Goal: Information Seeking & Learning: Learn about a topic

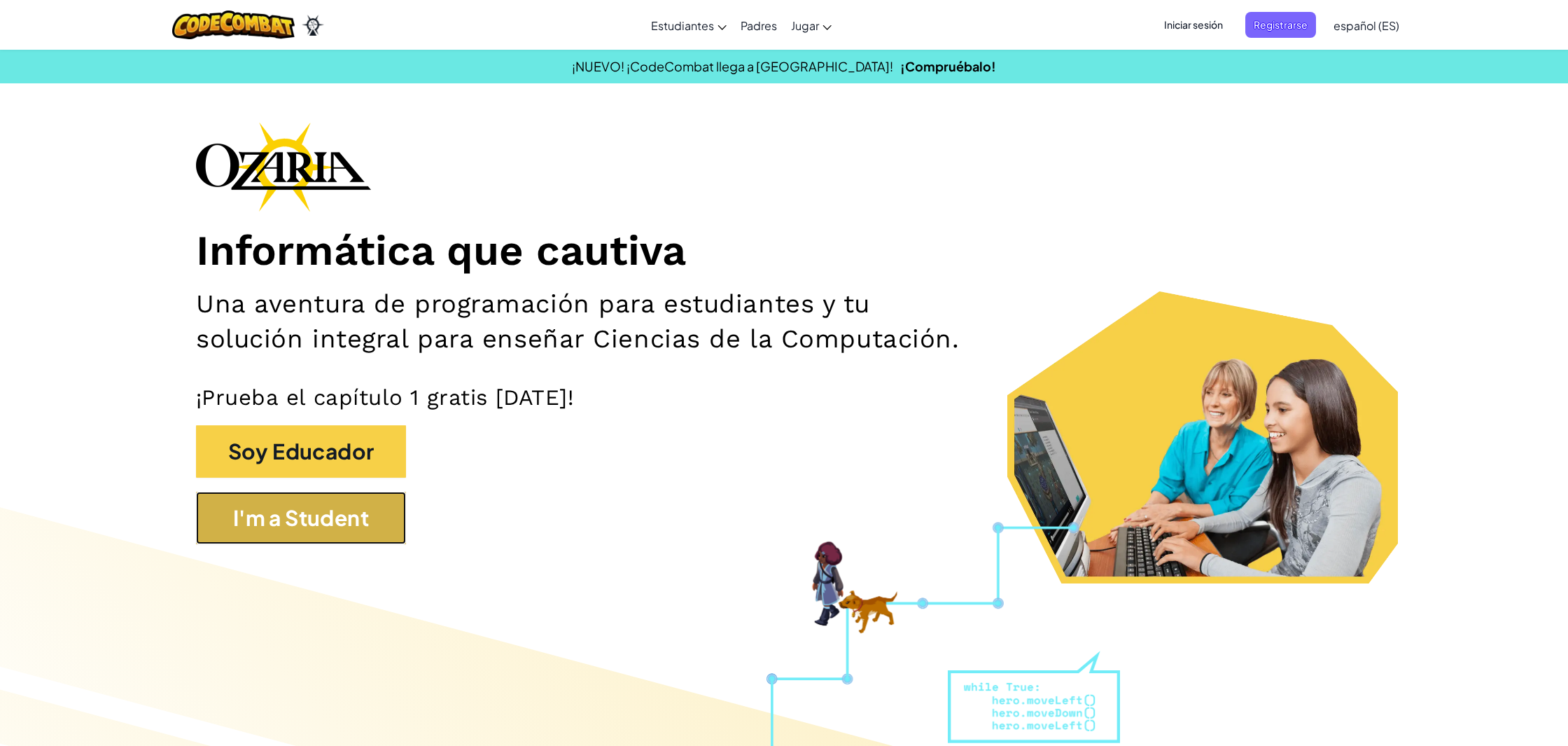
click at [370, 511] on button "I'm a Student" at bounding box center [301, 518] width 210 height 53
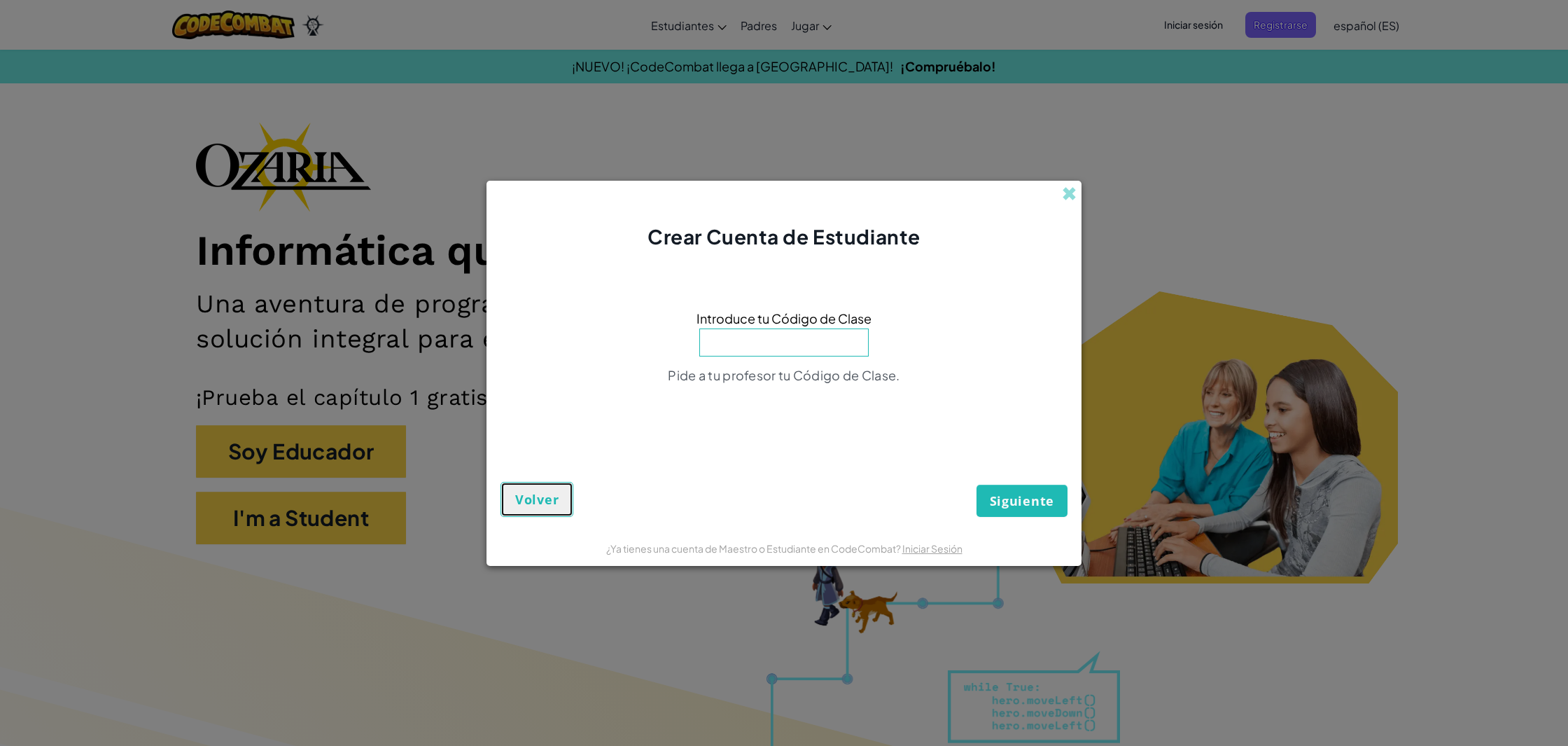
click at [557, 496] on span "Volver" at bounding box center [537, 499] width 43 height 17
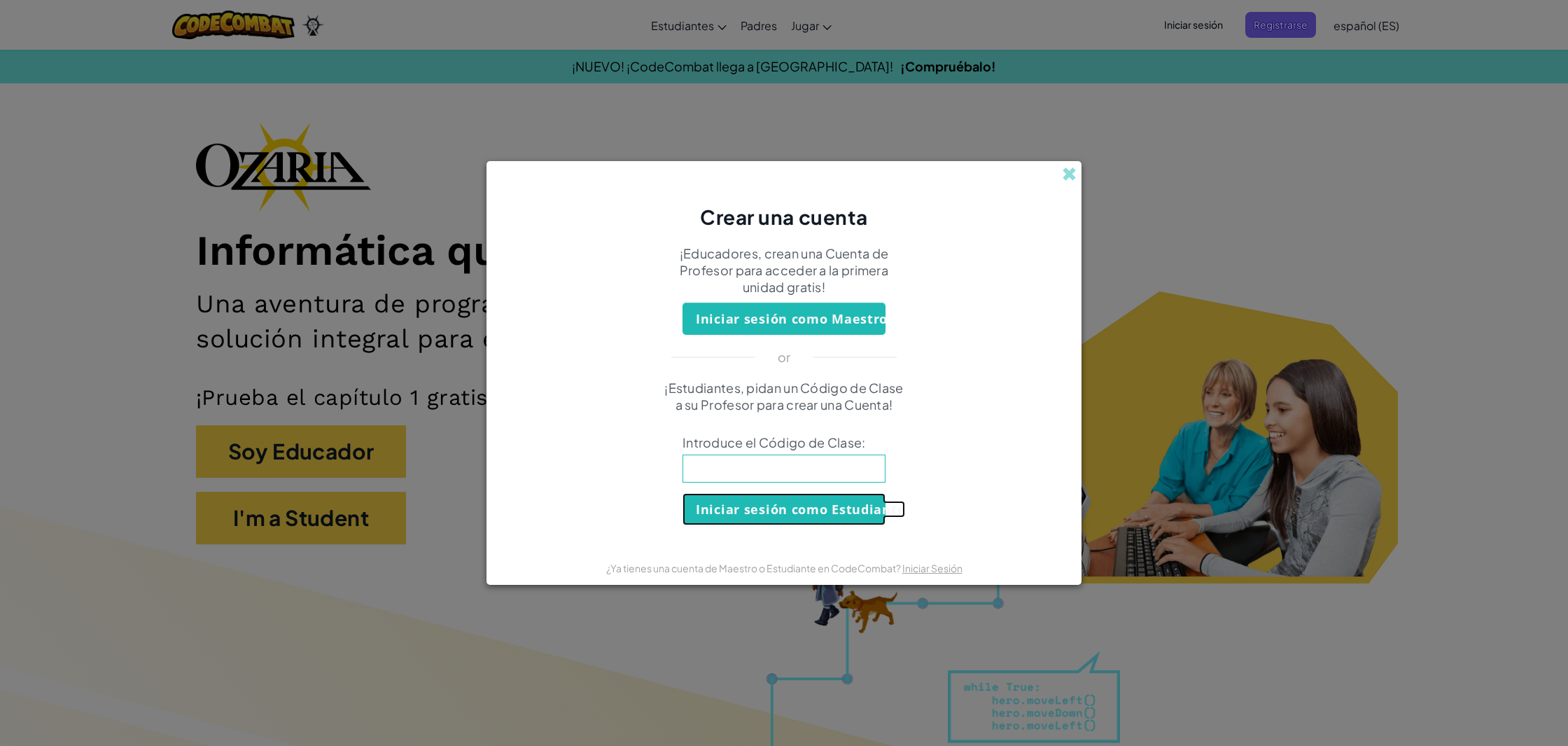
click at [797, 503] on button "Iniciar sesión como Estudiante" at bounding box center [784, 509] width 203 height 32
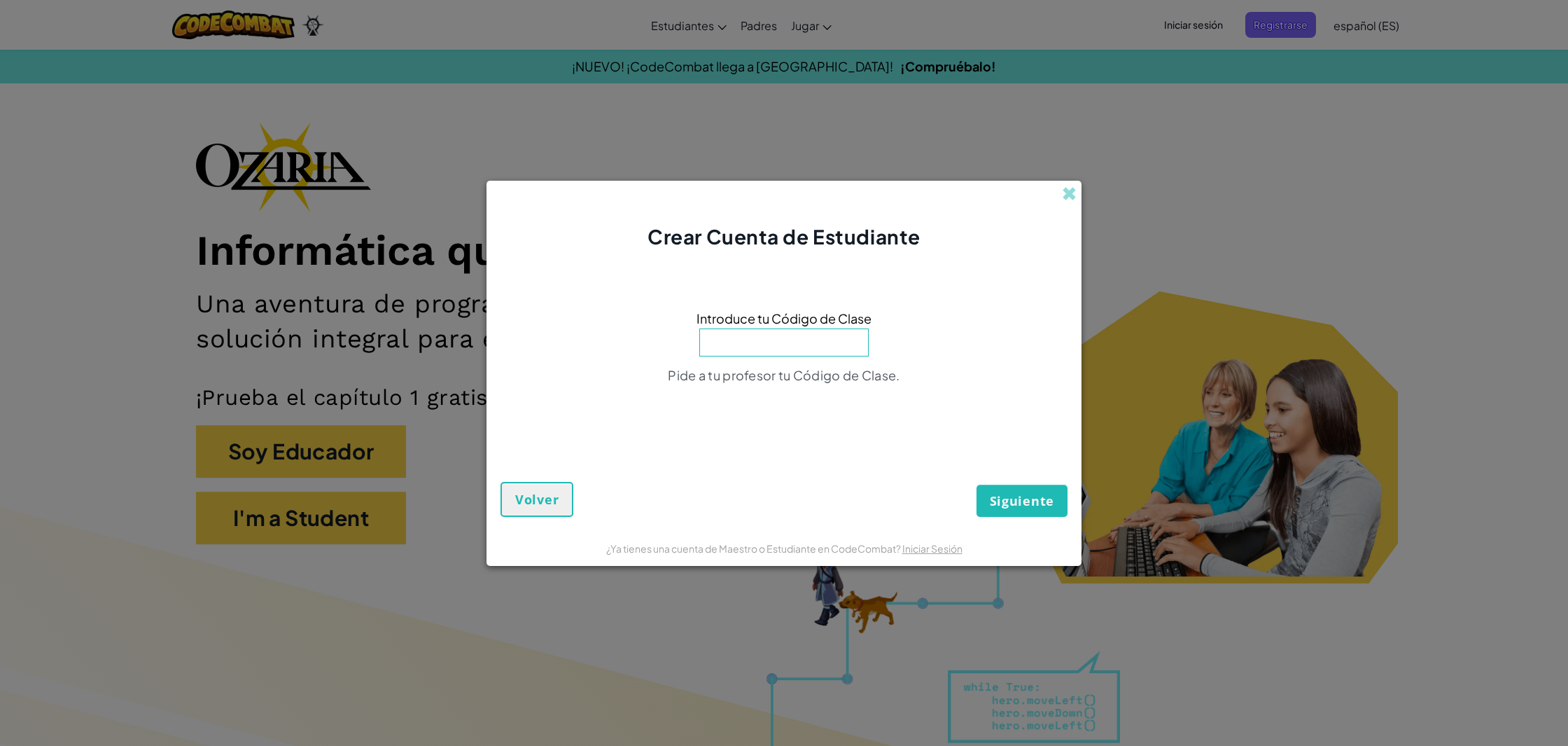
drag, startPoint x: 1378, startPoint y: 243, endPoint x: 1404, endPoint y: 250, distance: 26.9
click at [1377, 243] on div "Crear Cuenta de Estudiante Introduce tu Código de Clase Pide a tu profesor tu C…" at bounding box center [784, 373] width 1568 height 746
click at [839, 346] on input at bounding box center [784, 342] width 170 height 28
type input "TrueCityShow"
click at [976, 484] on button "Siguiente" at bounding box center [1022, 500] width 91 height 32
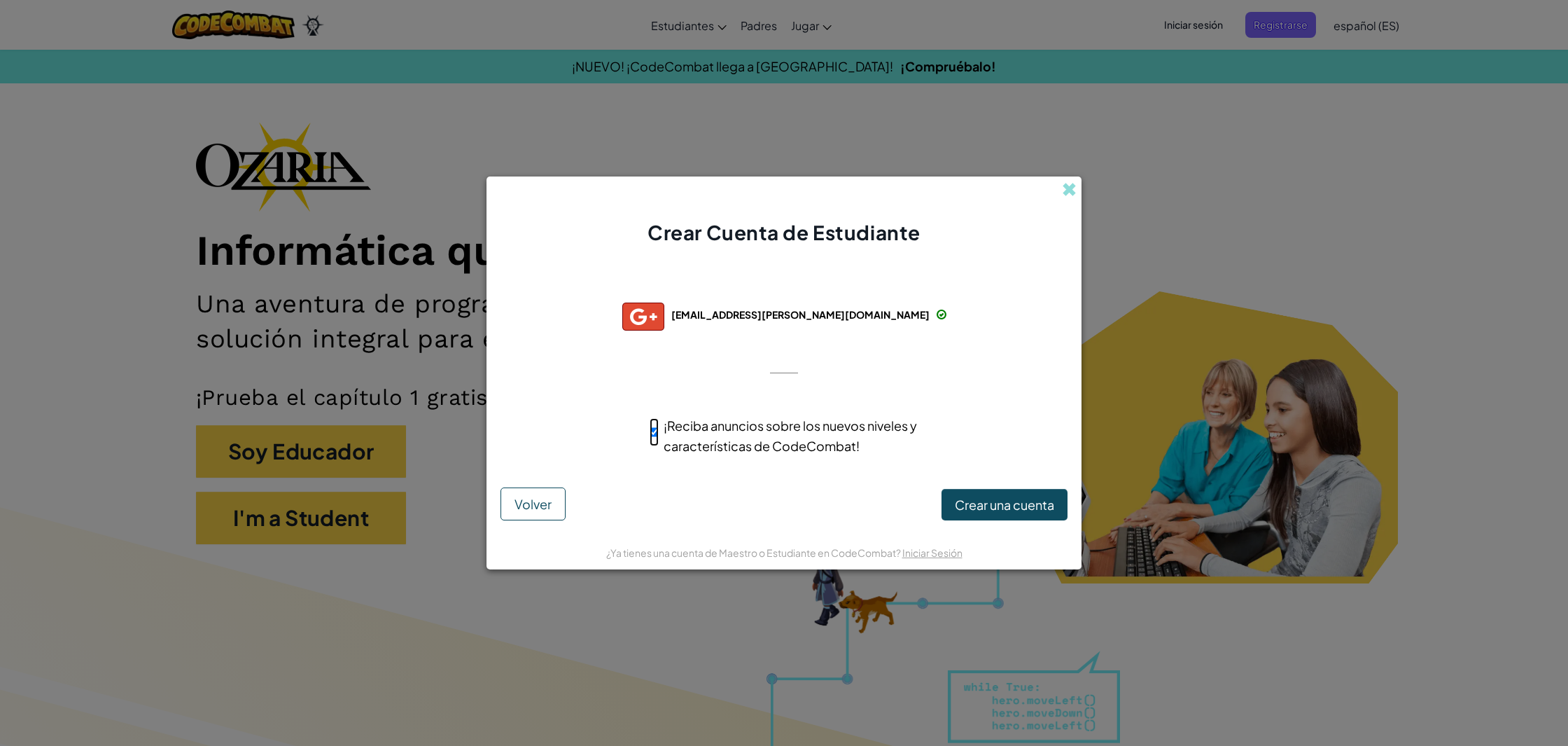
click at [651, 429] on input "¡Reciba anuncios sobre los nuevos niveles y características de CodeCombat!" at bounding box center [654, 431] width 9 height 28
checkbox input "false"
click at [962, 491] on button "Crear una cuenta" at bounding box center [1004, 505] width 126 height 32
click at [1026, 507] on button "Crear una cuenta" at bounding box center [1004, 505] width 126 height 32
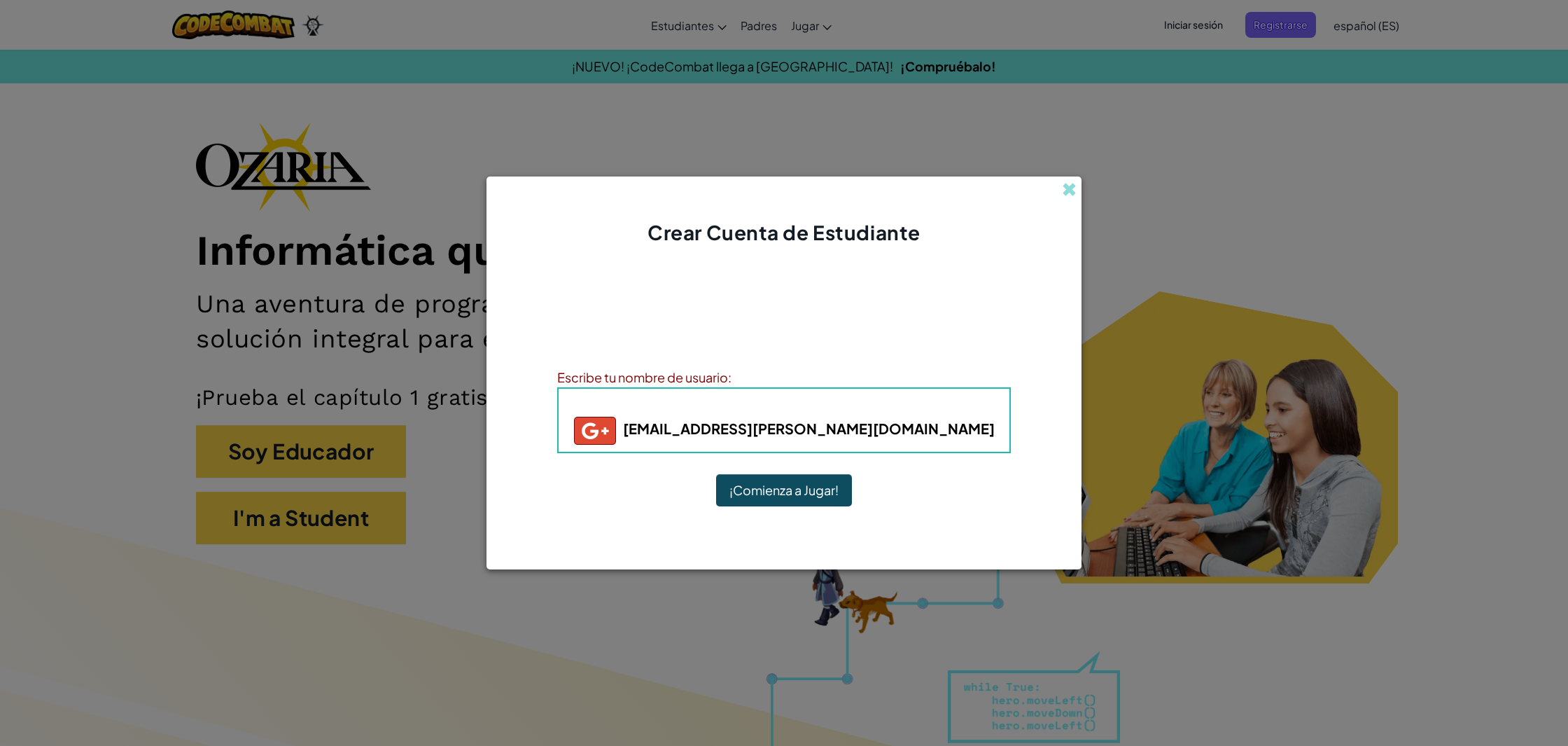
click at [825, 486] on button "¡Comienza a Jugar!" at bounding box center [784, 490] width 136 height 32
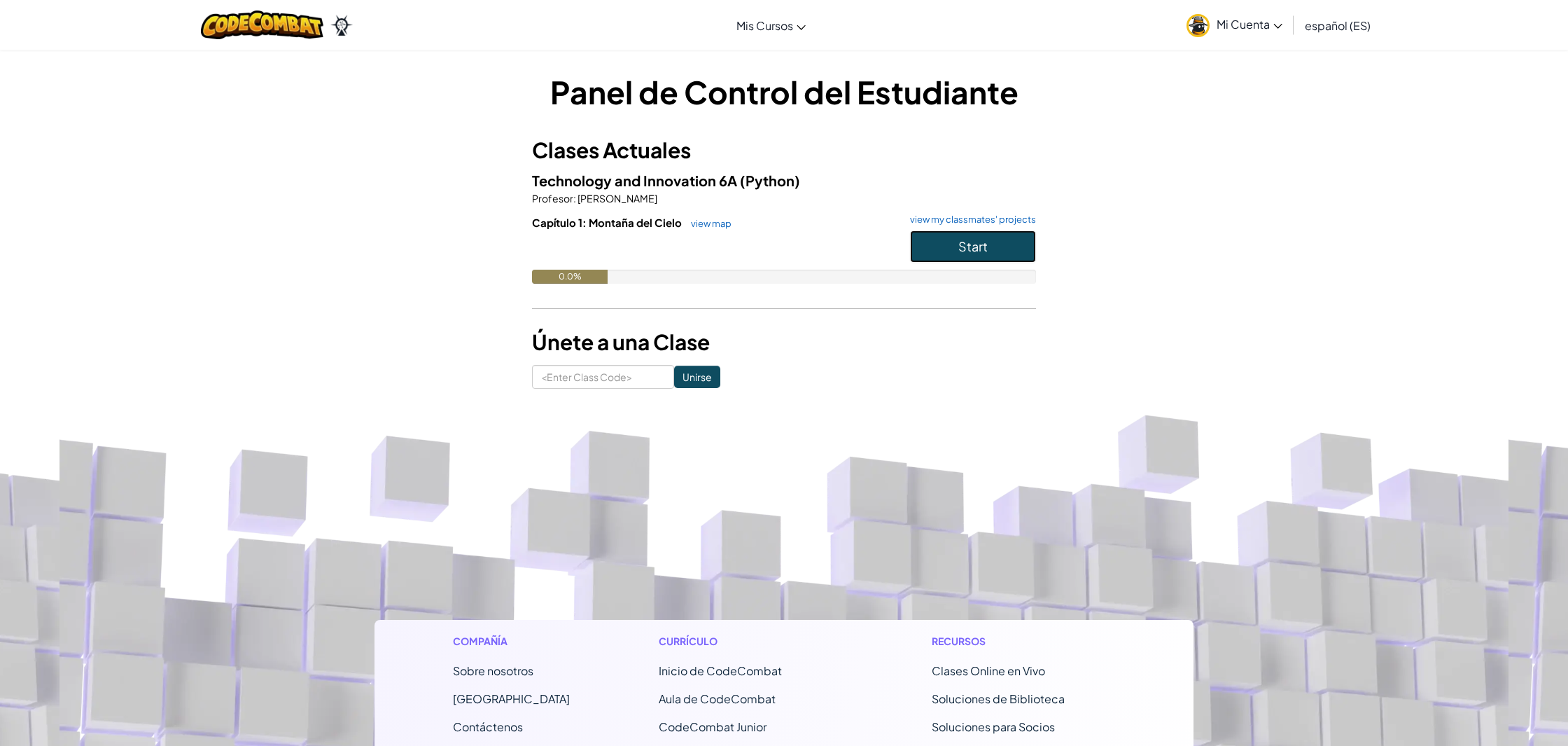
click at [979, 252] on span "Start" at bounding box center [973, 246] width 30 height 16
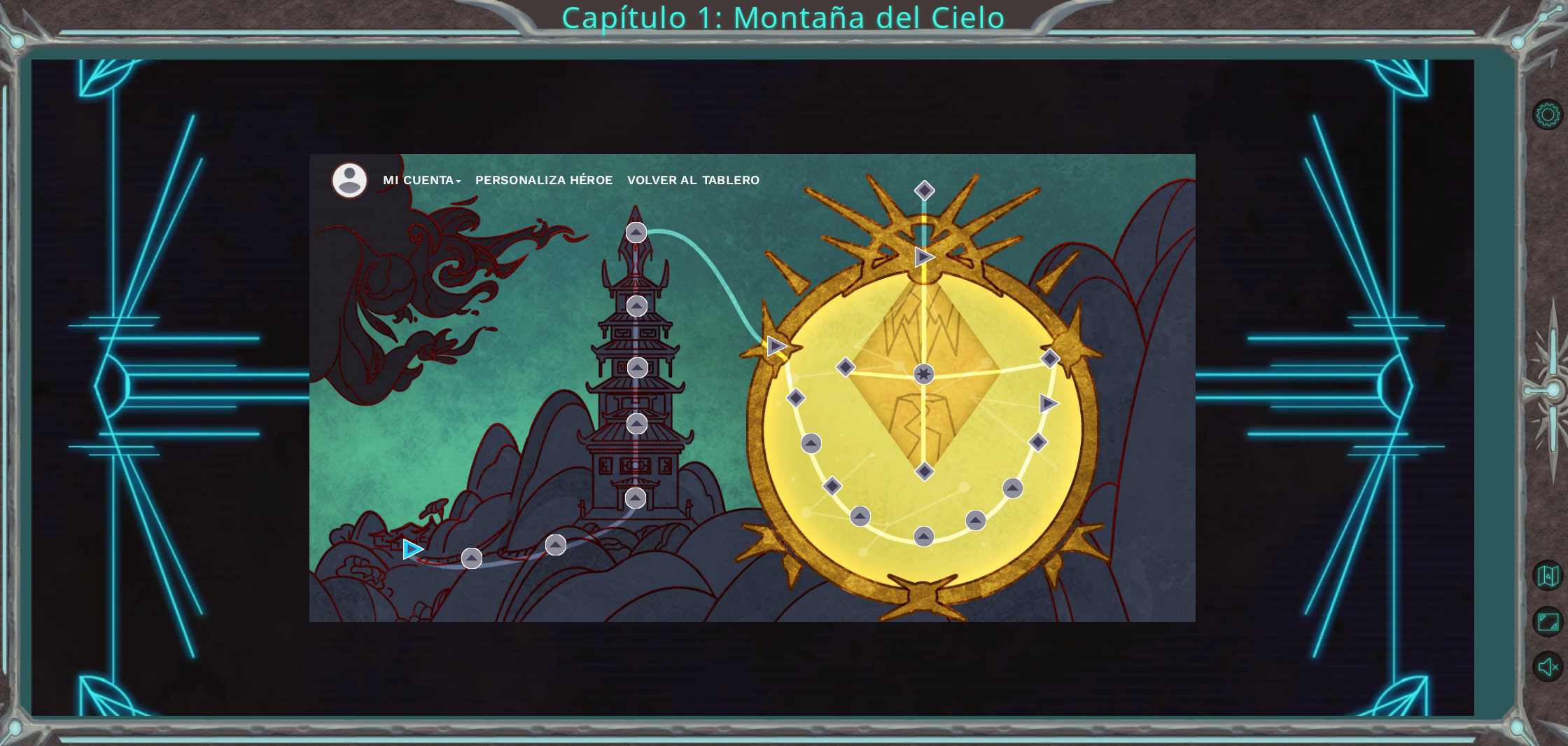
click at [572, 184] on button "Personaliza Héroe" at bounding box center [544, 180] width 138 height 21
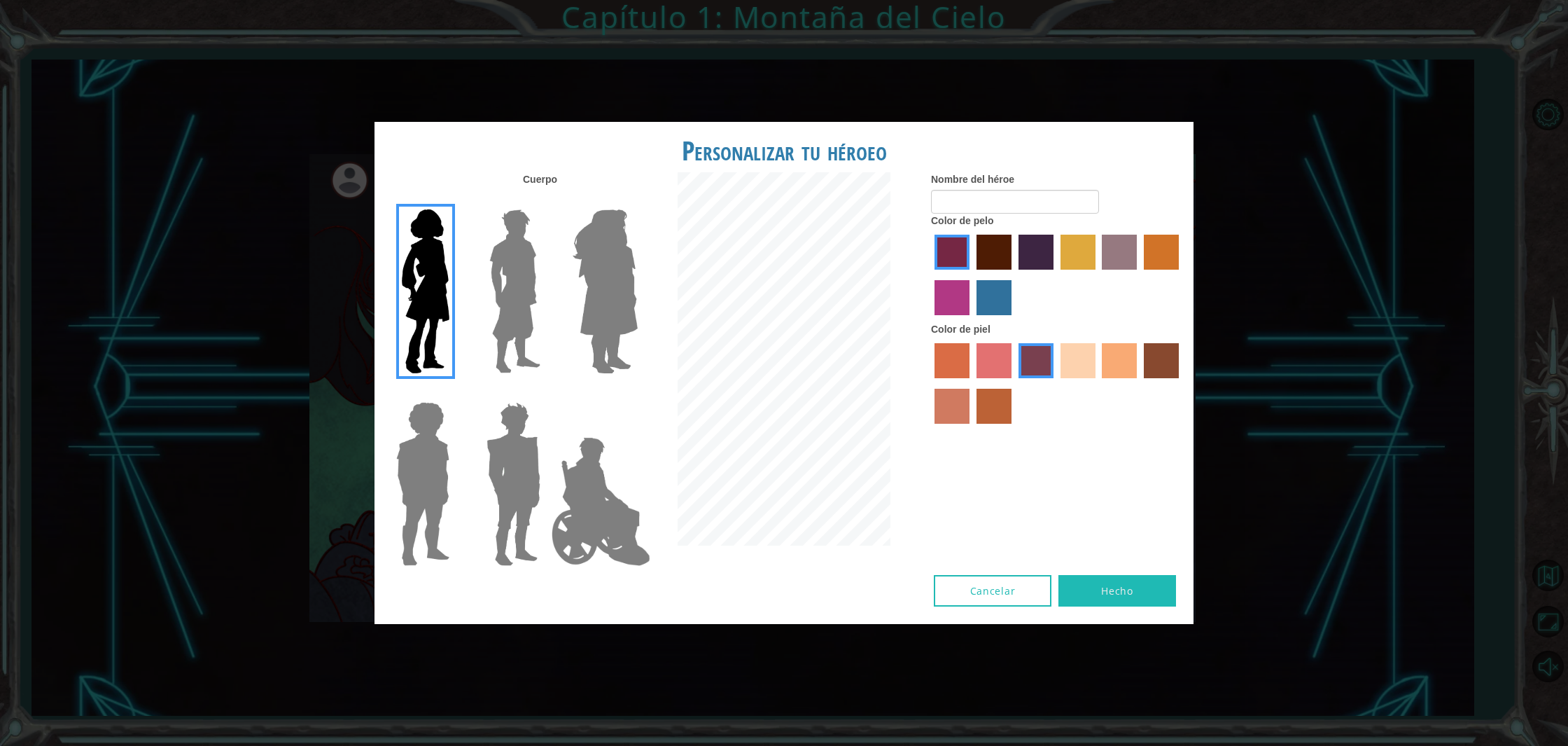
click at [502, 324] on img at bounding box center [514, 291] width 62 height 175
click at [546, 200] on input "Hero Lars" at bounding box center [546, 200] width 0 height 0
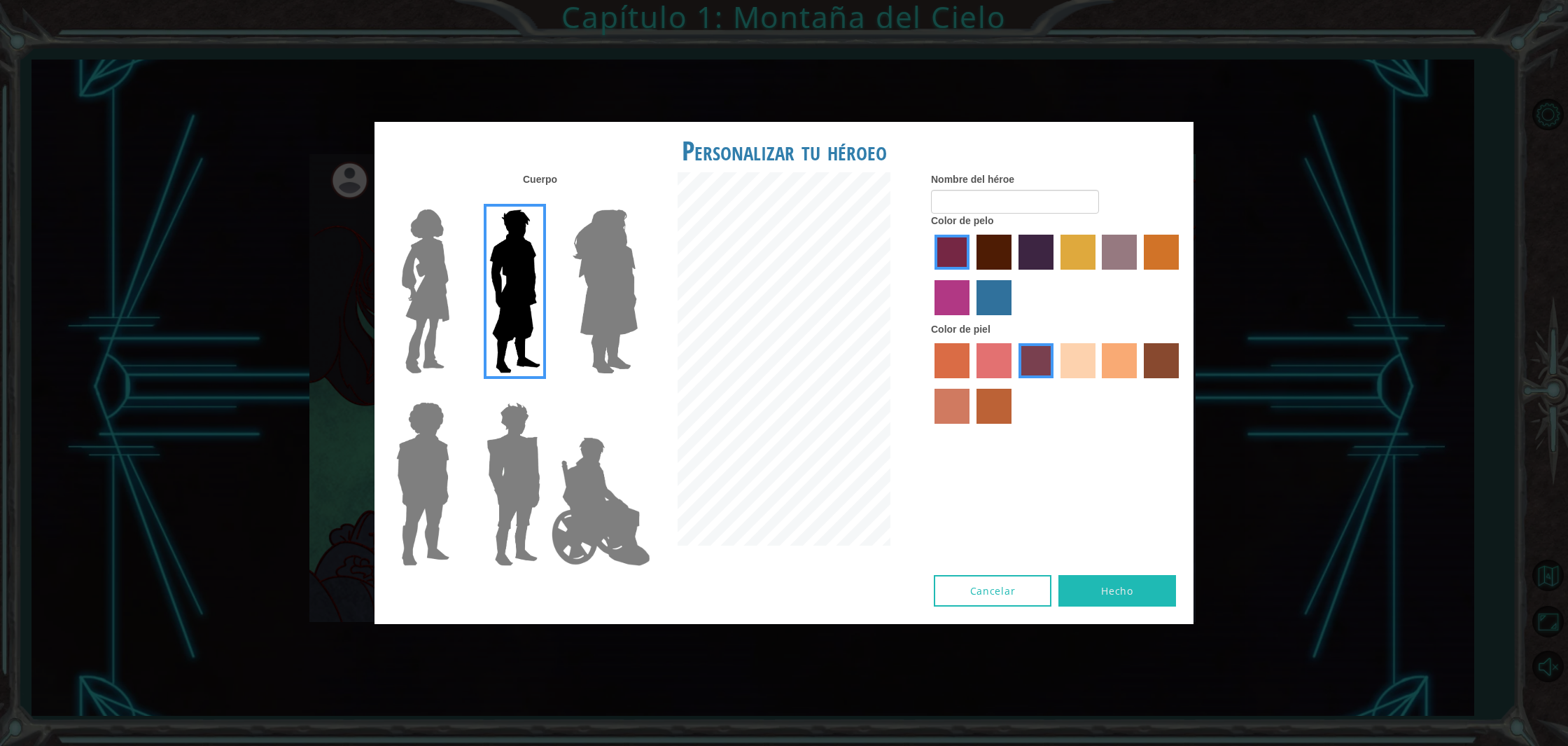
click at [674, 305] on div at bounding box center [783, 360] width 273 height 377
click at [634, 309] on img at bounding box center [605, 291] width 76 height 175
click at [637, 200] on input "Hero Amethyst" at bounding box center [637, 200] width 0 height 0
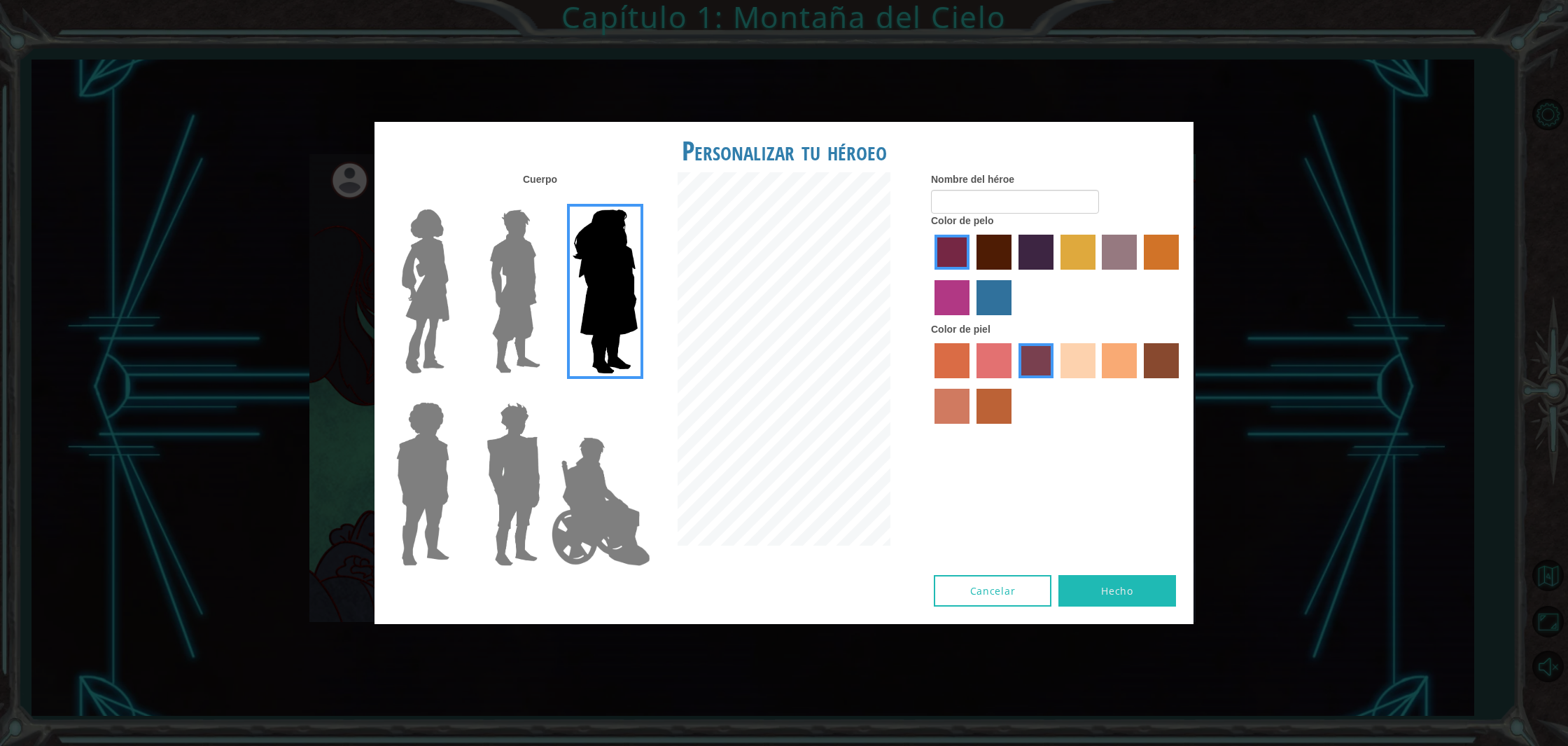
click at [507, 492] on img at bounding box center [513, 483] width 65 height 175
click at [546, 393] on input "Hero Garnet" at bounding box center [546, 393] width 0 height 0
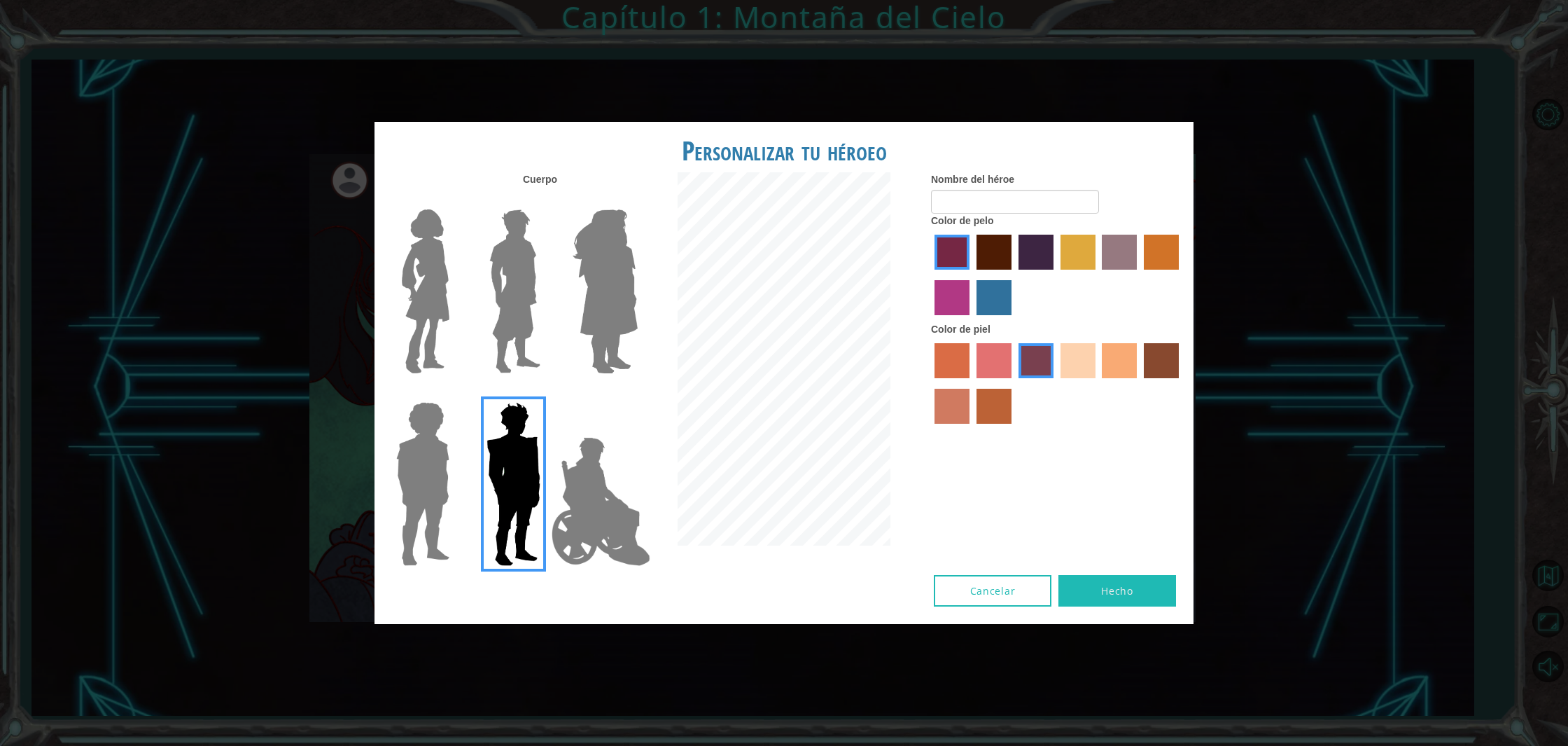
click at [452, 503] on img at bounding box center [422, 483] width 64 height 175
click at [455, 393] on input "Hero Steven" at bounding box center [455, 393] width 0 height 0
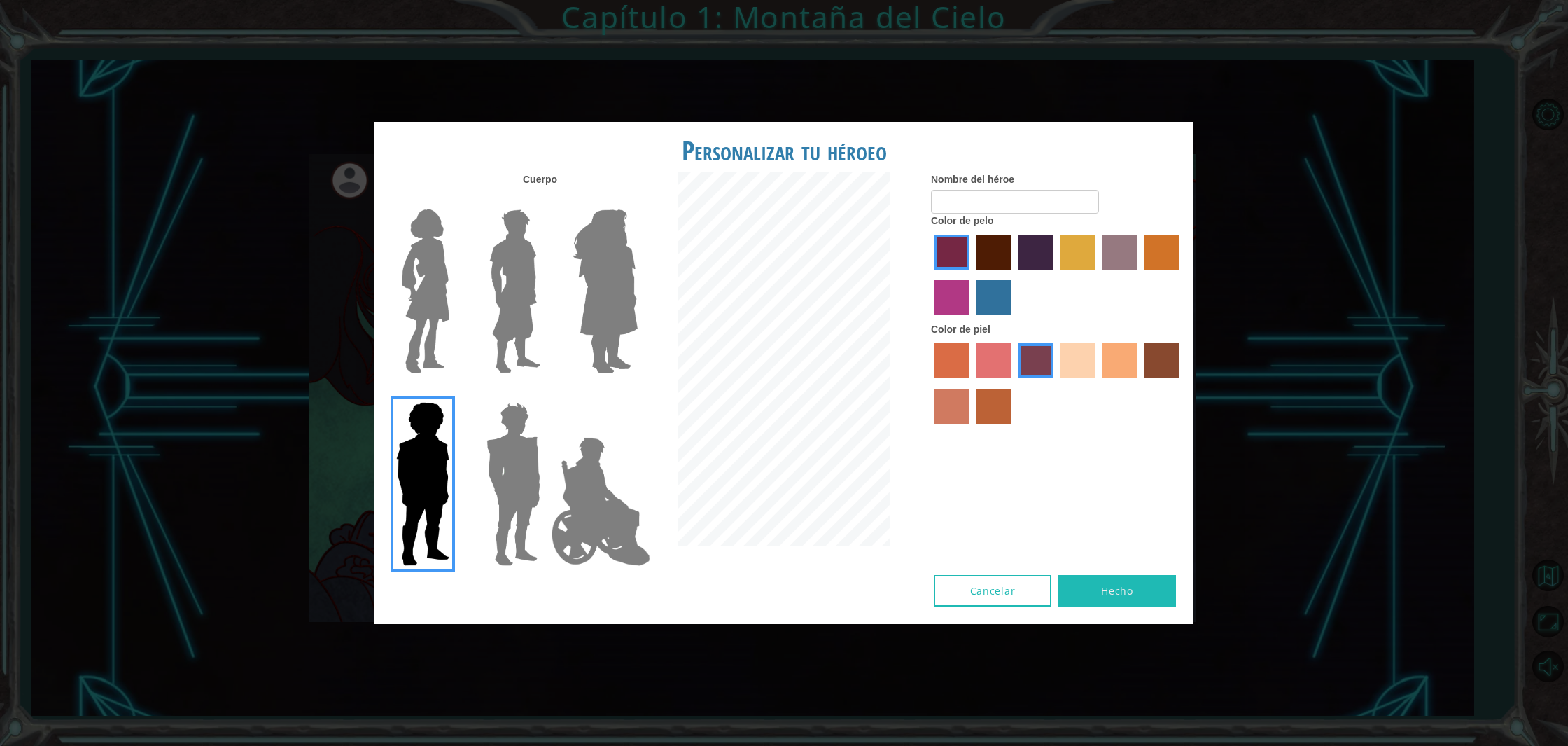
click at [1065, 349] on label "sandy beach skin color" at bounding box center [1078, 361] width 35 height 35
click at [1055, 383] on input "sandy beach skin color" at bounding box center [1055, 383] width 0 height 0
click at [1005, 255] on label "maroon hair color" at bounding box center [994, 252] width 35 height 35
click at [971, 275] on input "maroon hair color" at bounding box center [971, 275] width 0 height 0
click at [533, 478] on img at bounding box center [513, 483] width 65 height 175
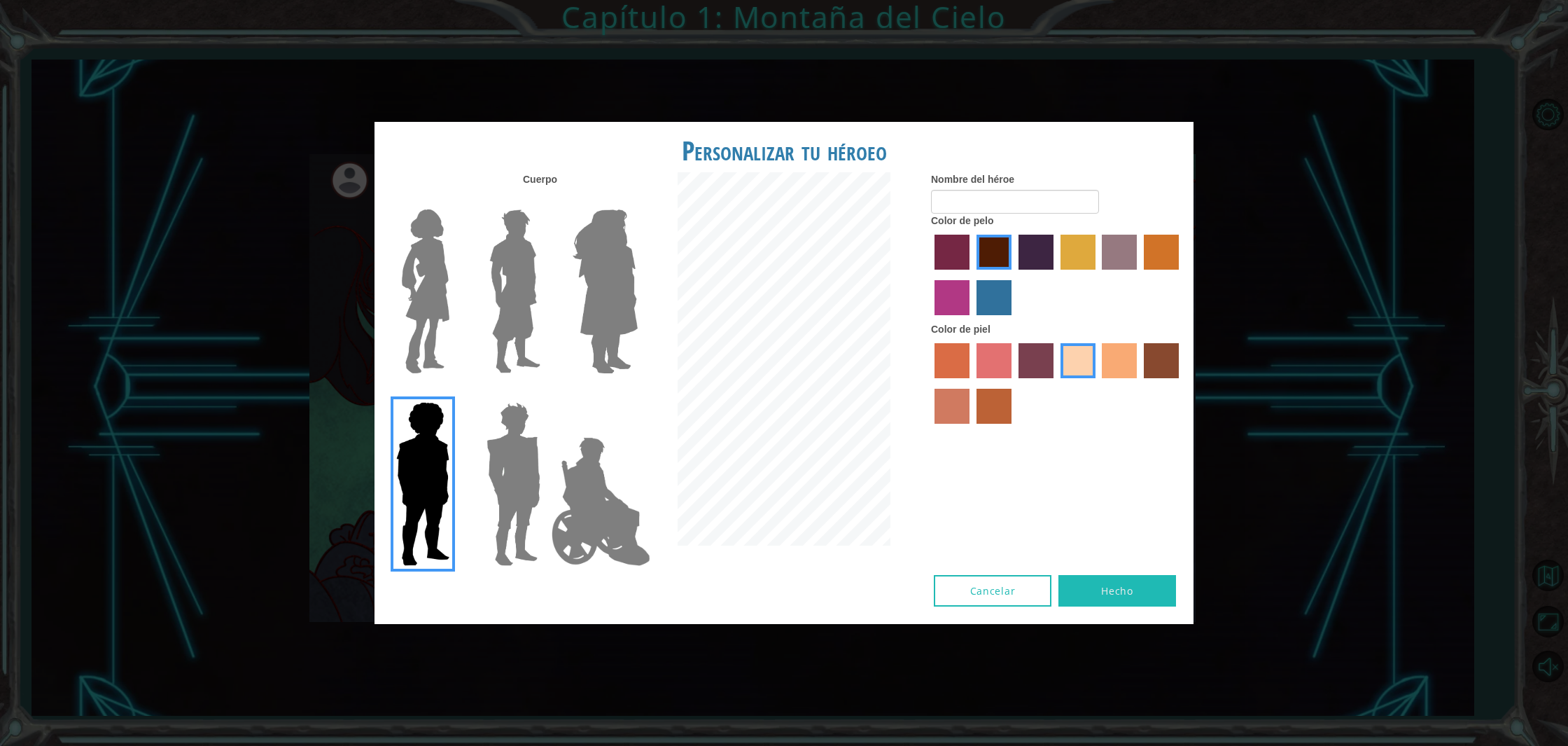
click at [546, 393] on input "Hero Garnet" at bounding box center [546, 393] width 0 height 0
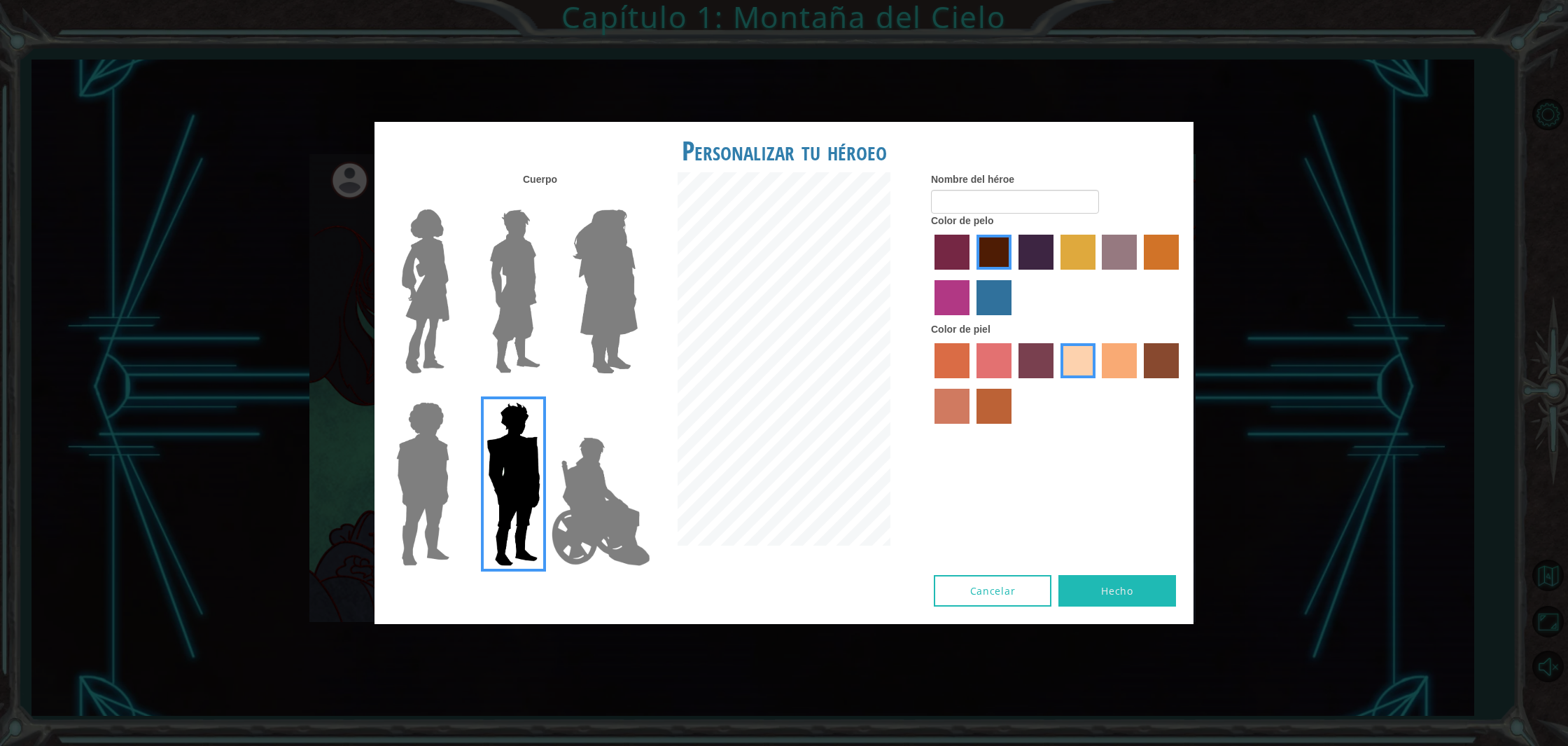
click at [581, 501] on img at bounding box center [600, 501] width 110 height 140
click at [637, 393] on input "Hero Jamie" at bounding box center [637, 393] width 0 height 0
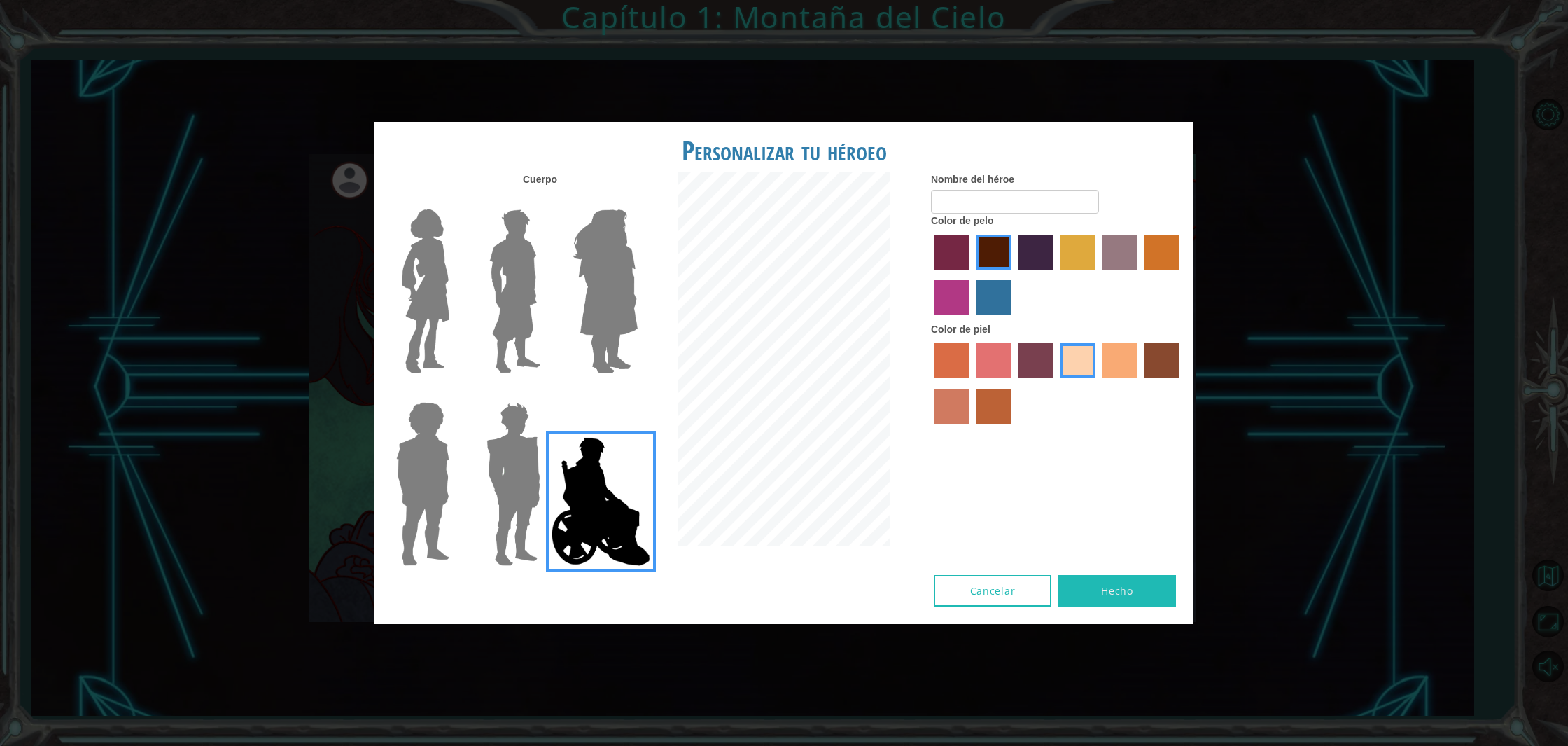
click at [612, 333] on img at bounding box center [605, 291] width 76 height 175
click at [637, 200] on input "Hero Amethyst" at bounding box center [637, 200] width 0 height 0
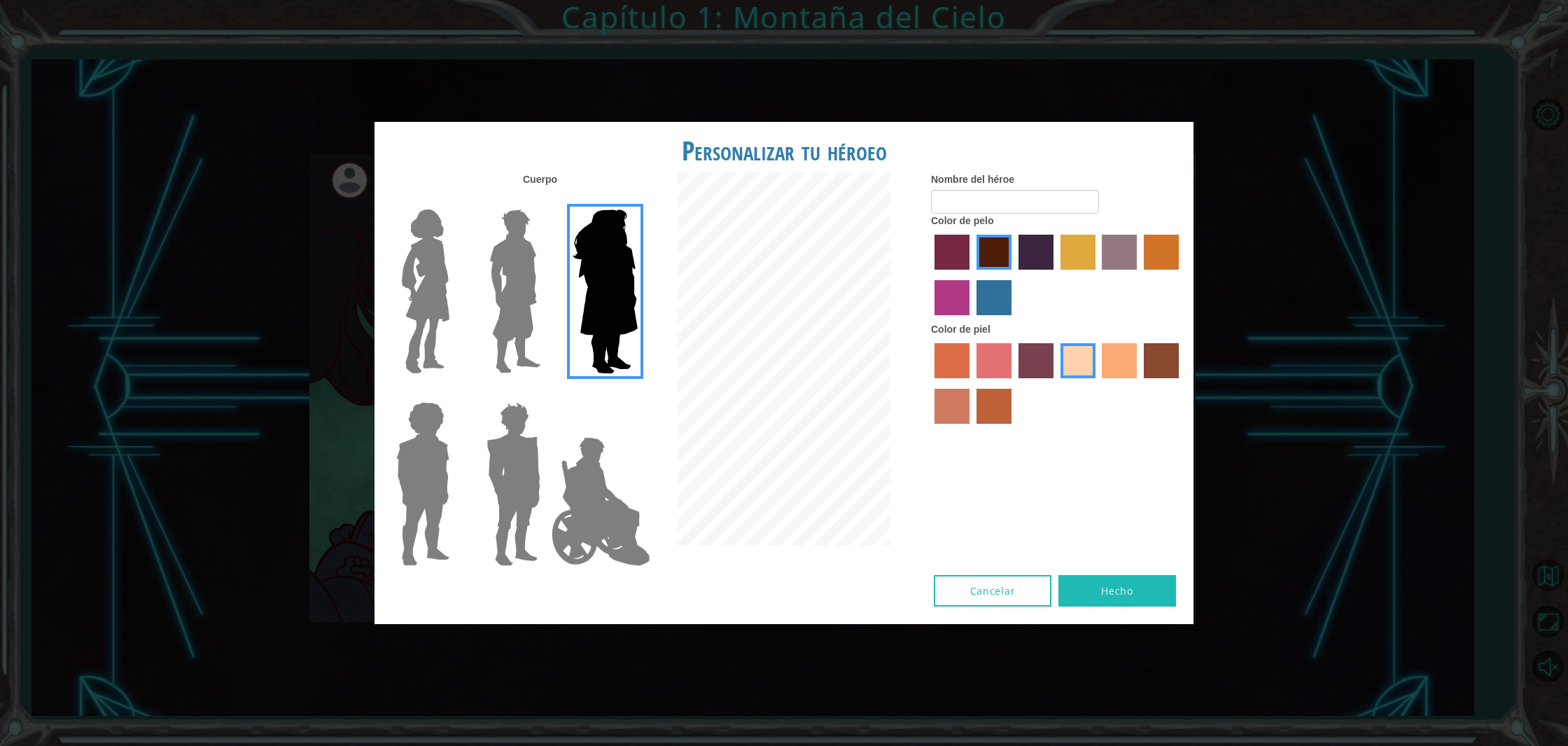
click at [546, 344] on div at bounding box center [511, 286] width 91 height 193
click at [506, 353] on img at bounding box center [514, 291] width 62 height 175
click at [546, 200] on input "Hero Lars" at bounding box center [546, 200] width 0 height 0
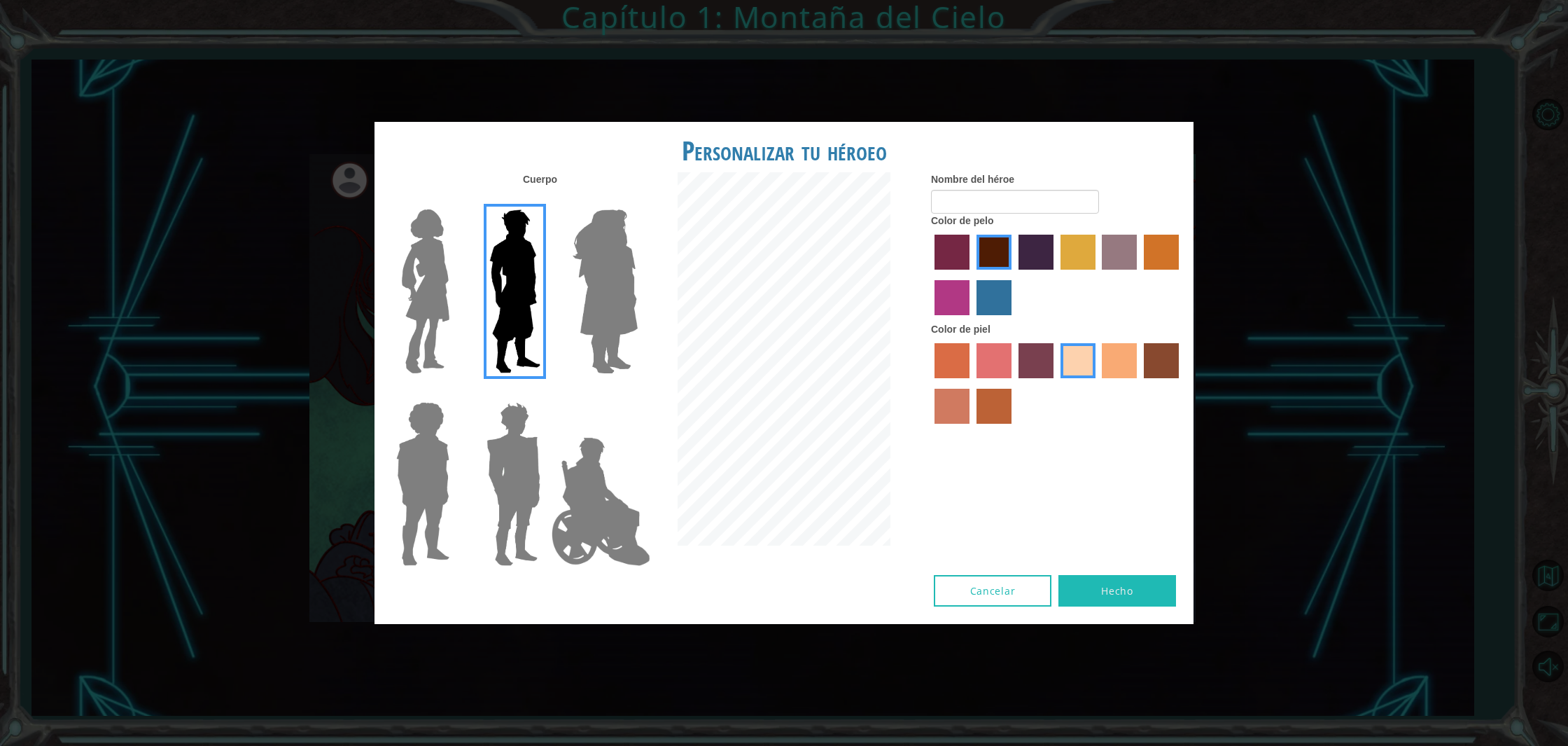
click at [1115, 599] on button "Hecho" at bounding box center [1117, 590] width 118 height 31
click at [608, 526] on img at bounding box center [600, 501] width 110 height 140
click at [637, 393] on input "Hero Jamie" at bounding box center [637, 393] width 0 height 0
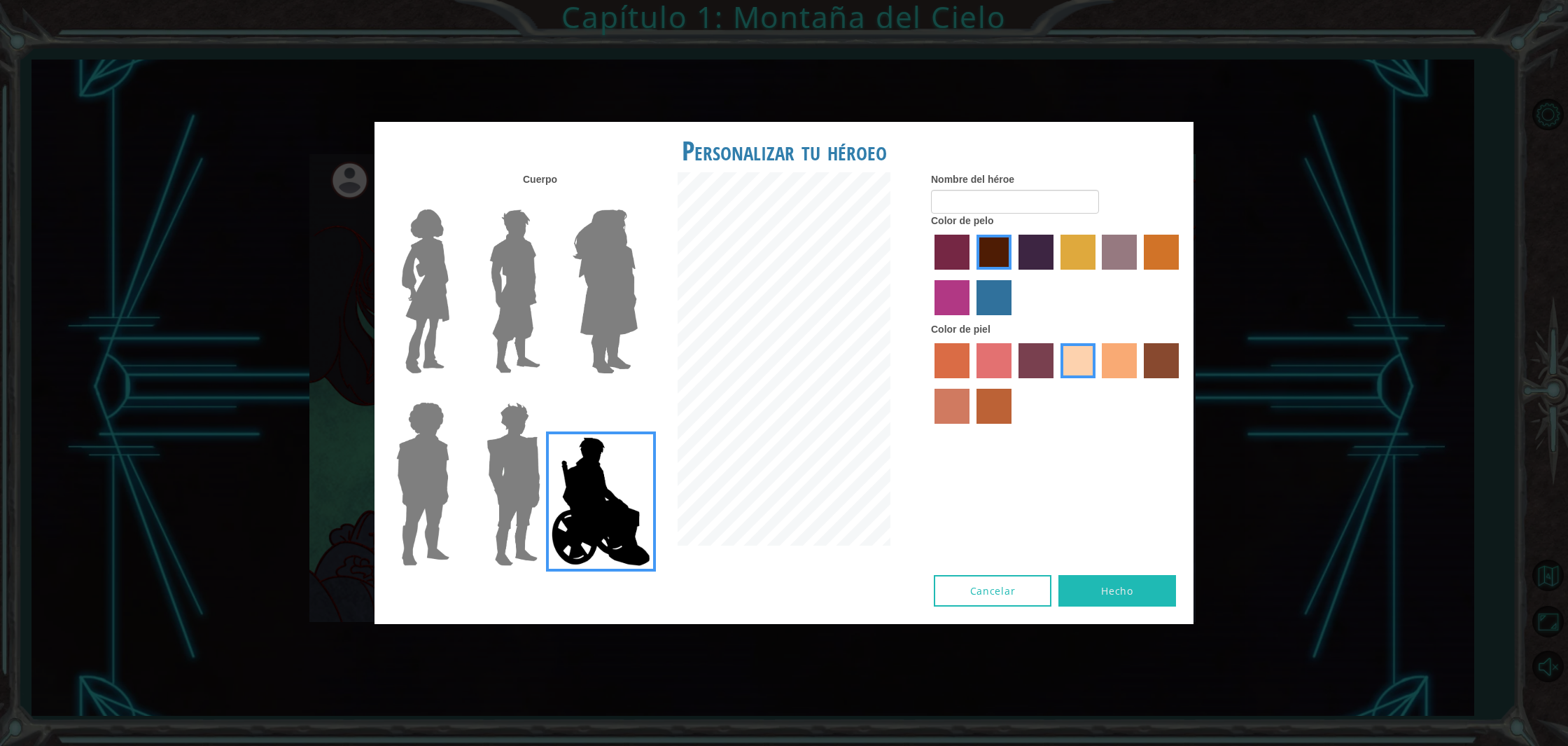
click at [1085, 249] on label "tulip tree hair color" at bounding box center [1078, 252] width 35 height 35
click at [1055, 275] on input "tulip tree hair color" at bounding box center [1055, 275] width 0 height 0
click at [1025, 353] on label "tosca skin color" at bounding box center [1036, 361] width 35 height 35
click at [1014, 383] on input "tosca skin color" at bounding box center [1014, 383] width 0 height 0
click at [980, 282] on label "lachmara hair color" at bounding box center [994, 298] width 35 height 35
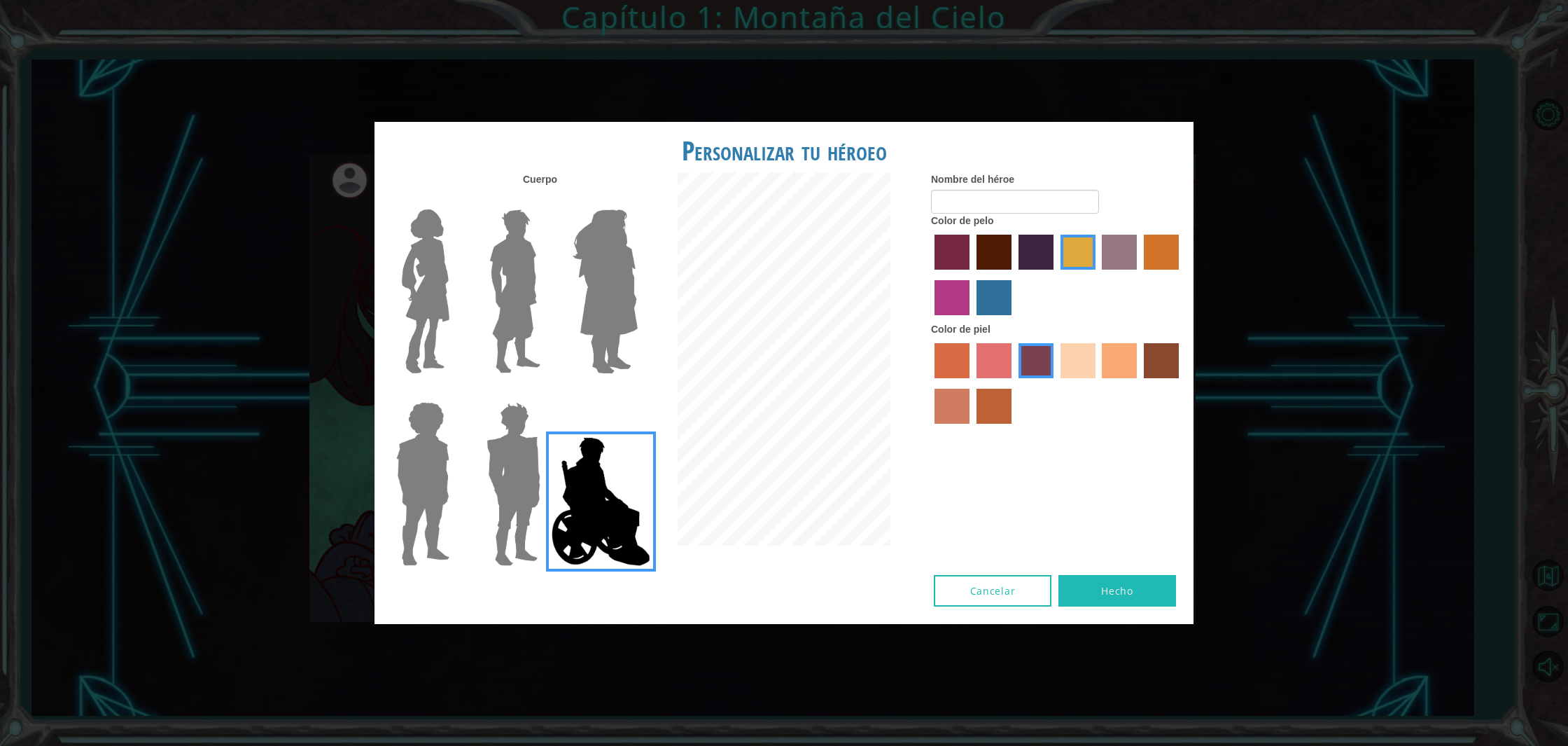
click at [971, 320] on input "lachmara hair color" at bounding box center [971, 320] width 0 height 0
click at [958, 259] on label "paprika hair color" at bounding box center [952, 252] width 35 height 35
click at [930, 275] on input "paprika hair color" at bounding box center [930, 275] width 0 height 0
click at [1066, 363] on label "sandy beach skin color" at bounding box center [1078, 361] width 35 height 35
click at [1055, 383] on input "sandy beach skin color" at bounding box center [1055, 383] width 0 height 0
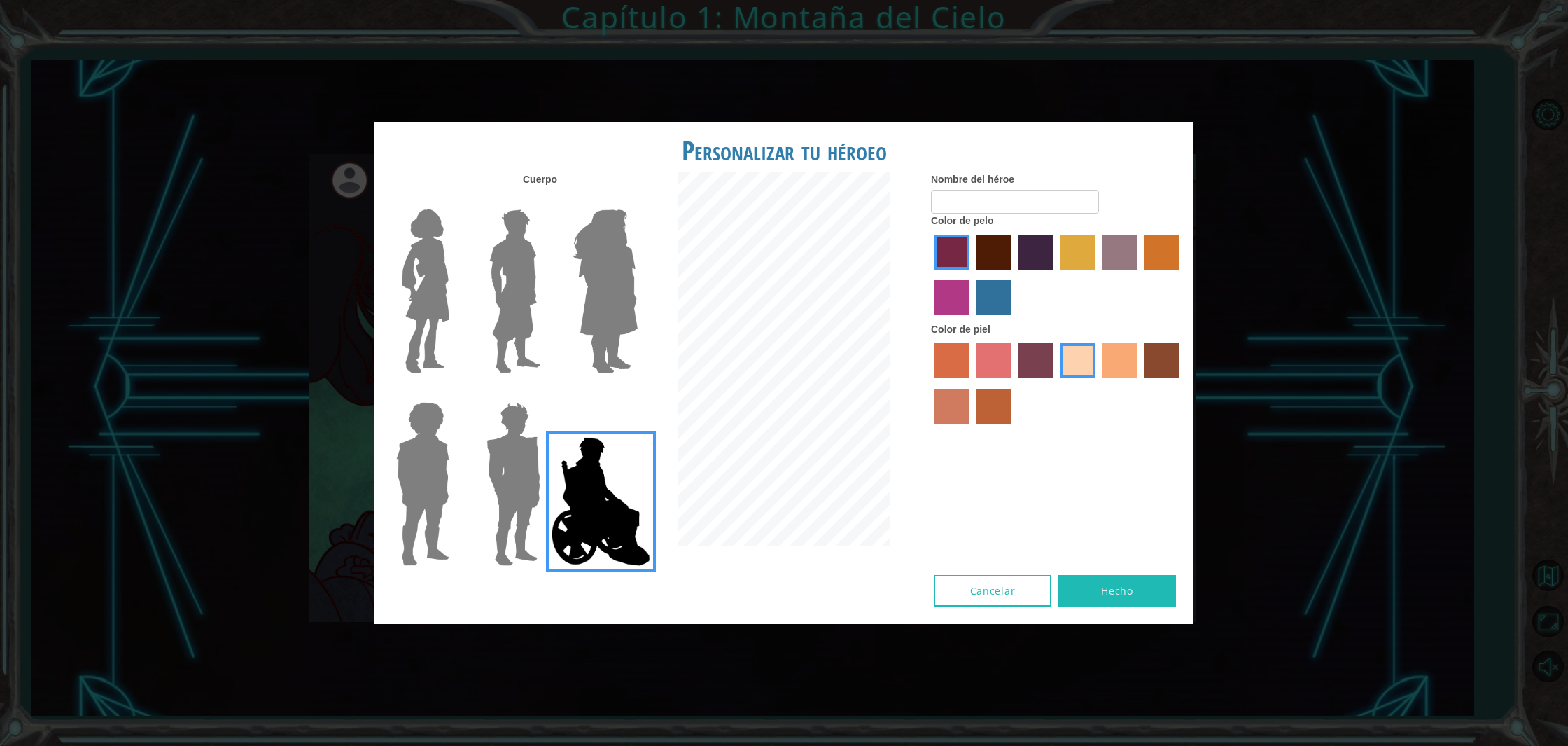
click at [992, 241] on label "maroon hair color" at bounding box center [994, 252] width 35 height 35
click at [971, 275] on input "maroon hair color" at bounding box center [971, 275] width 0 height 0
click at [1002, 201] on input "Nombre del héroe" at bounding box center [1014, 202] width 168 height 24
click at [491, 311] on img at bounding box center [514, 291] width 62 height 175
click at [546, 200] on input "Hero Lars" at bounding box center [546, 200] width 0 height 0
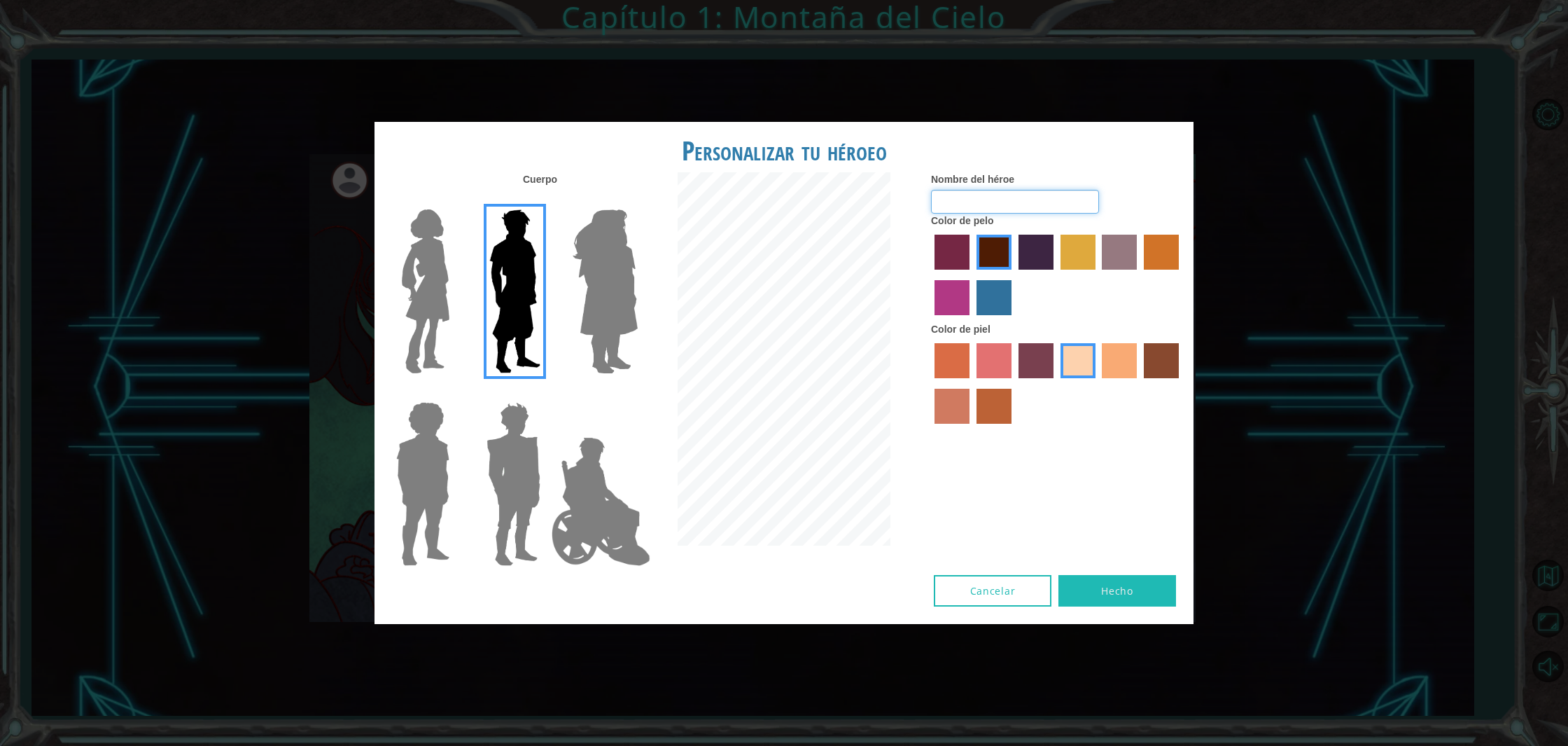
click at [986, 196] on input "Nombre del héroe" at bounding box center [1014, 202] width 168 height 24
type input "elvis"
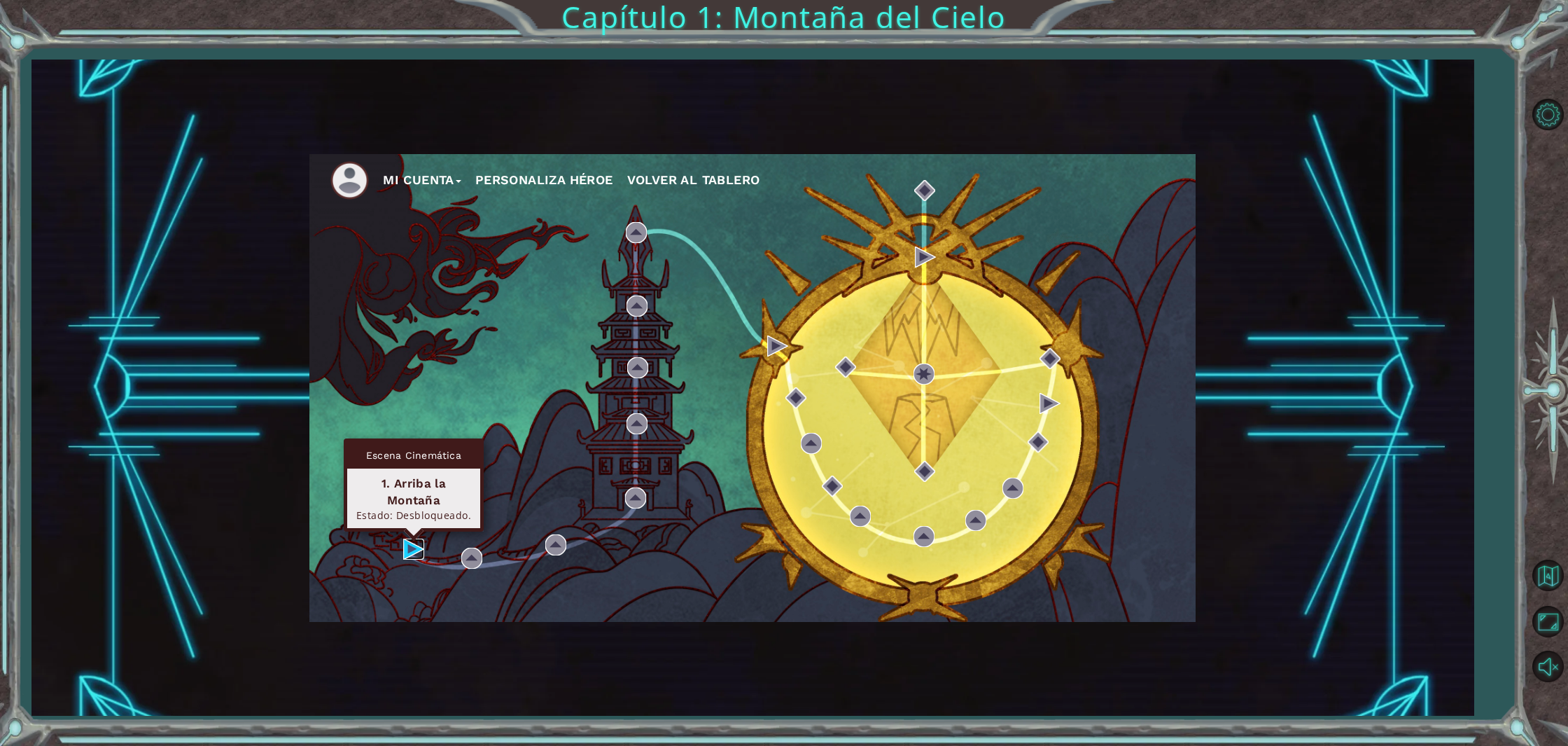
click at [410, 555] on img at bounding box center [414, 549] width 21 height 21
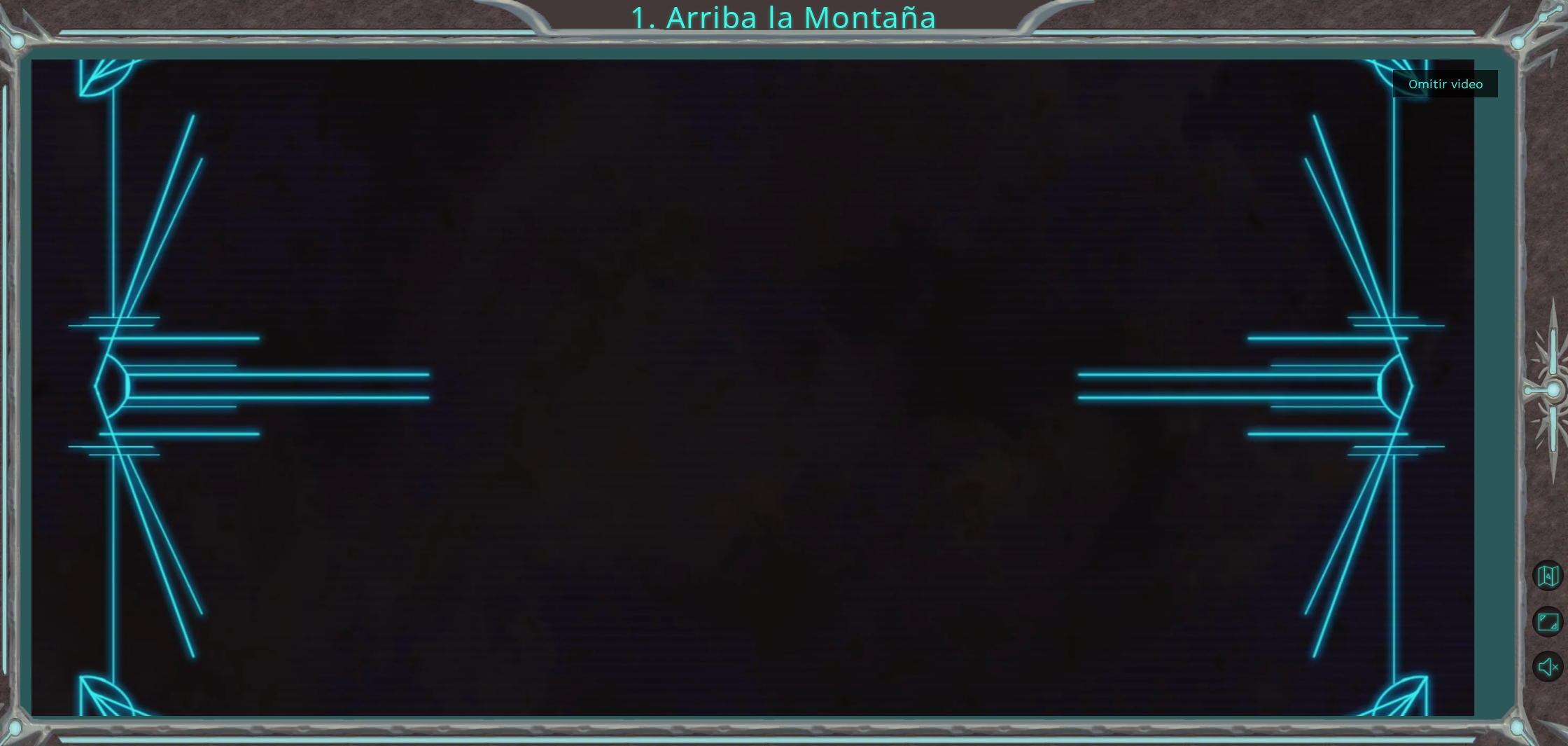
drag, startPoint x: 462, startPoint y: 526, endPoint x: 1107, endPoint y: 386, distance: 660.0
click at [1048, 392] on div at bounding box center [752, 387] width 1166 height 656
click at [1485, 82] on button "Omitir video" at bounding box center [1445, 83] width 105 height 27
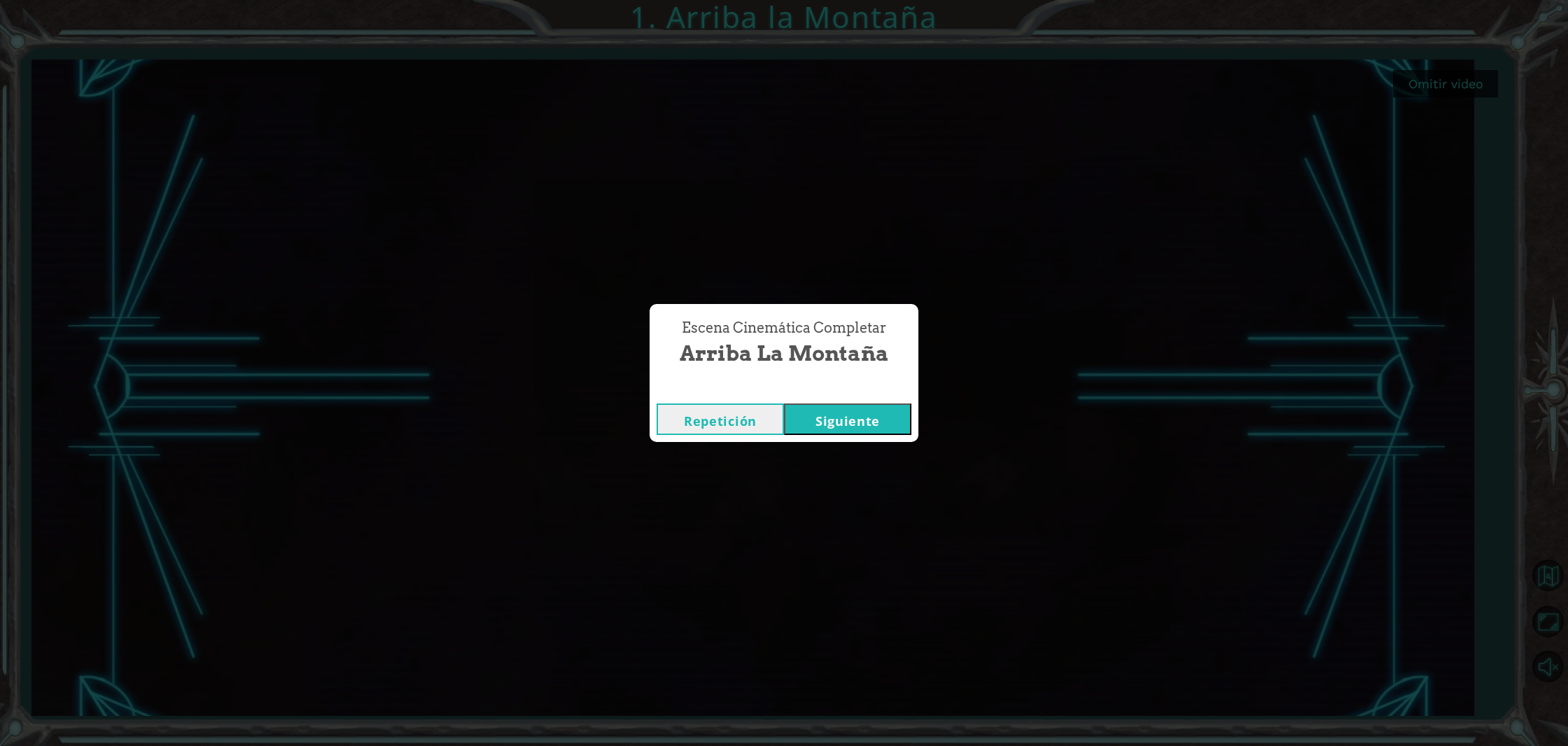
click at [804, 423] on button "Siguiente" at bounding box center [847, 419] width 127 height 31
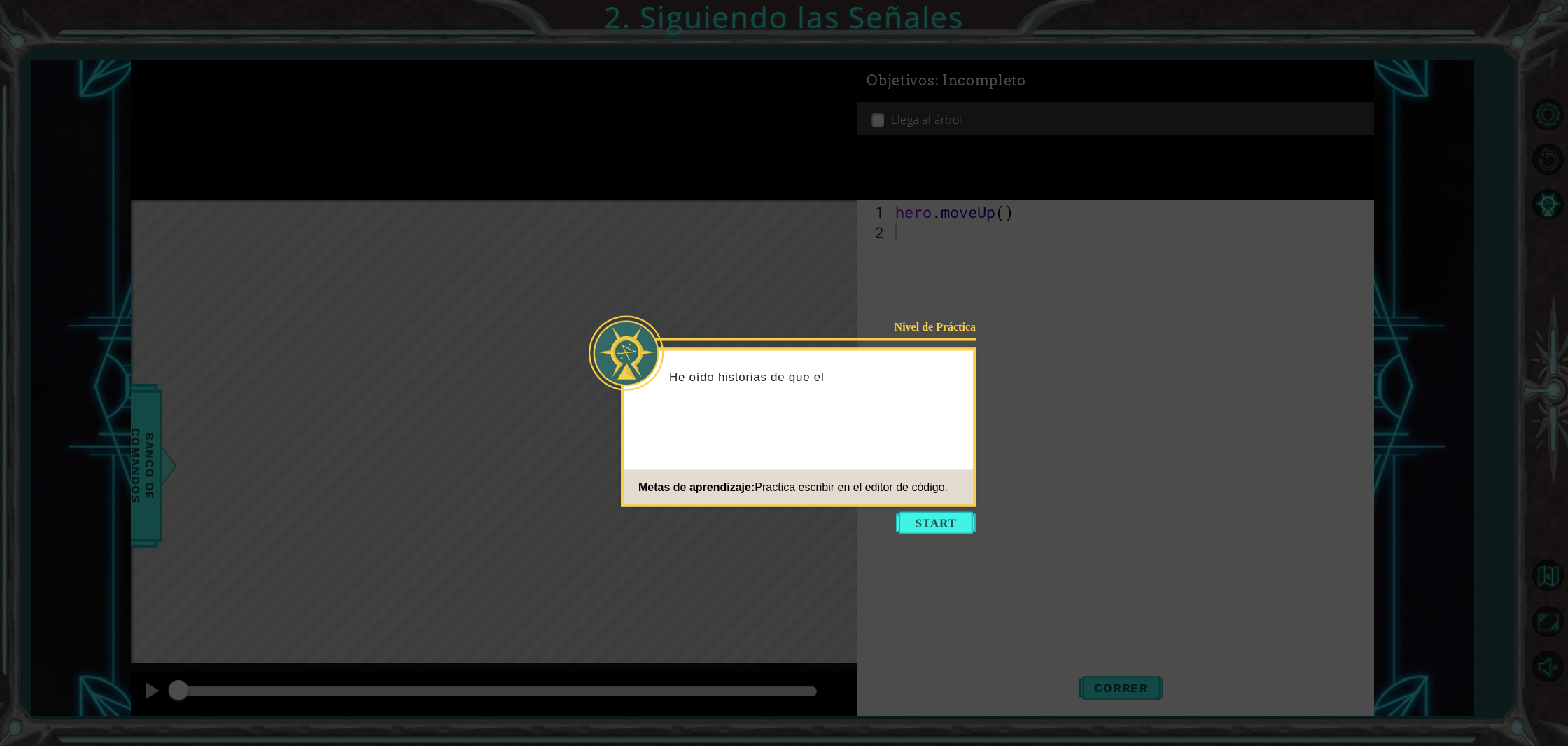
click at [737, 278] on icon at bounding box center [784, 373] width 1568 height 746
click at [960, 529] on button "Start" at bounding box center [936, 523] width 80 height 22
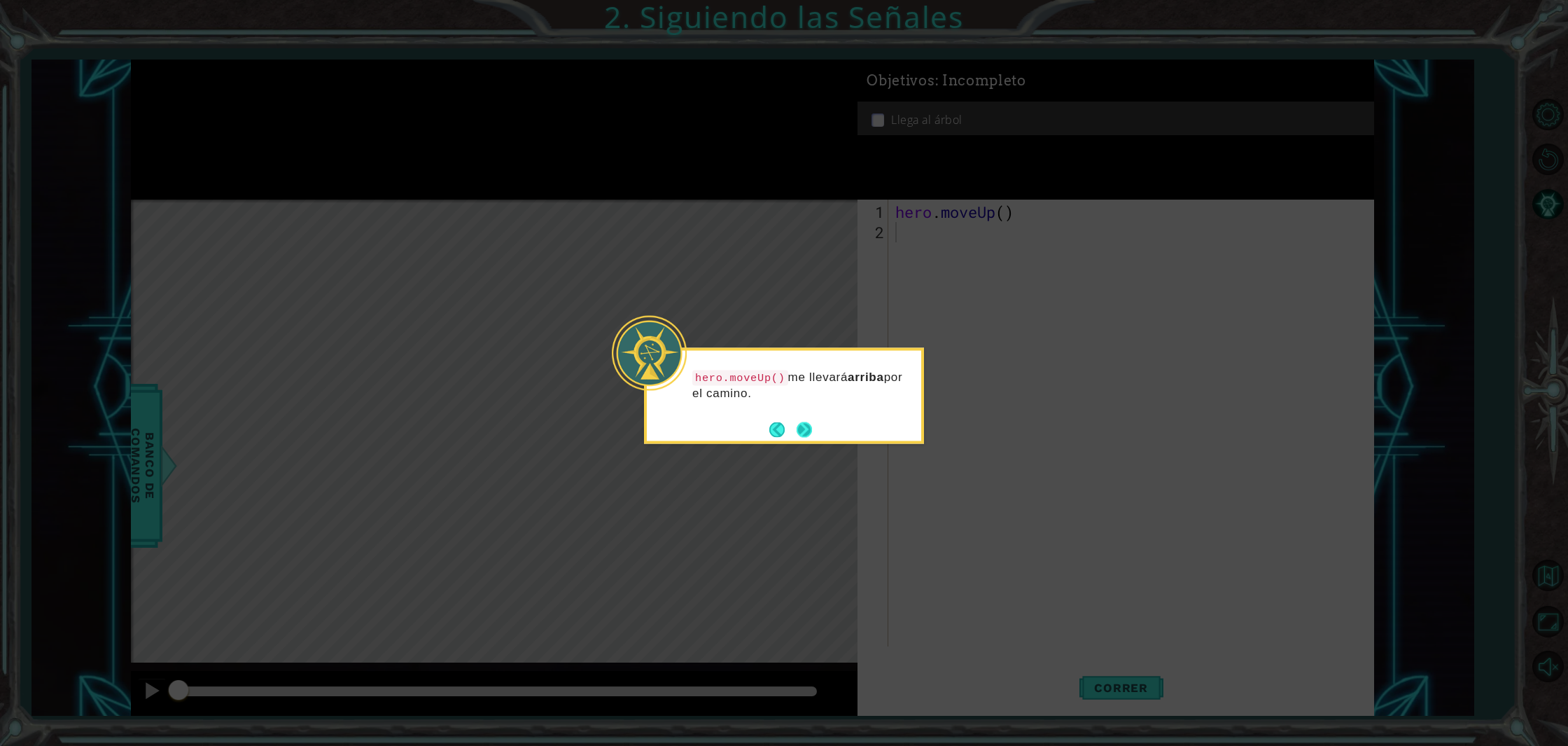
click at [806, 428] on button "Next" at bounding box center [804, 430] width 18 height 18
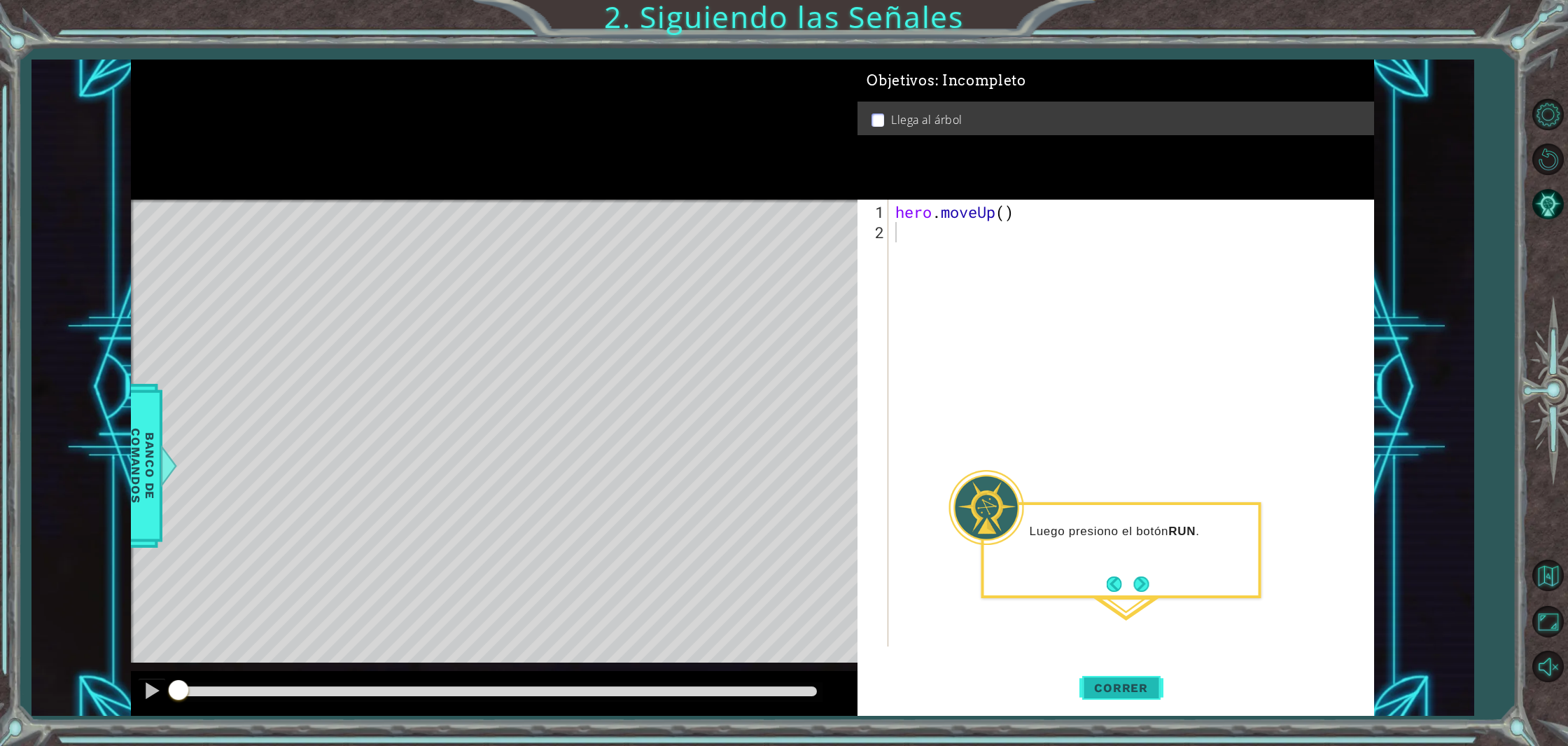
click at [1103, 685] on span "Correr" at bounding box center [1121, 687] width 82 height 14
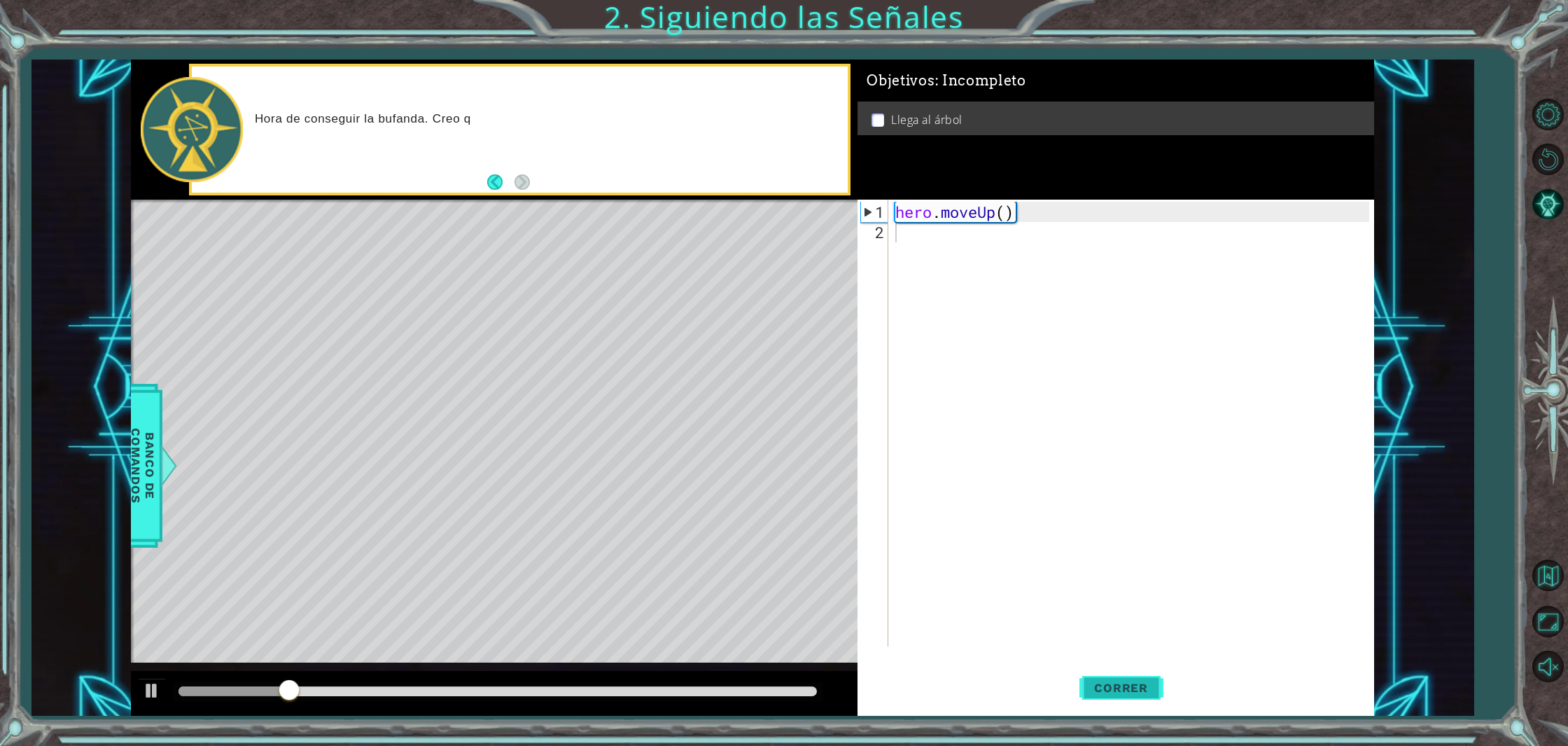
click at [1103, 685] on span "Correr" at bounding box center [1121, 687] width 82 height 14
click at [378, 120] on code "hero.moveUp()" at bounding box center [338, 119] width 96 height 15
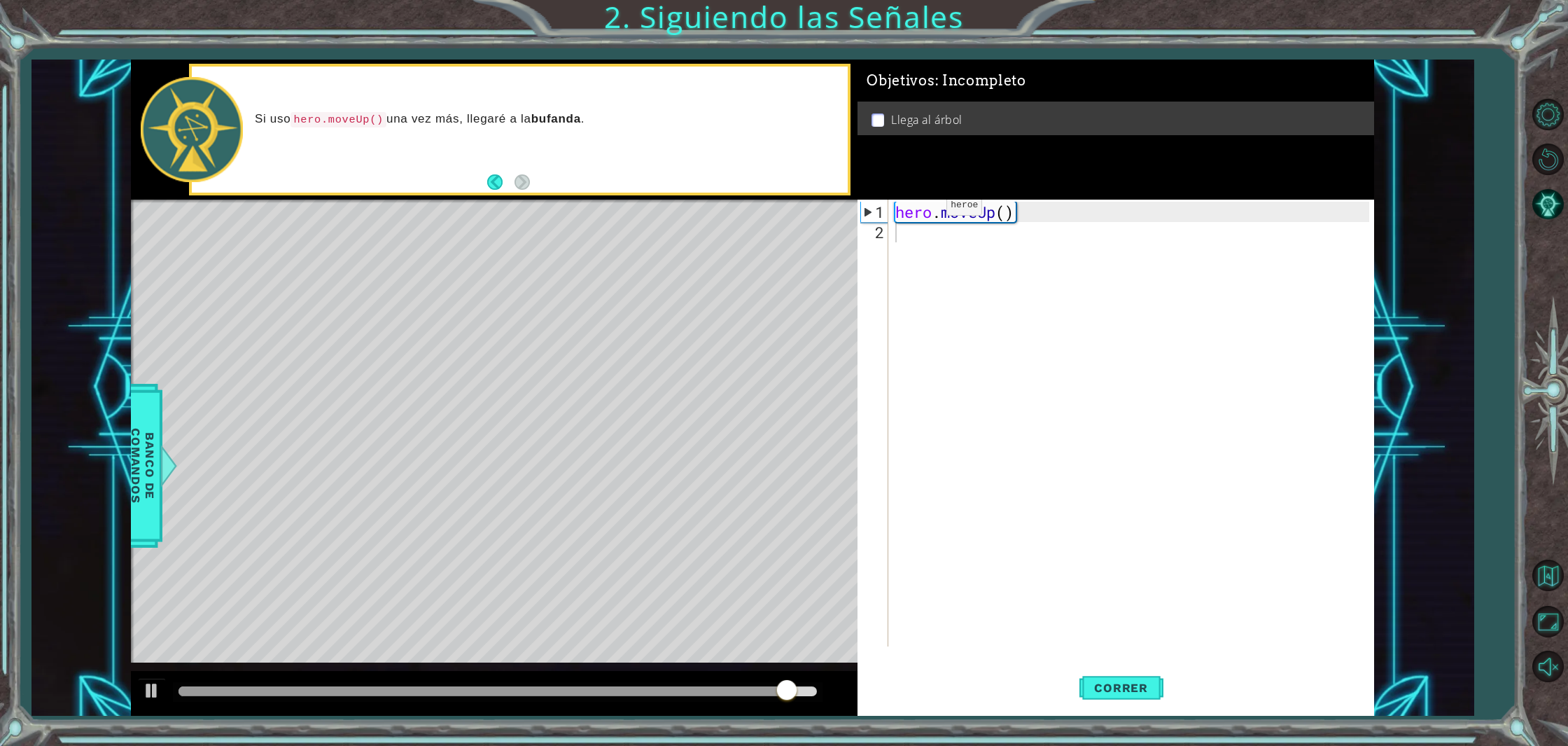
click at [925, 210] on div "hero . moveUp ( )" at bounding box center [1134, 445] width 483 height 487
click at [1005, 211] on div "hero . moveUp ( )" at bounding box center [1134, 445] width 483 height 487
type textarea "hero.moveUp(2)"
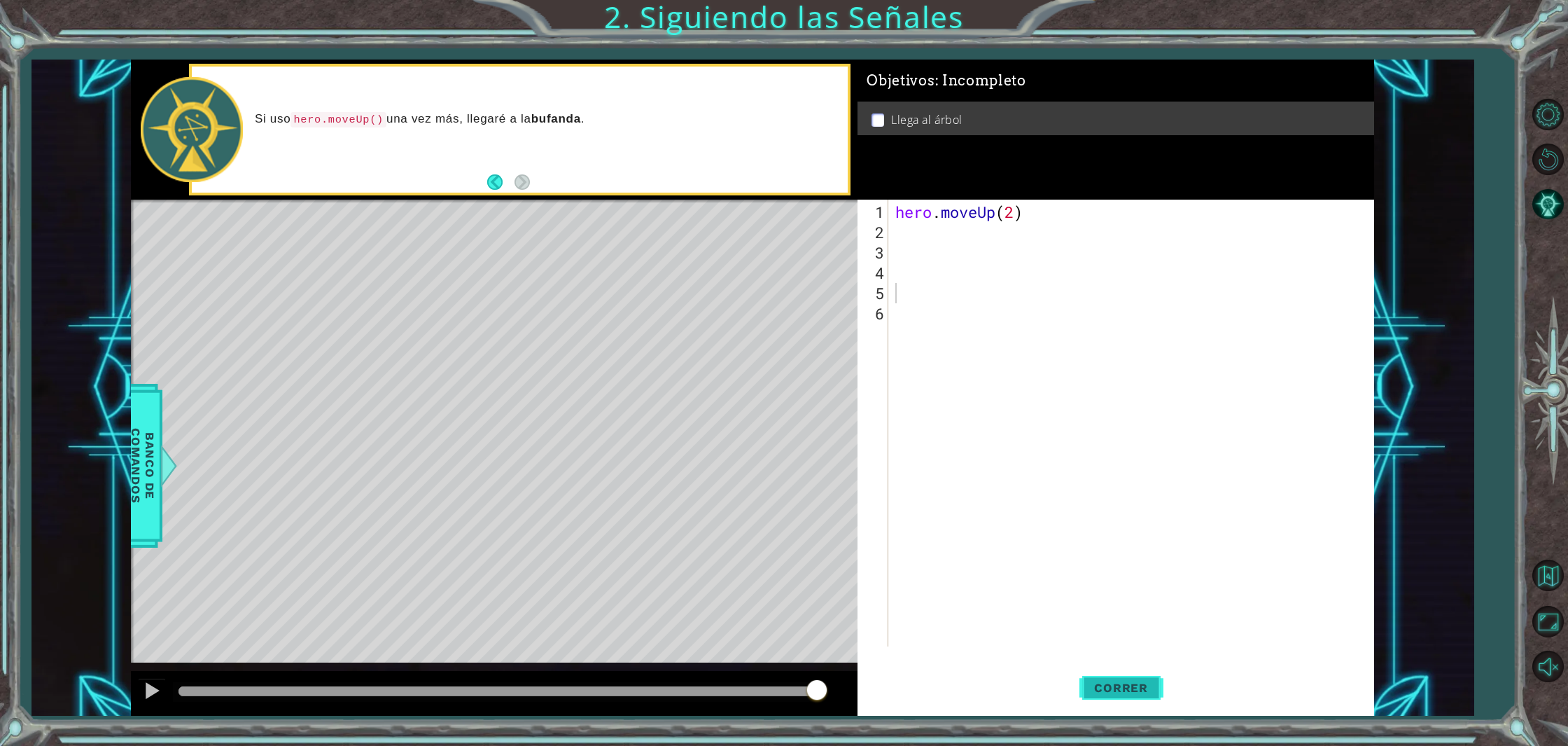
click at [1116, 696] on button "Correr" at bounding box center [1121, 688] width 84 height 52
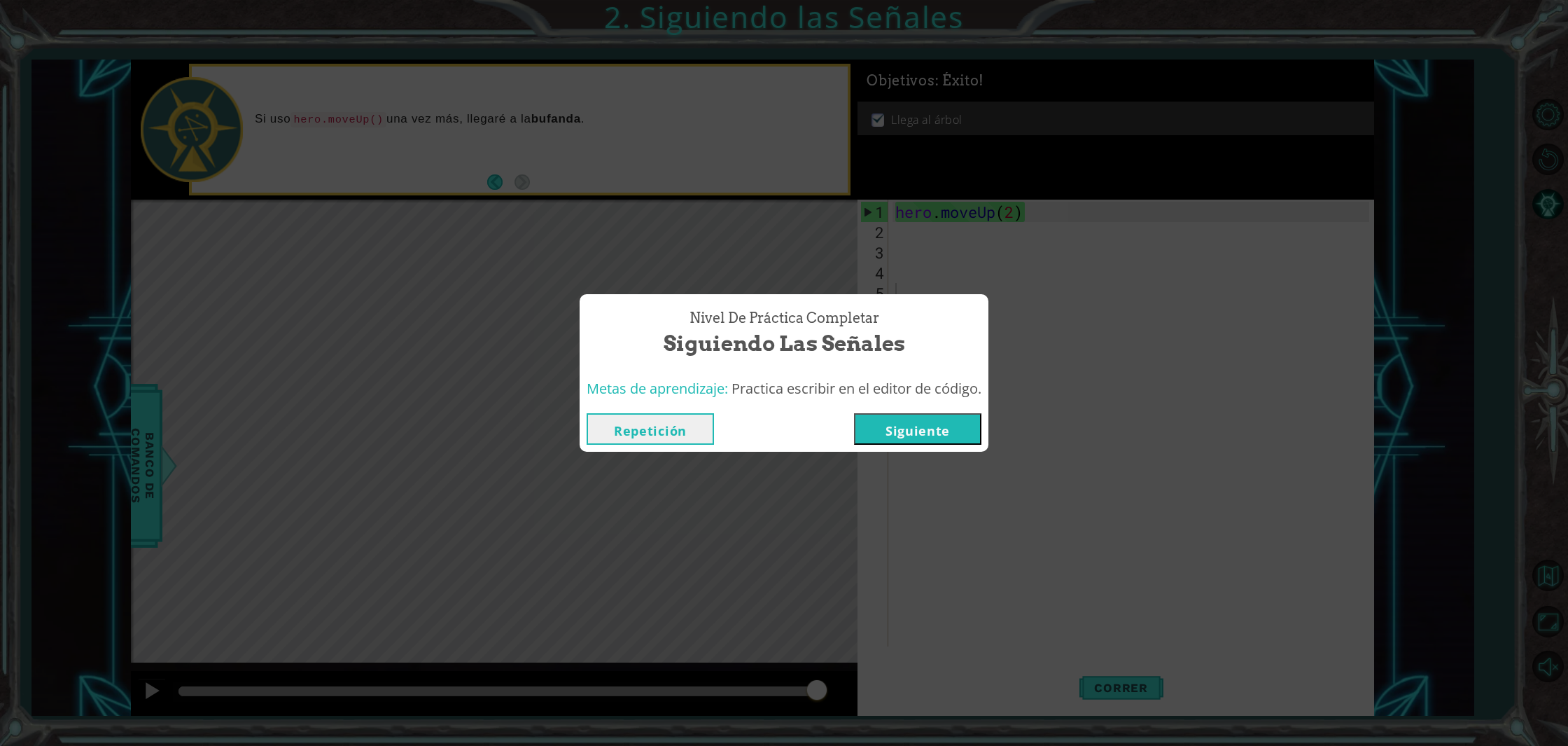
click at [882, 430] on button "Siguiente" at bounding box center [917, 428] width 127 height 31
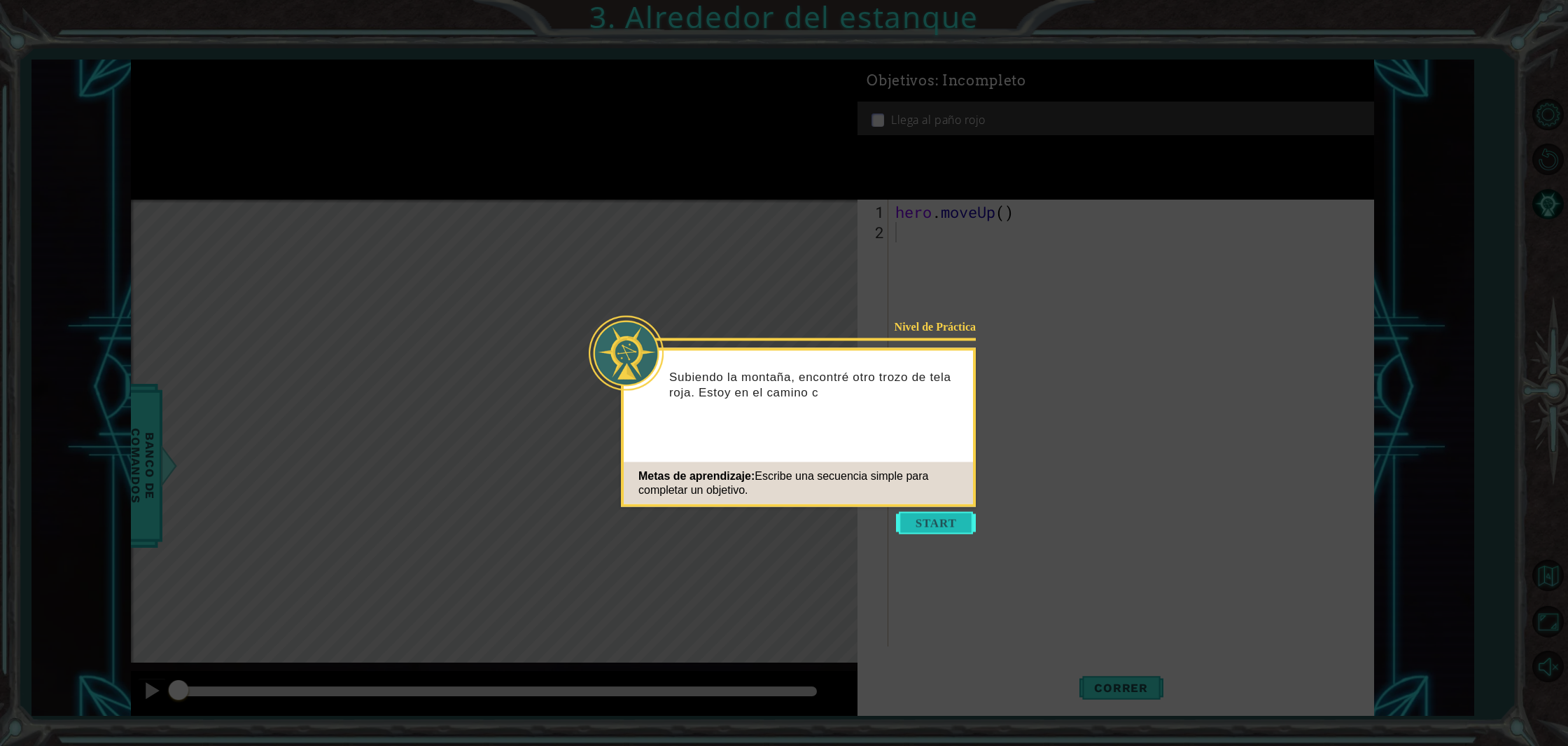
click at [947, 523] on button "Start" at bounding box center [936, 523] width 80 height 22
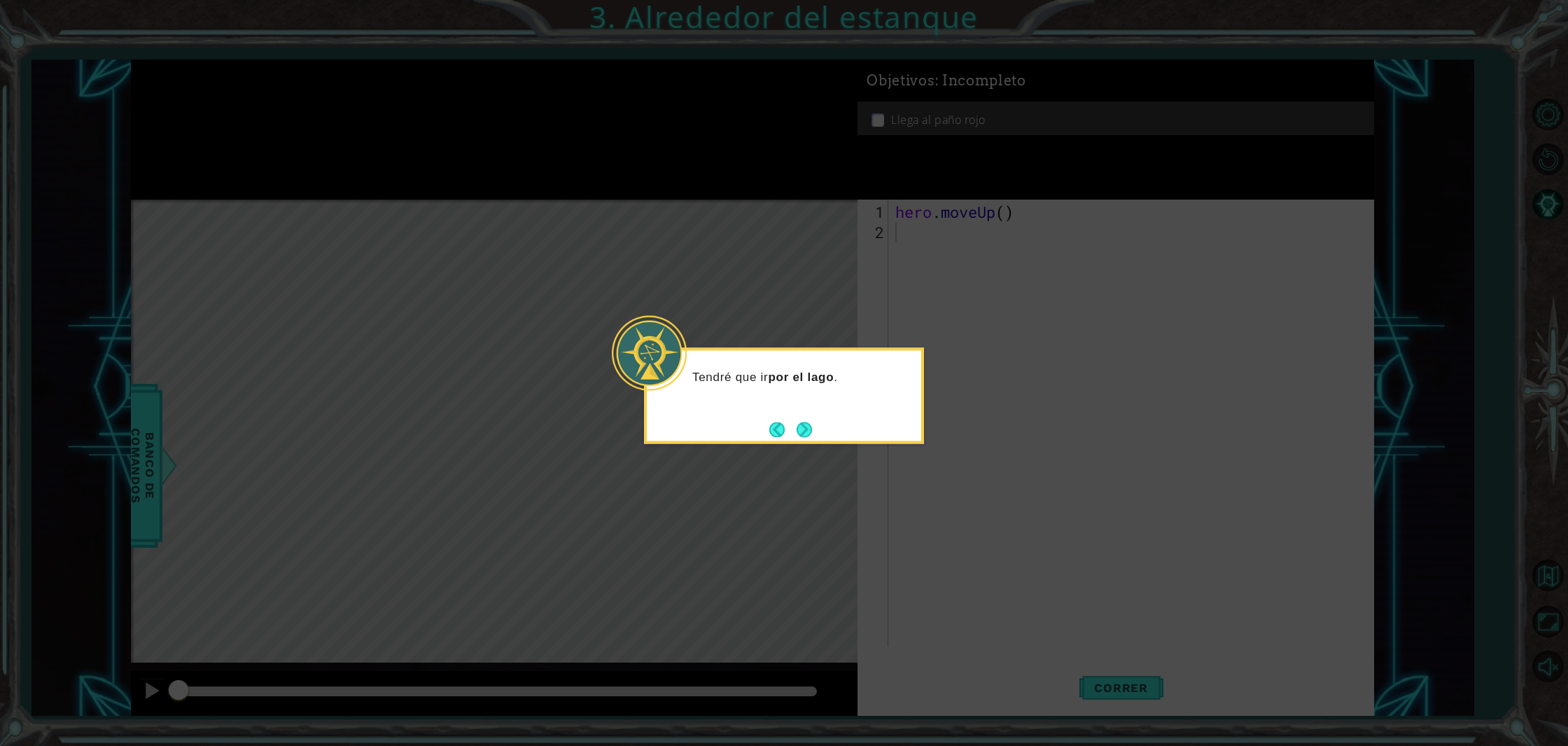
click at [798, 438] on footer at bounding box center [790, 429] width 42 height 21
click at [802, 435] on button "Next" at bounding box center [804, 429] width 15 height 15
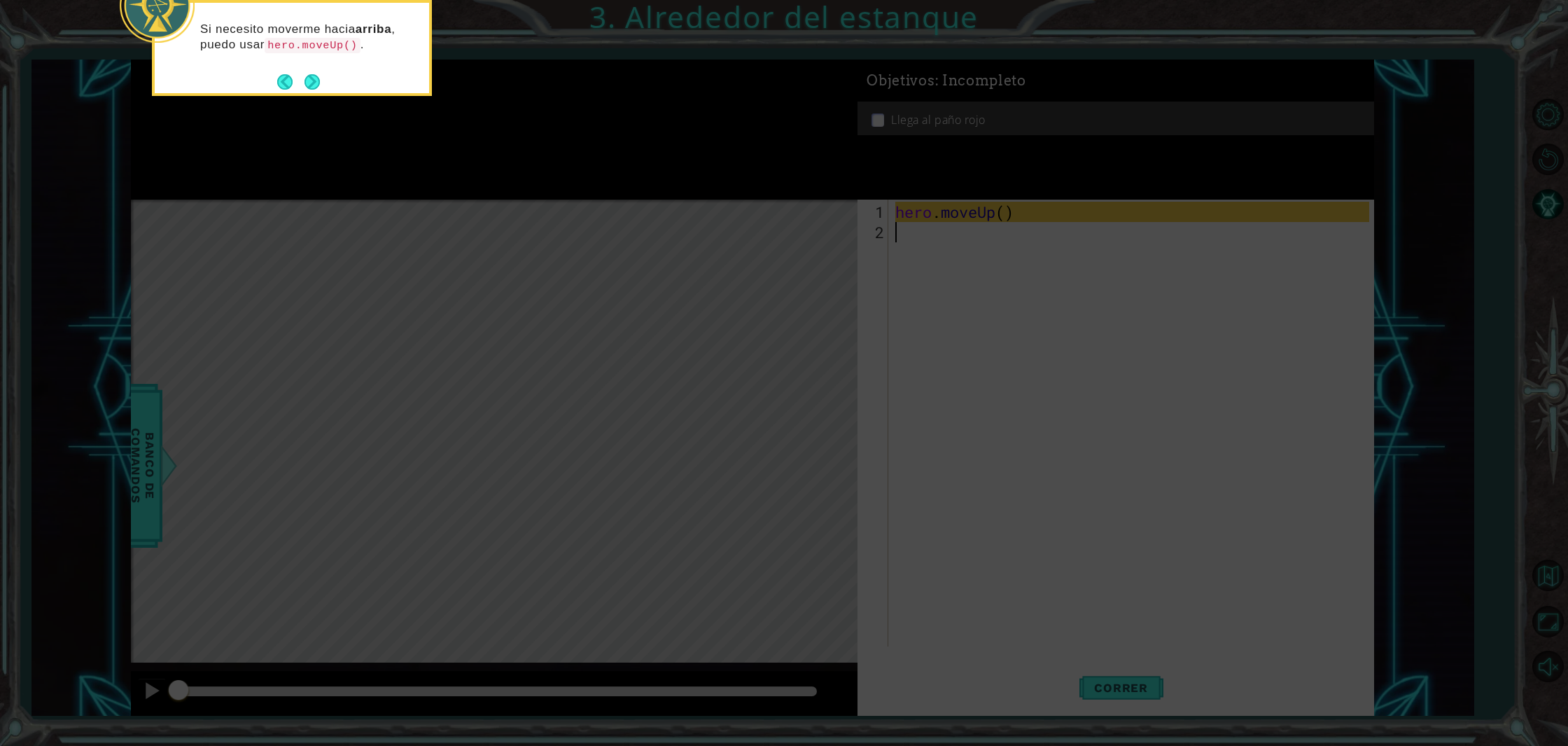
click at [316, 75] on button "Next" at bounding box center [312, 82] width 17 height 17
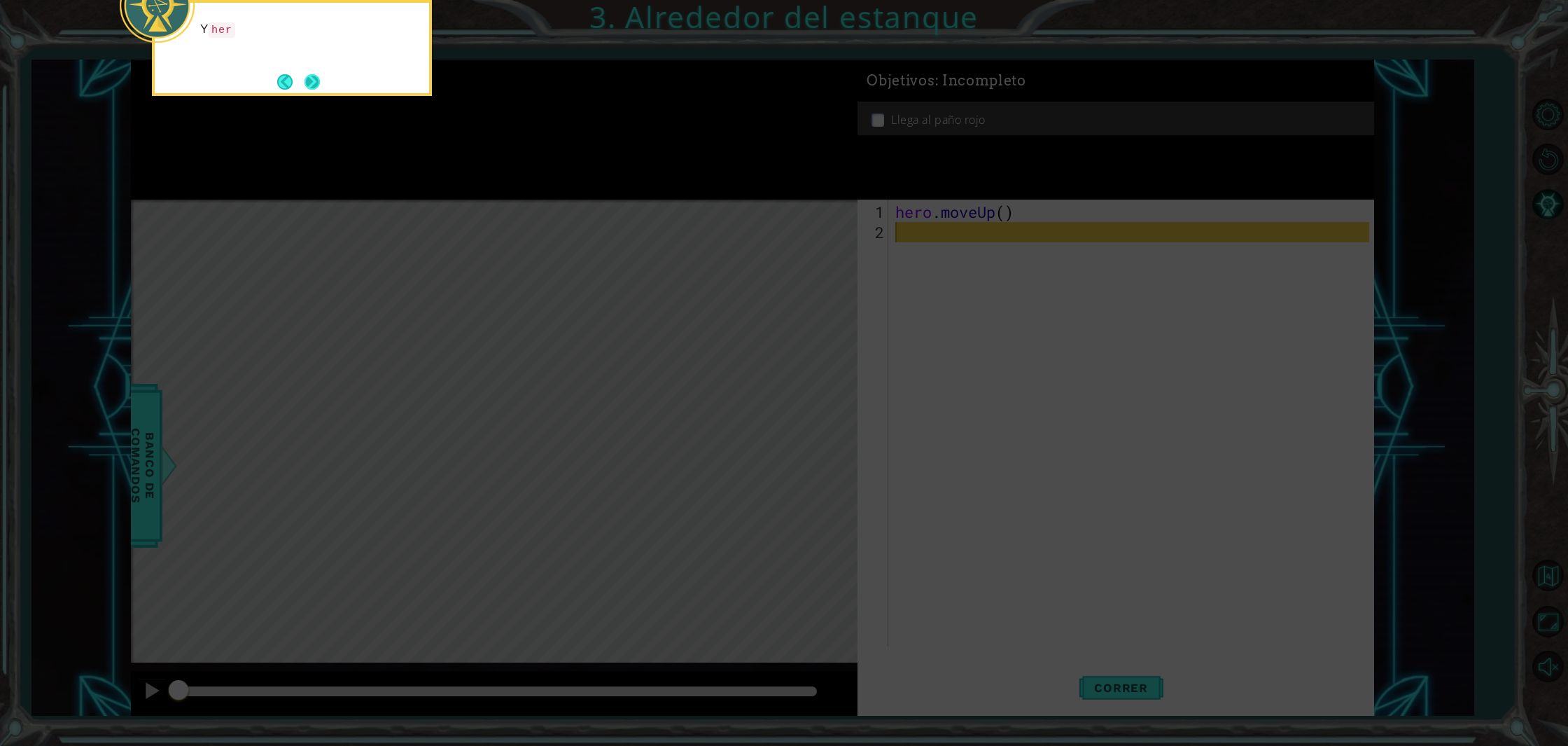
click at [315, 76] on button "Next" at bounding box center [312, 82] width 21 height 21
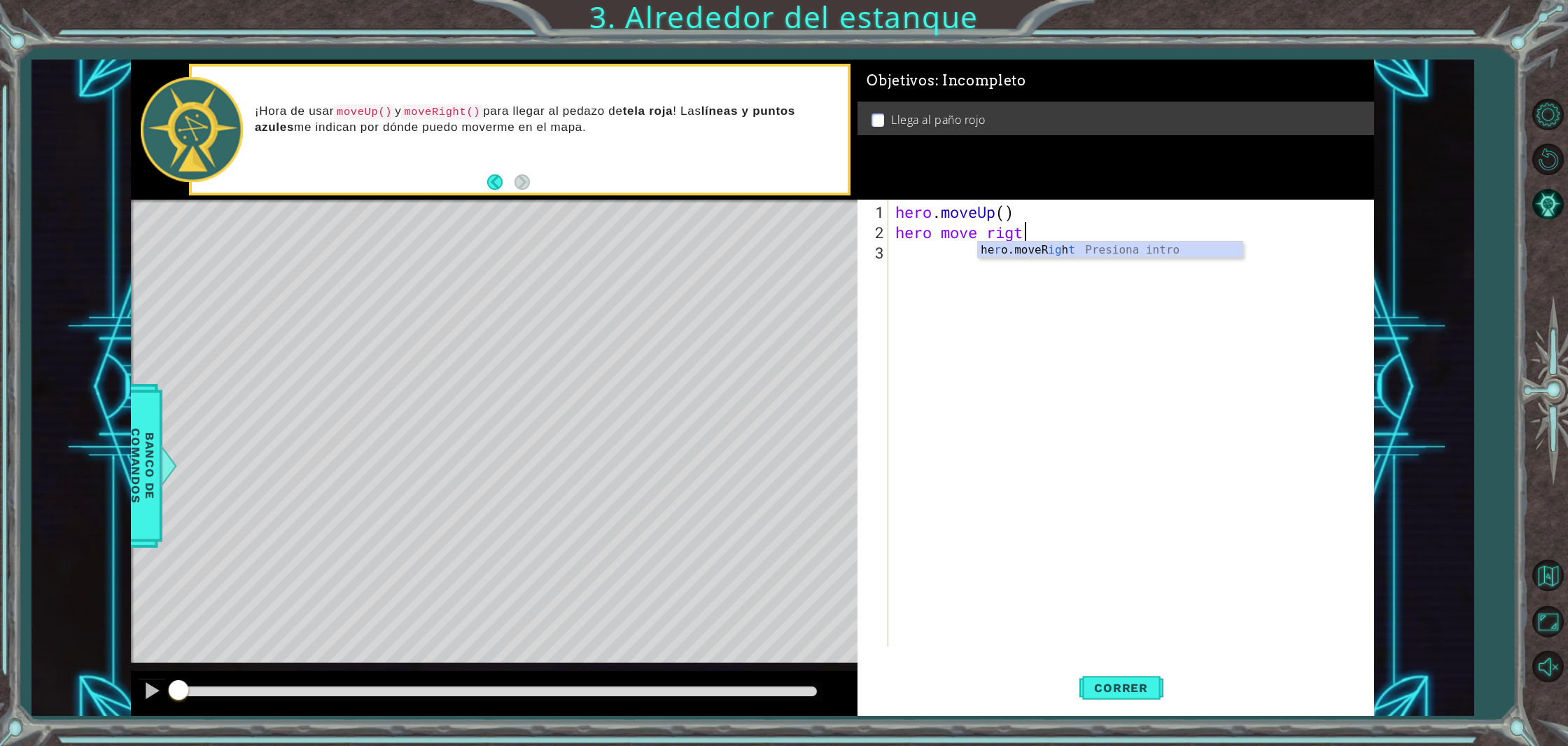
scroll to position [0, 5]
type textarea "hero move rigt"
click at [1112, 691] on span "Correr" at bounding box center [1121, 687] width 82 height 14
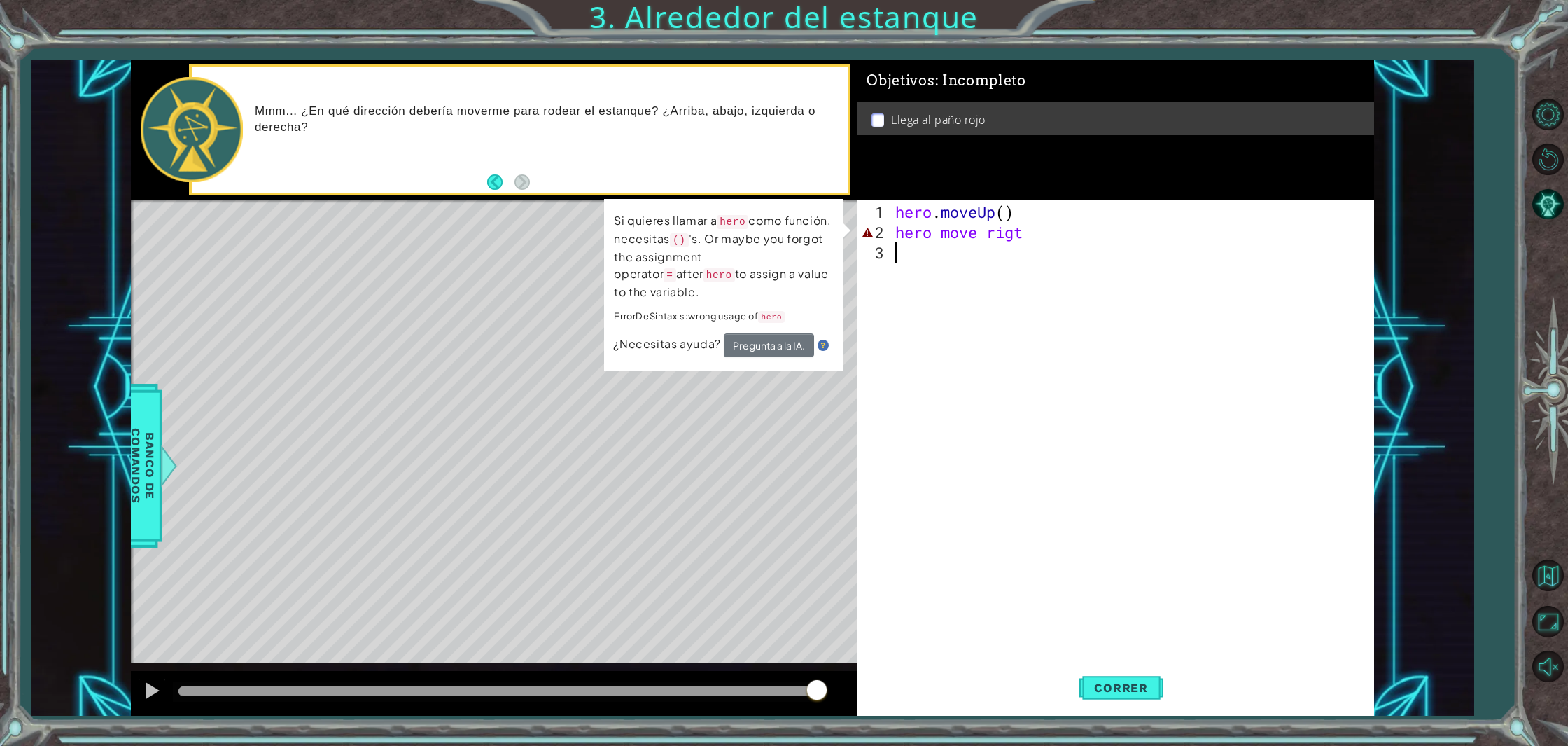
click at [1085, 281] on div "hero . moveUp ( ) hero move rigt" at bounding box center [1134, 445] width 483 height 487
click at [941, 236] on div "hero . moveUp ( ) hero move rigt" at bounding box center [1134, 445] width 483 height 487
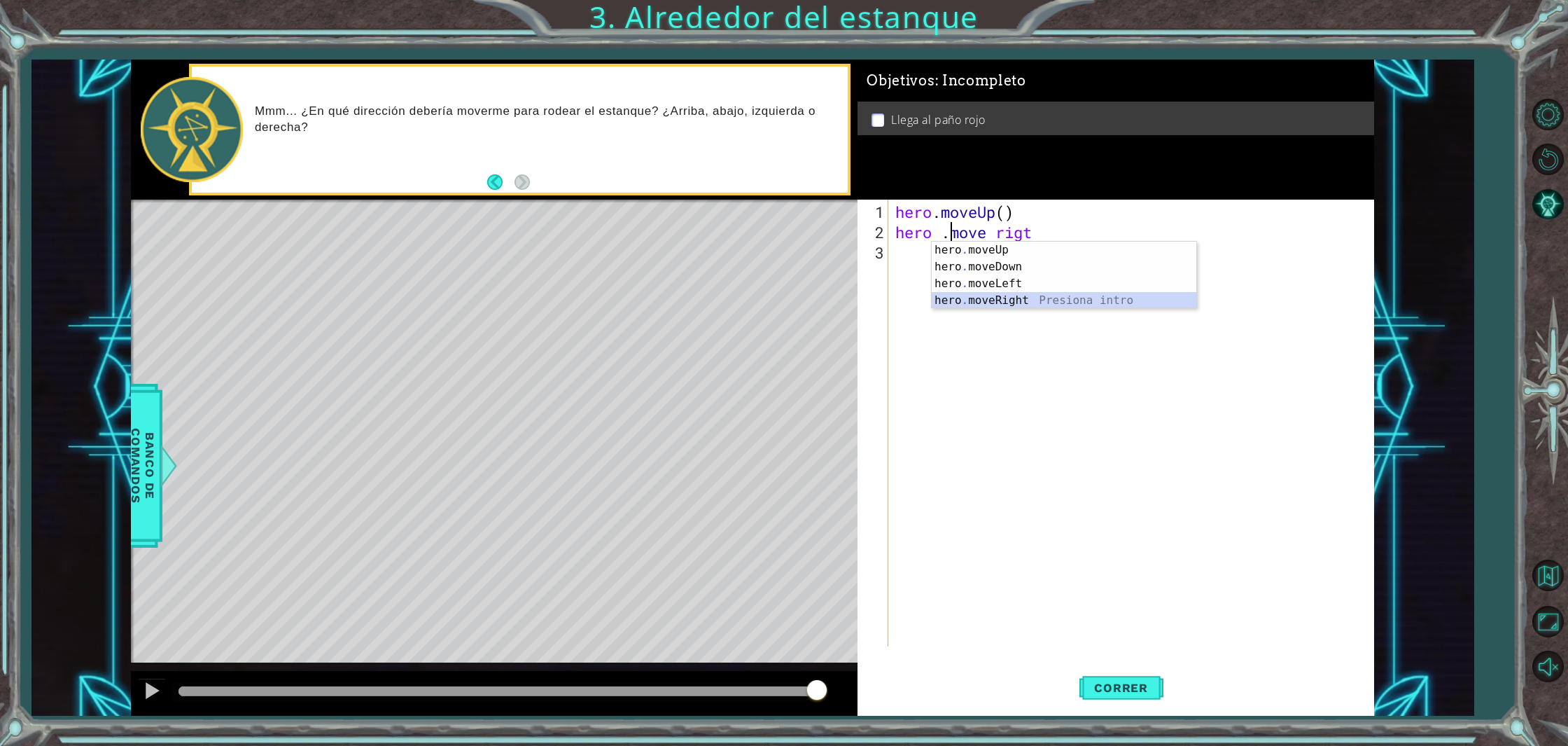
click at [1013, 298] on div "hero . moveUp Presiona intro hero . moveDown Presiona intro hero . moveLeft Pre…" at bounding box center [1063, 292] width 265 height 101
type textarea "hero.moveRight()"
click at [902, 259] on div "hero . moveUp ( ) hero . moveRight ( )" at bounding box center [1134, 445] width 483 height 487
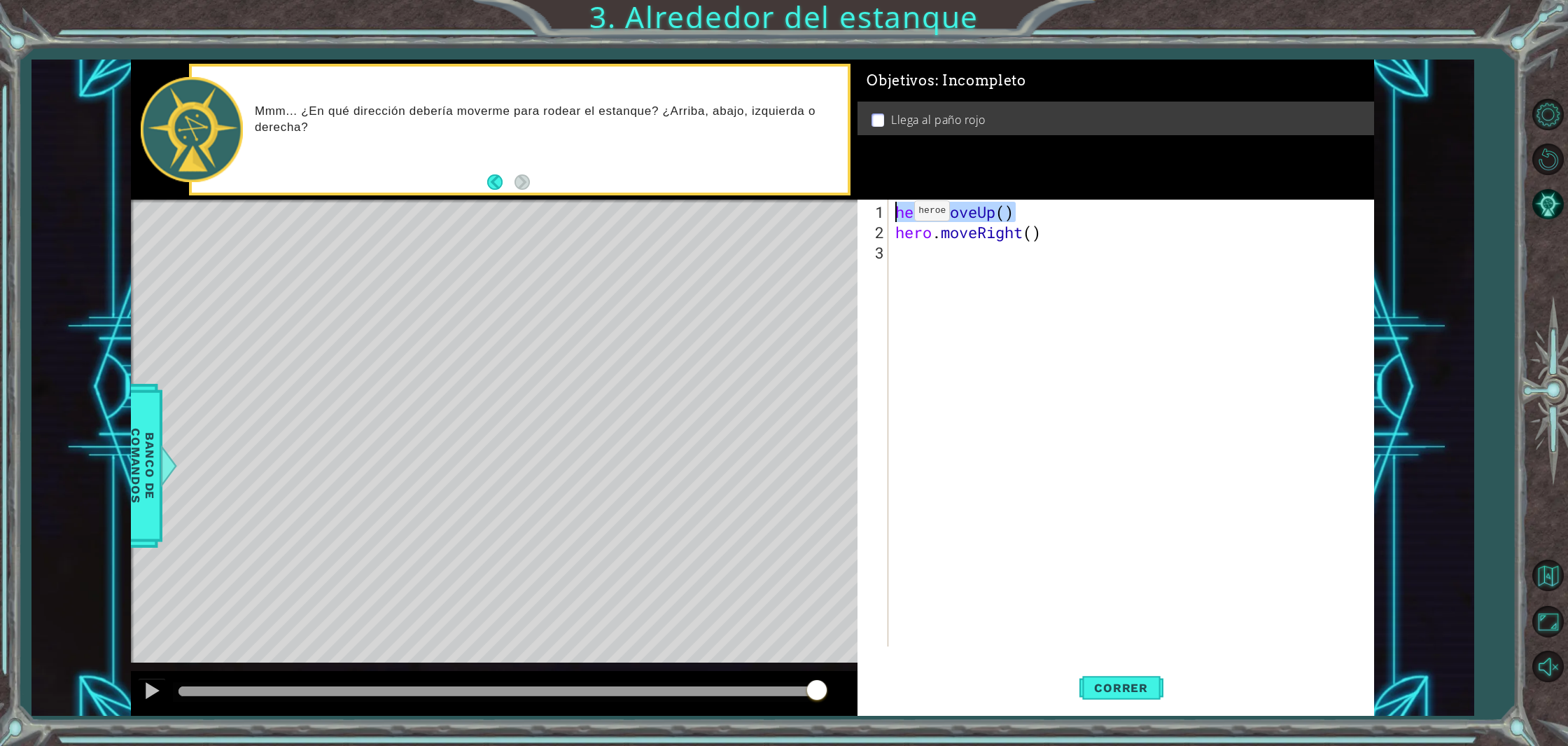
drag, startPoint x: 1016, startPoint y: 218, endPoint x: 892, endPoint y: 216, distance: 124.0
click at [892, 216] on div "hero . moveUp ( ) hero . moveRight ( )" at bounding box center [1134, 445] width 483 height 487
type textarea "hero.moveUp()"
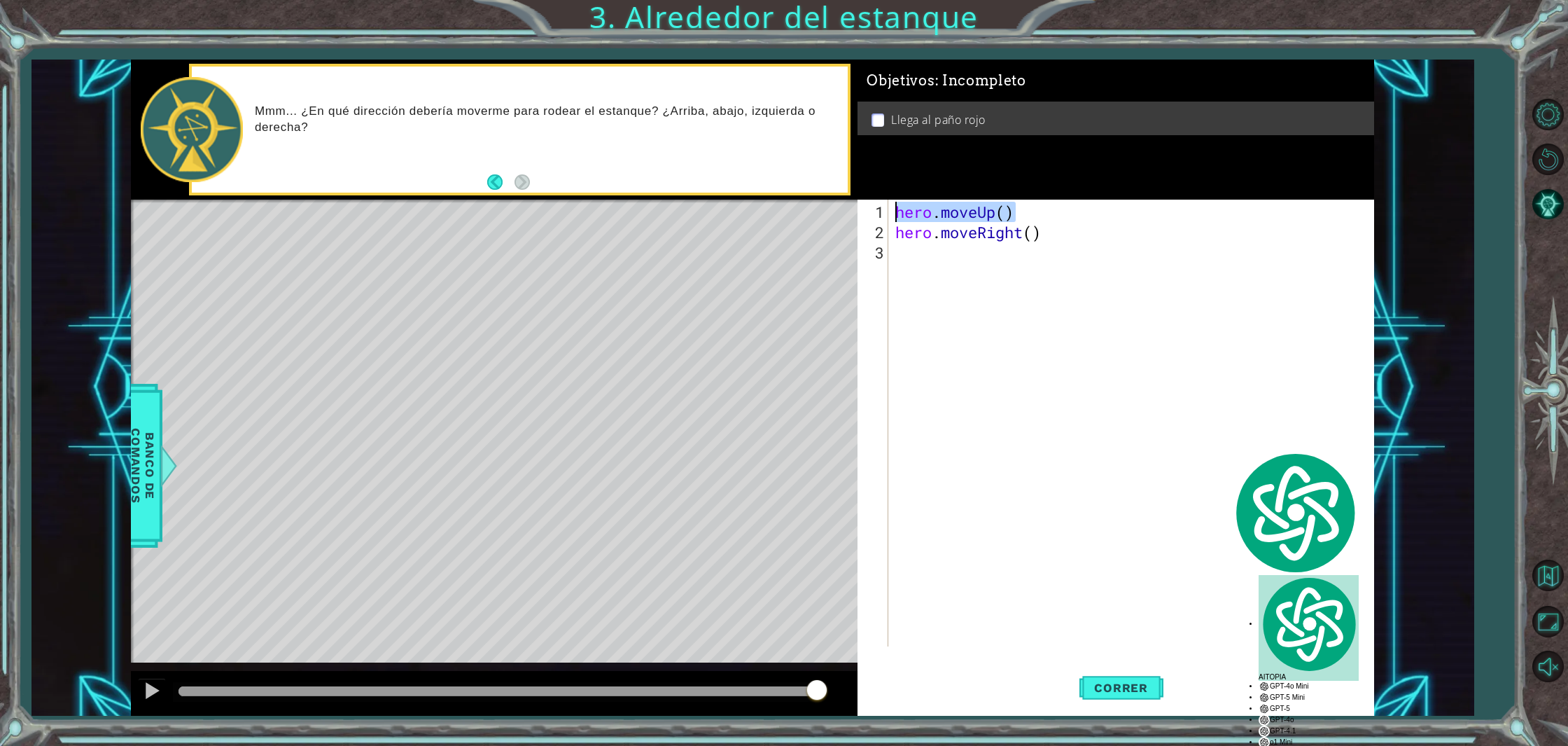
click at [911, 254] on div "hero . moveUp ( ) hero . moveRight ( )" at bounding box center [1134, 445] width 483 height 487
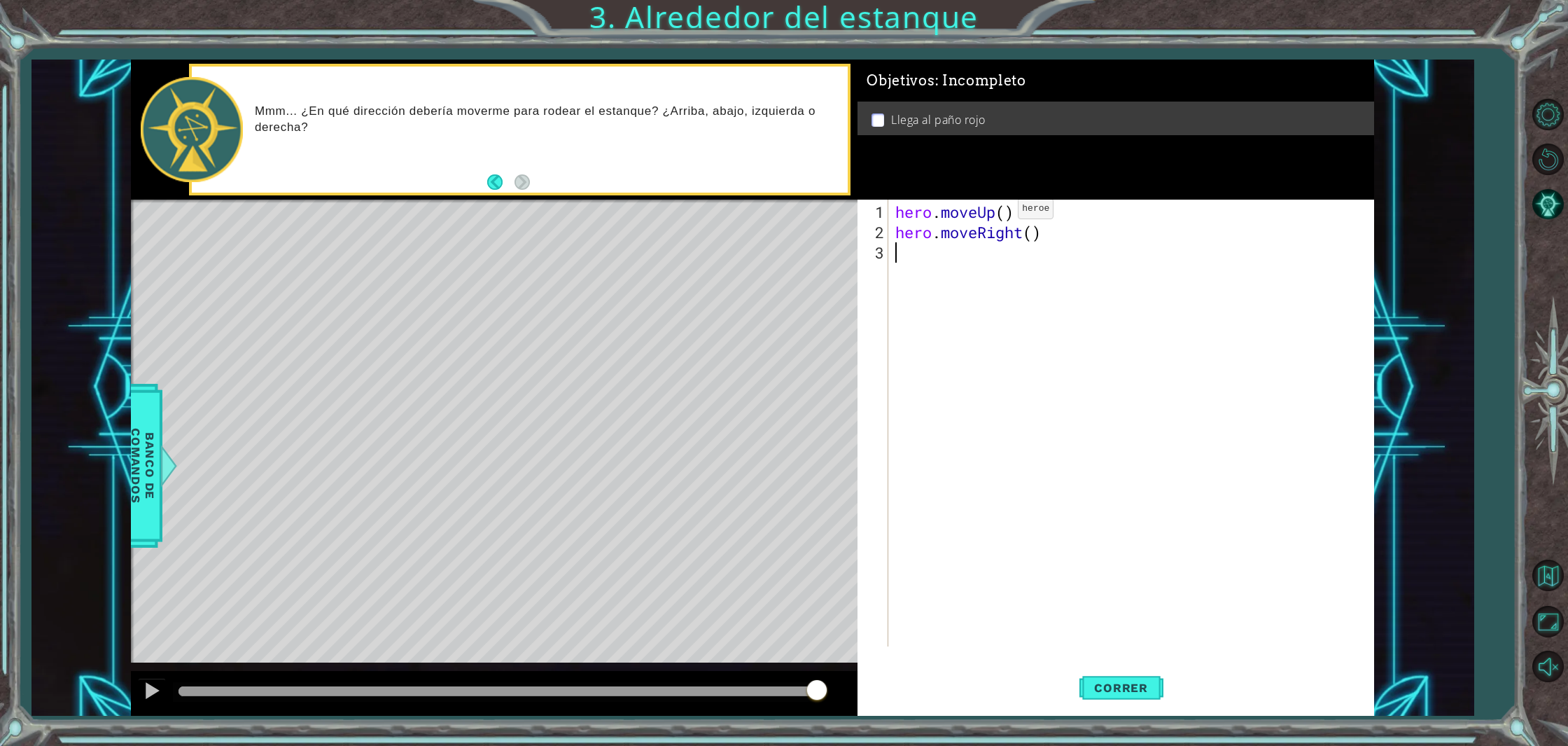
type textarea "hero.moveUp()"
drag, startPoint x: 907, startPoint y: 262, endPoint x: 921, endPoint y: 211, distance: 52.9
click at [922, 211] on div "hero . moveUp ( ) hero . moveRight ( )" at bounding box center [1134, 445] width 483 height 487
drag, startPoint x: 894, startPoint y: 212, endPoint x: 1018, endPoint y: 215, distance: 124.0
click at [1018, 215] on div "hero . moveUp ( ) hero . moveRight ( )" at bounding box center [1134, 445] width 483 height 487
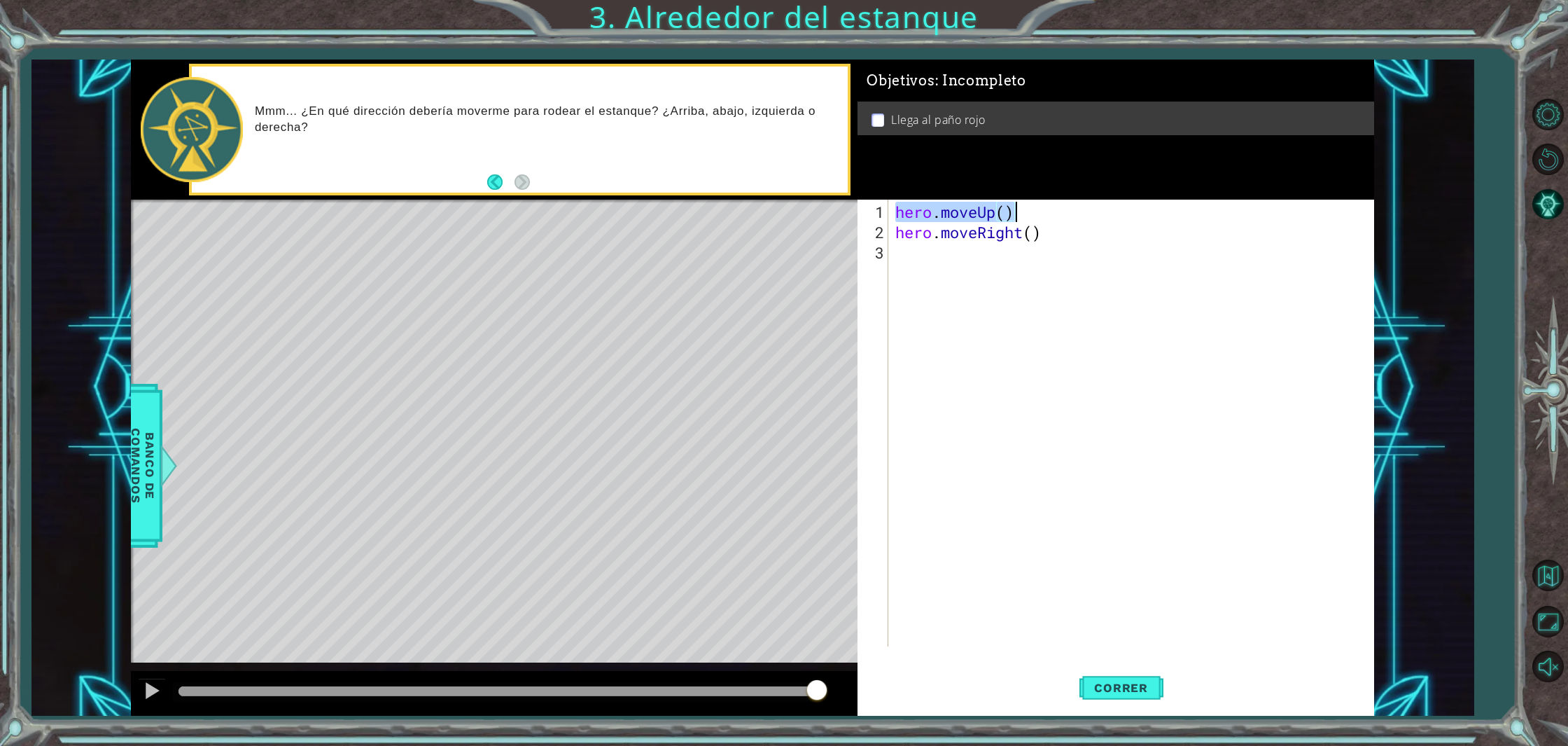
type textarea "hero.moveUp()"
click at [891, 253] on div "hero.moveUp() 1 2 3 hero . moveUp ( ) hero . moveRight ( ) הההההההההההההההההההה…" at bounding box center [1113, 423] width 511 height 447
click at [895, 255] on div "hero . moveUp ( ) hero . moveRight ( )" at bounding box center [1134, 445] width 483 height 487
paste textarea "hero.moveUp()"
type textarea "hero.moveUp()"
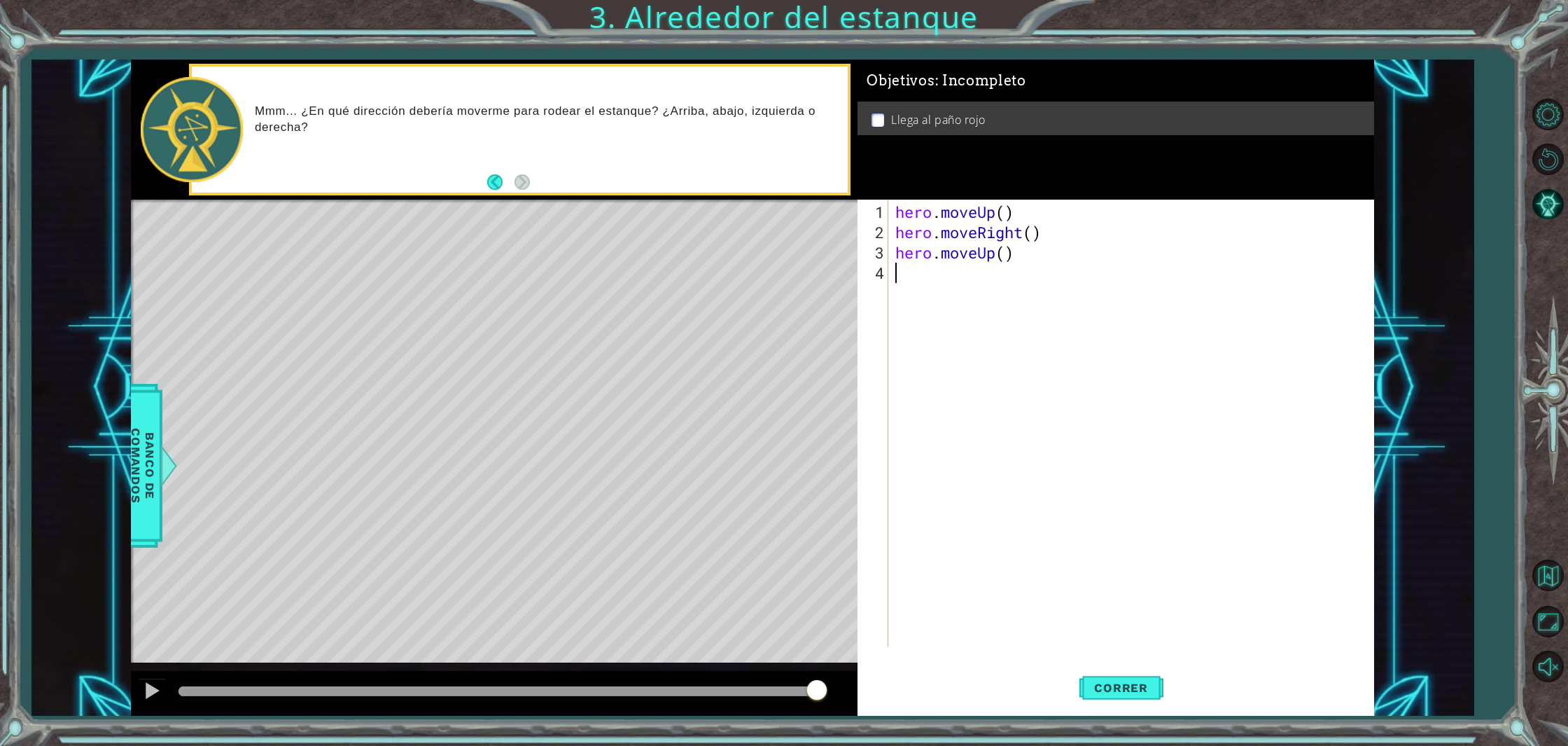
click at [968, 361] on div "hero . moveUp ( ) hero . moveRight ( ) hero . moveUp ( )" at bounding box center [1134, 445] width 483 height 487
click at [1113, 688] on span "Correr" at bounding box center [1121, 687] width 82 height 14
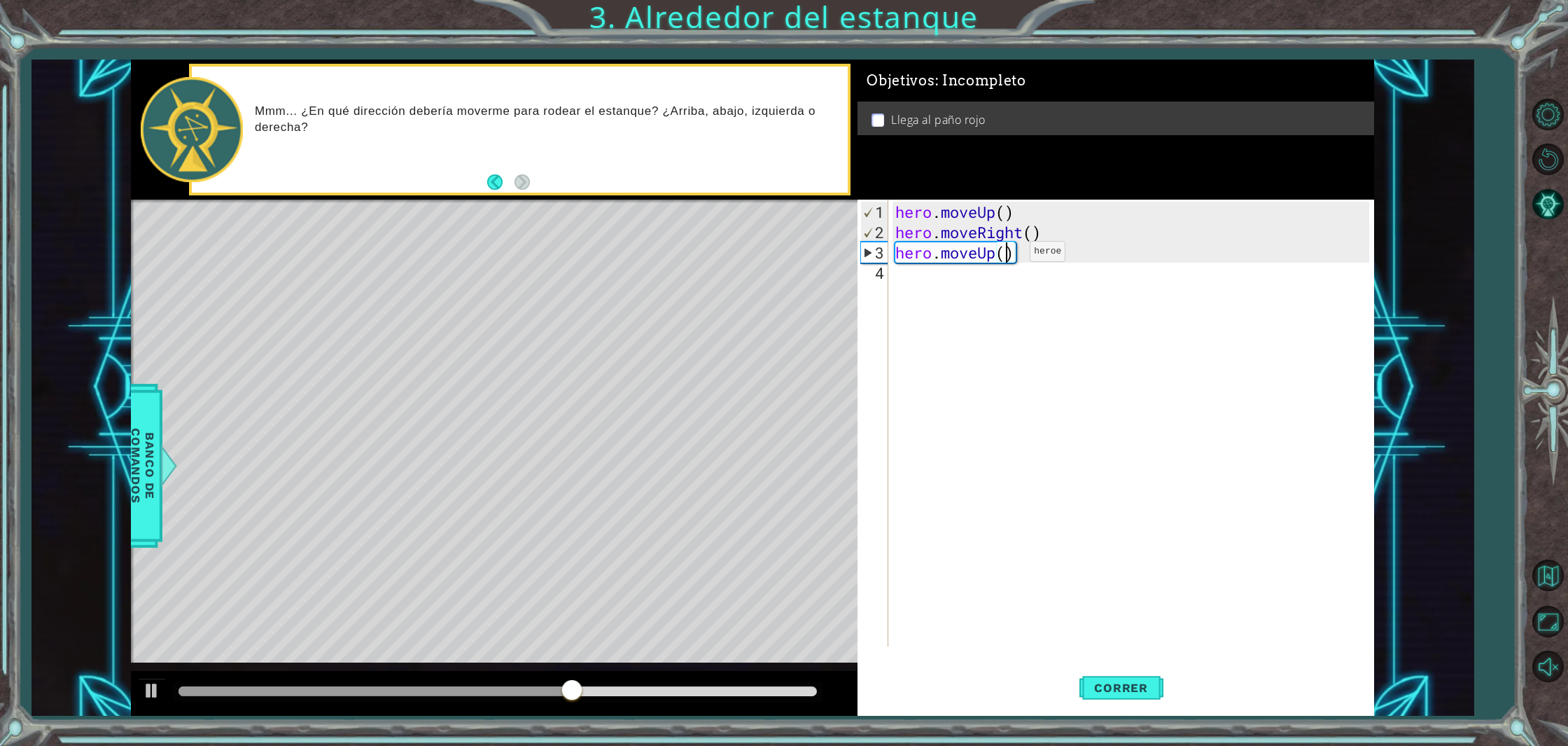
click at [1008, 256] on div "hero . moveUp ( ) hero . moveRight ( ) hero . moveUp ( )" at bounding box center [1134, 445] width 483 height 487
type textarea "hero.moveUp(2)"
click at [1155, 693] on span "Correr" at bounding box center [1121, 687] width 82 height 14
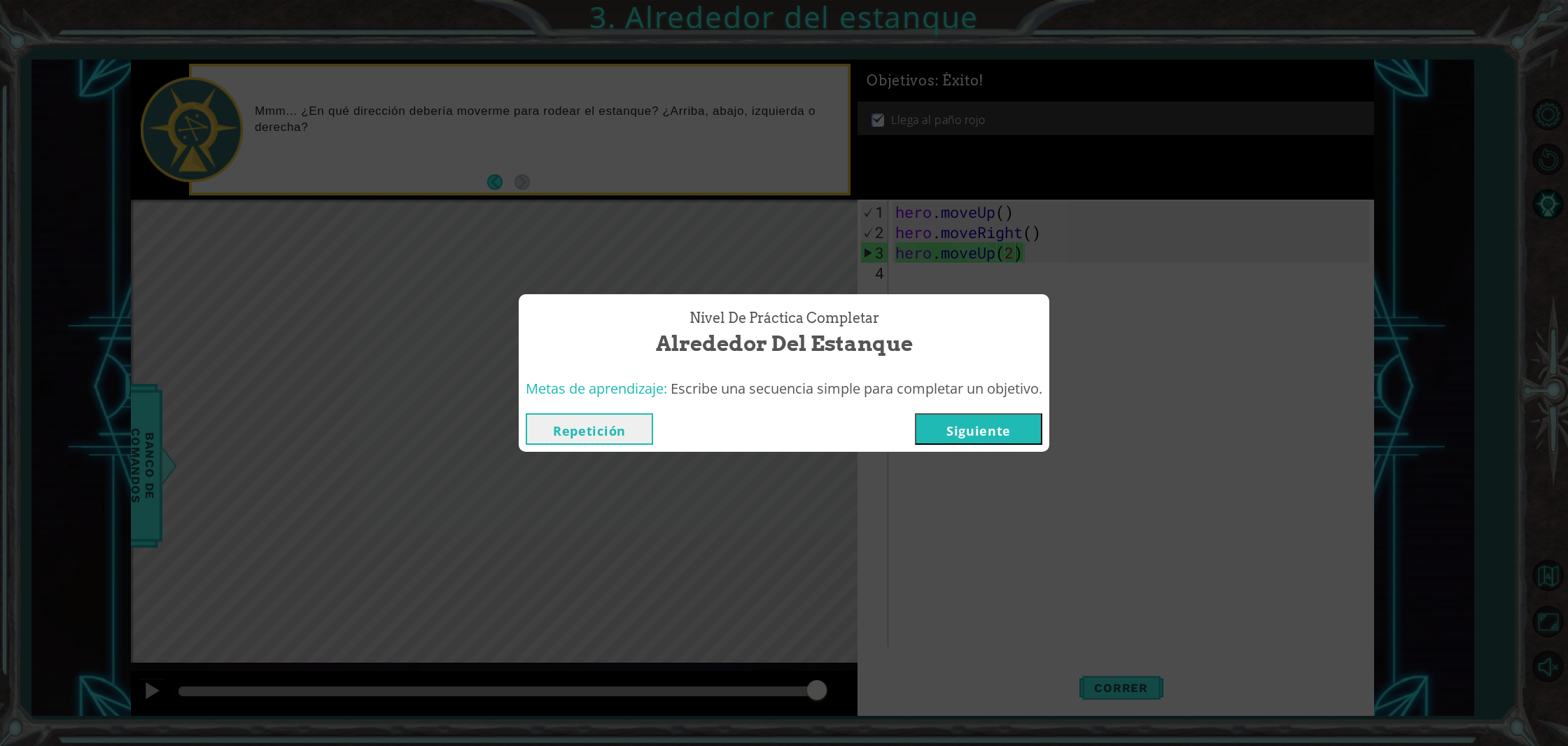
click at [958, 427] on button "Siguiente" at bounding box center [978, 428] width 127 height 31
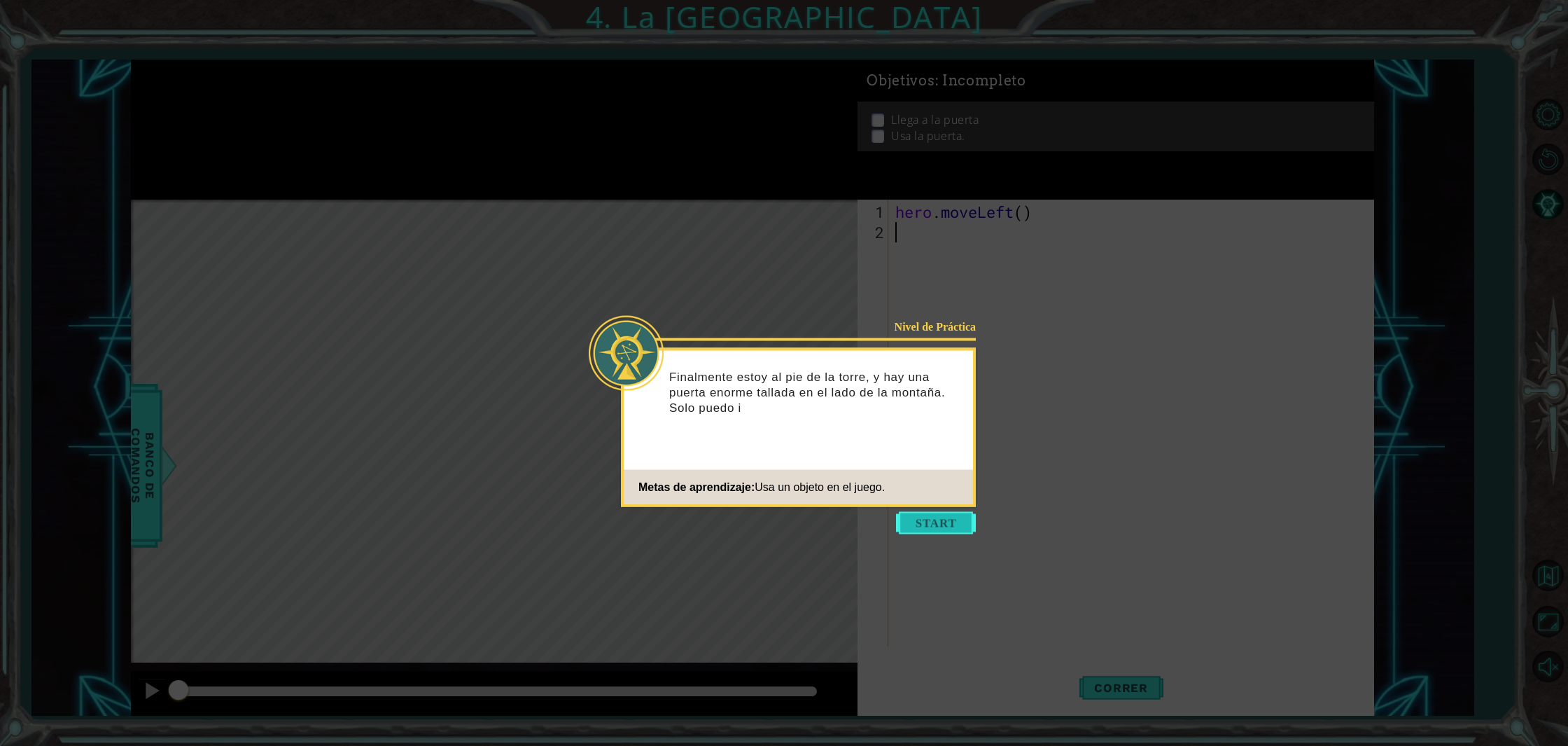
click at [943, 531] on button "Start" at bounding box center [936, 523] width 80 height 22
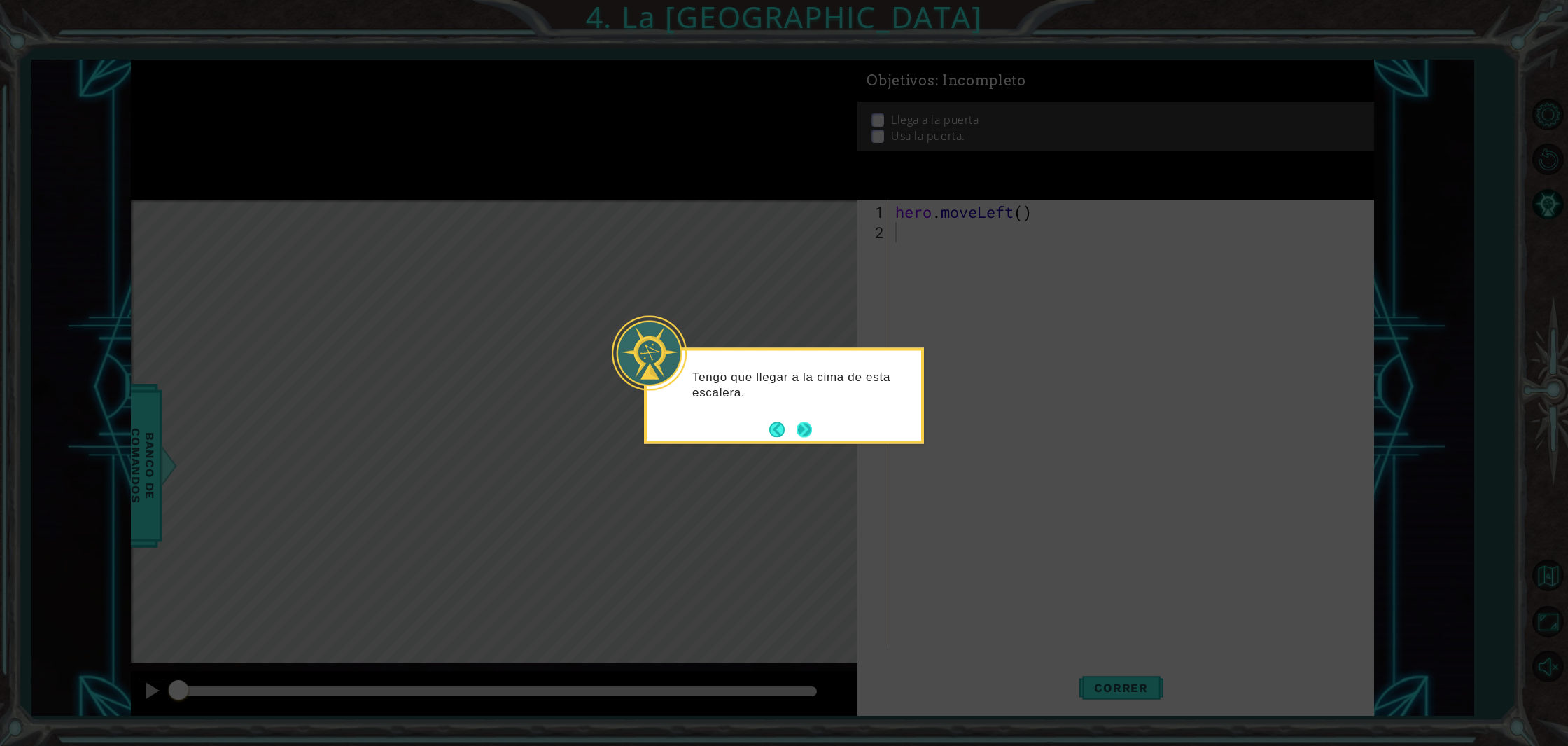
click at [808, 433] on button "Next" at bounding box center [803, 429] width 20 height 20
click at [808, 433] on button "Next" at bounding box center [804, 430] width 16 height 16
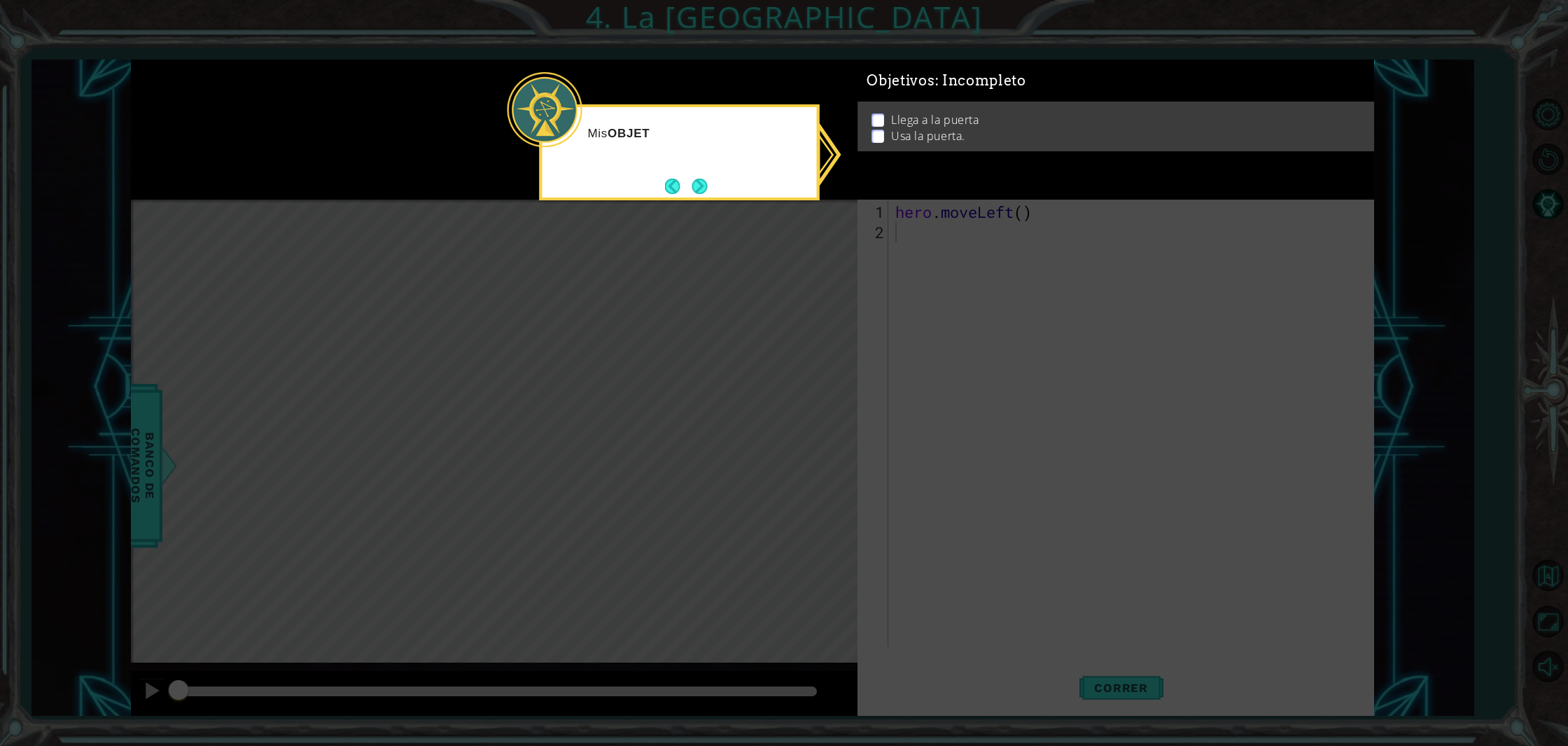
click at [808, 433] on icon at bounding box center [784, 373] width 1568 height 746
click at [711, 176] on div "Mis OBJETIVOS aquí arriba me ayudarán a decidir qué hacer a continu" at bounding box center [679, 156] width 274 height 86
click at [706, 185] on button "Next" at bounding box center [699, 187] width 16 height 16
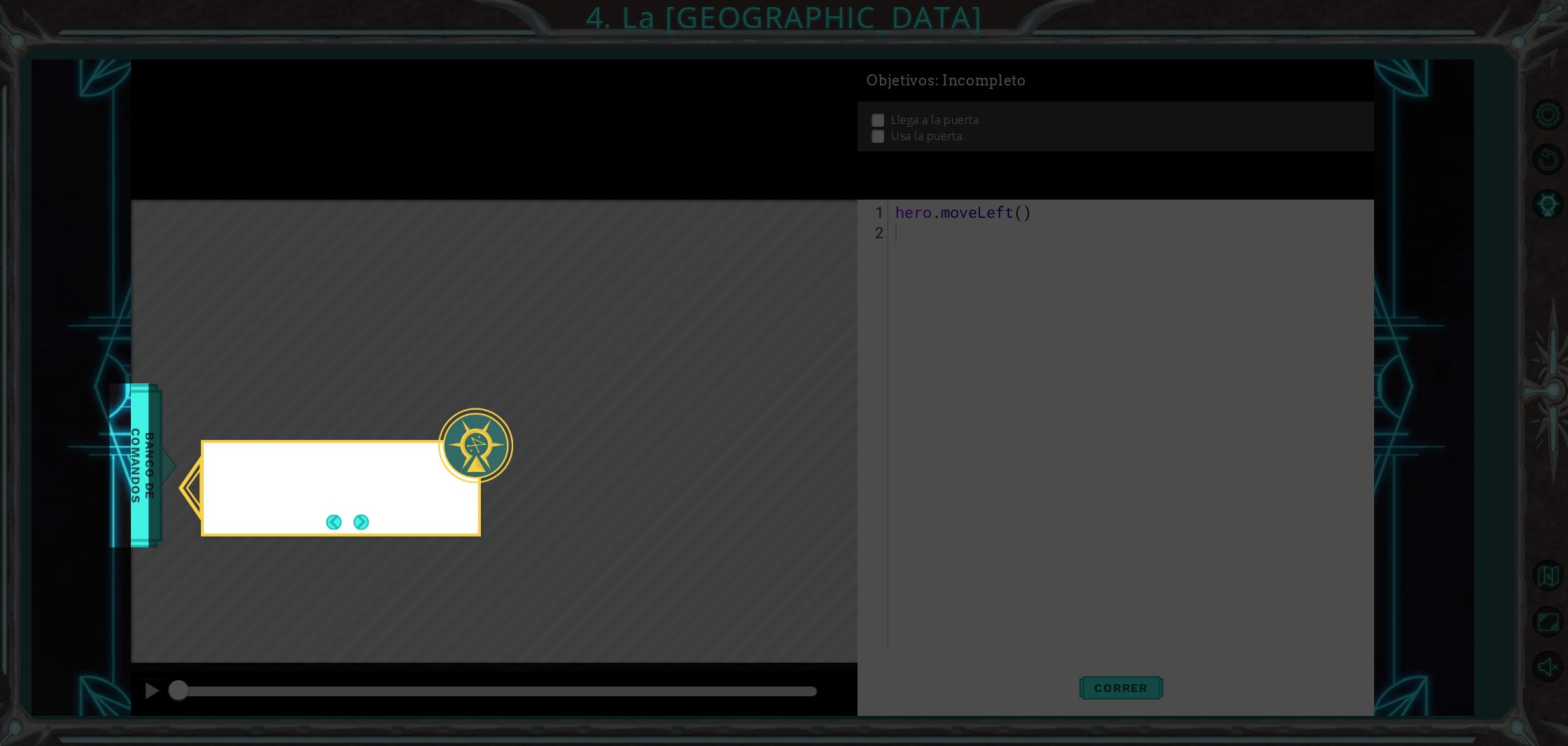
click at [706, 185] on icon at bounding box center [784, 373] width 1568 height 746
click at [357, 526] on button "Next" at bounding box center [362, 522] width 24 height 24
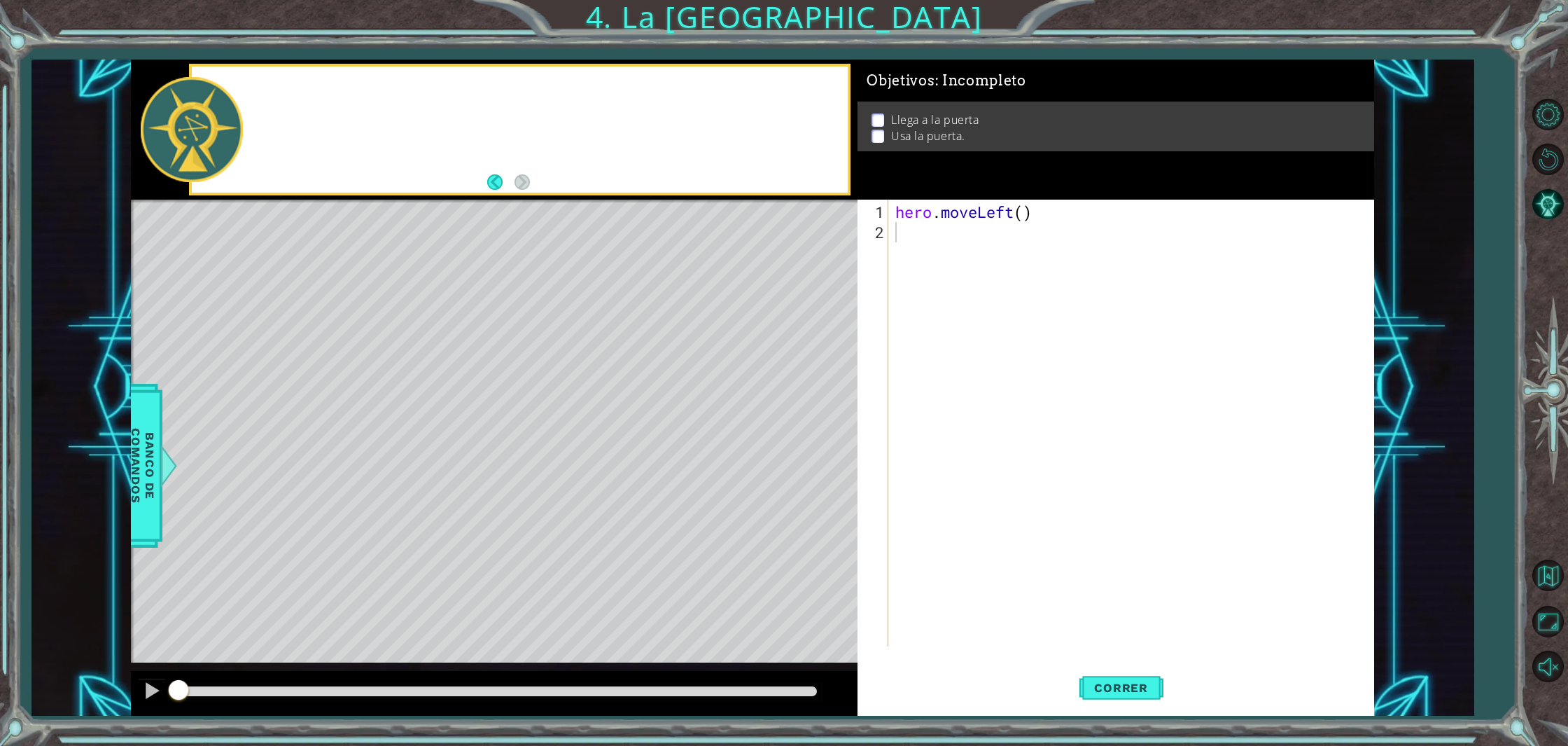
click at [357, 526] on div "Level Map" at bounding box center [454, 405] width 646 height 412
click at [698, 118] on p "Puedo moverme a la puerta y luego abrirla con hero.use("door") ." at bounding box center [546, 119] width 583 height 16
click at [1009, 215] on div "hero . moveLeft ( )" at bounding box center [1134, 445] width 483 height 487
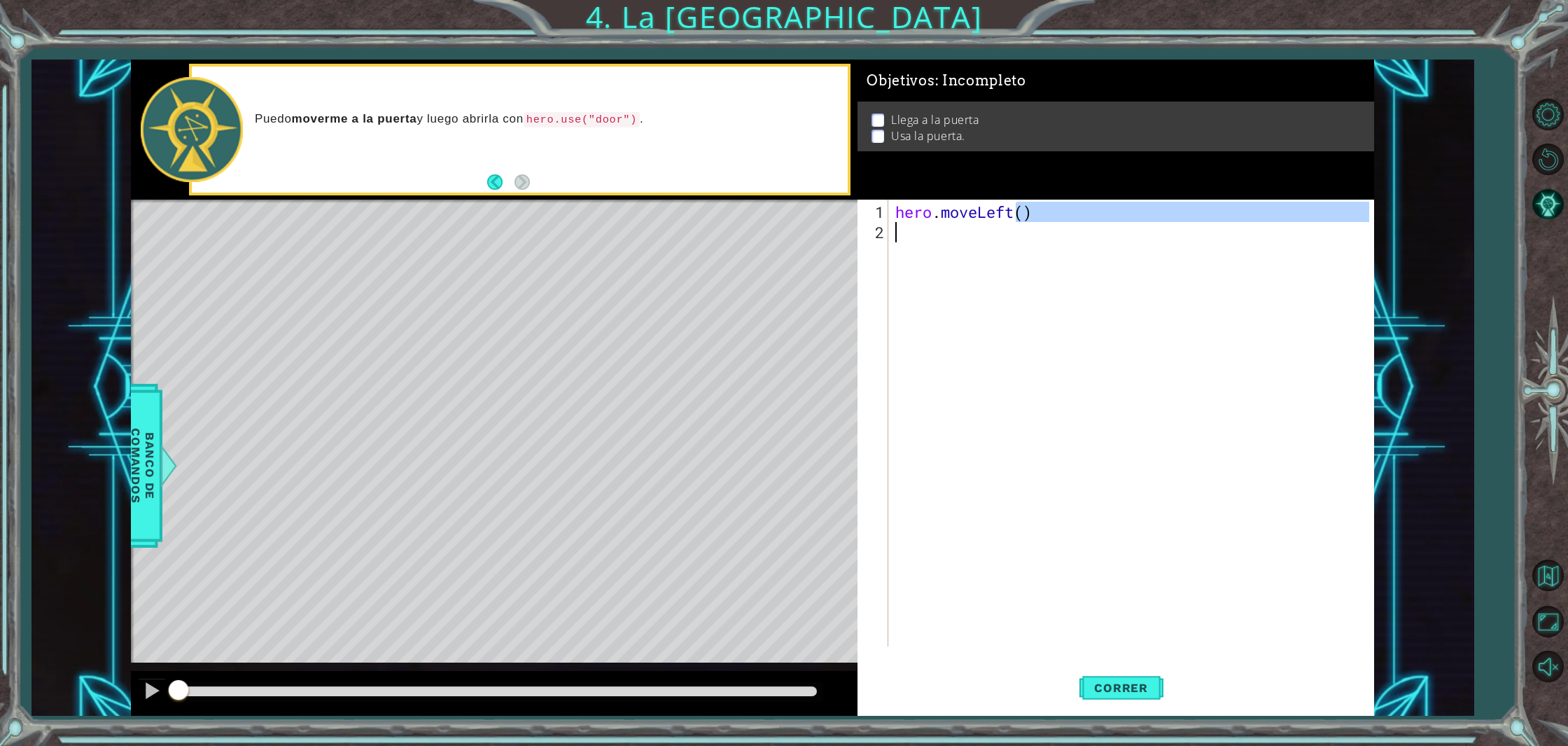
drag, startPoint x: 1014, startPoint y: 216, endPoint x: 958, endPoint y: 222, distance: 56.3
click at [958, 222] on div "hero . moveLeft ( )" at bounding box center [1134, 445] width 483 height 487
type textarea "hero.moveLeft()"
click at [985, 236] on div "hero . moveLeft ( )" at bounding box center [1134, 445] width 483 height 487
click at [1030, 214] on div "hero . moveLeft ( )" at bounding box center [1134, 445] width 483 height 487
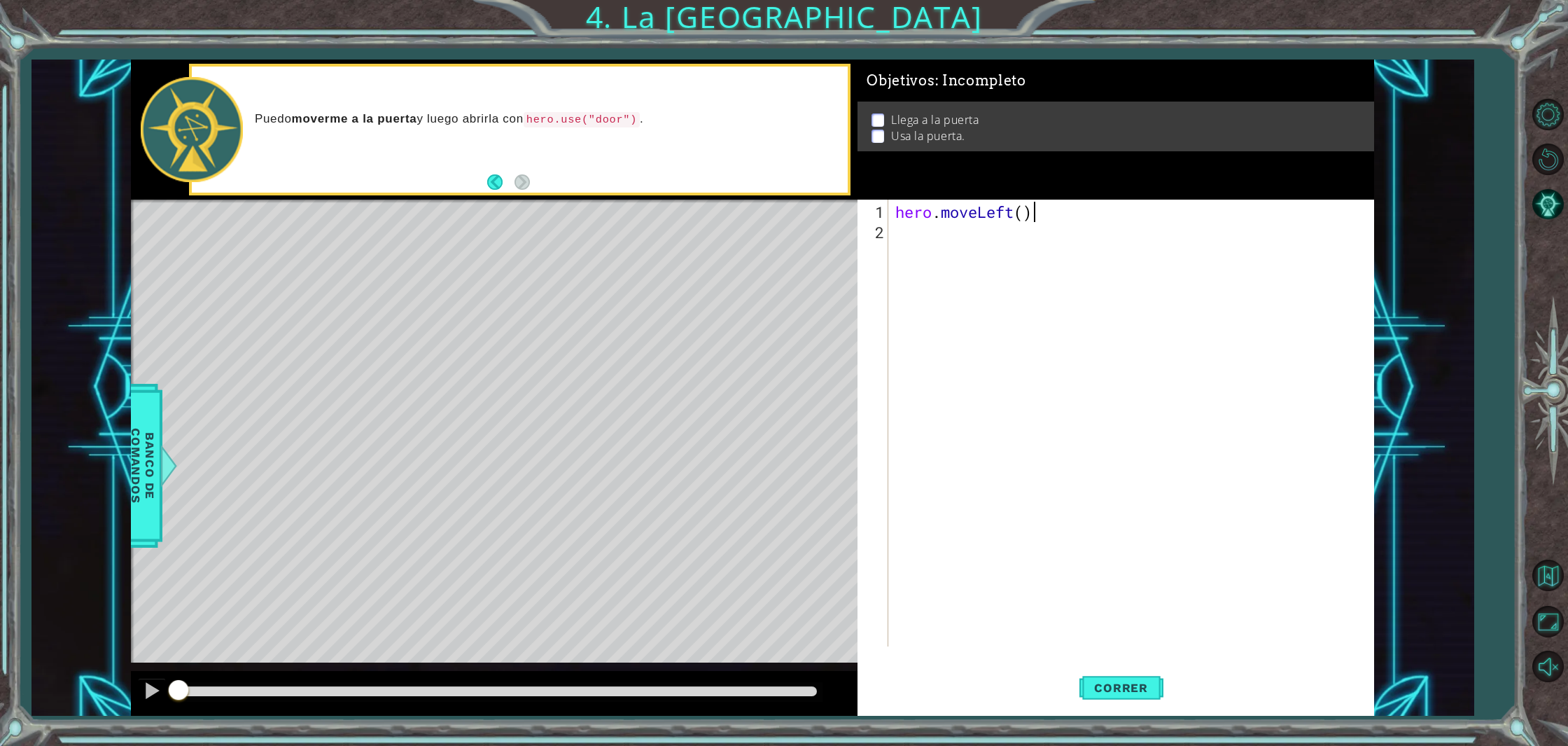
type textarea "hero.moveLeft()"
click at [997, 217] on div "hero . moveLeft ( )" at bounding box center [1134, 445] width 483 height 487
click at [1115, 680] on button "Correr" at bounding box center [1121, 688] width 84 height 52
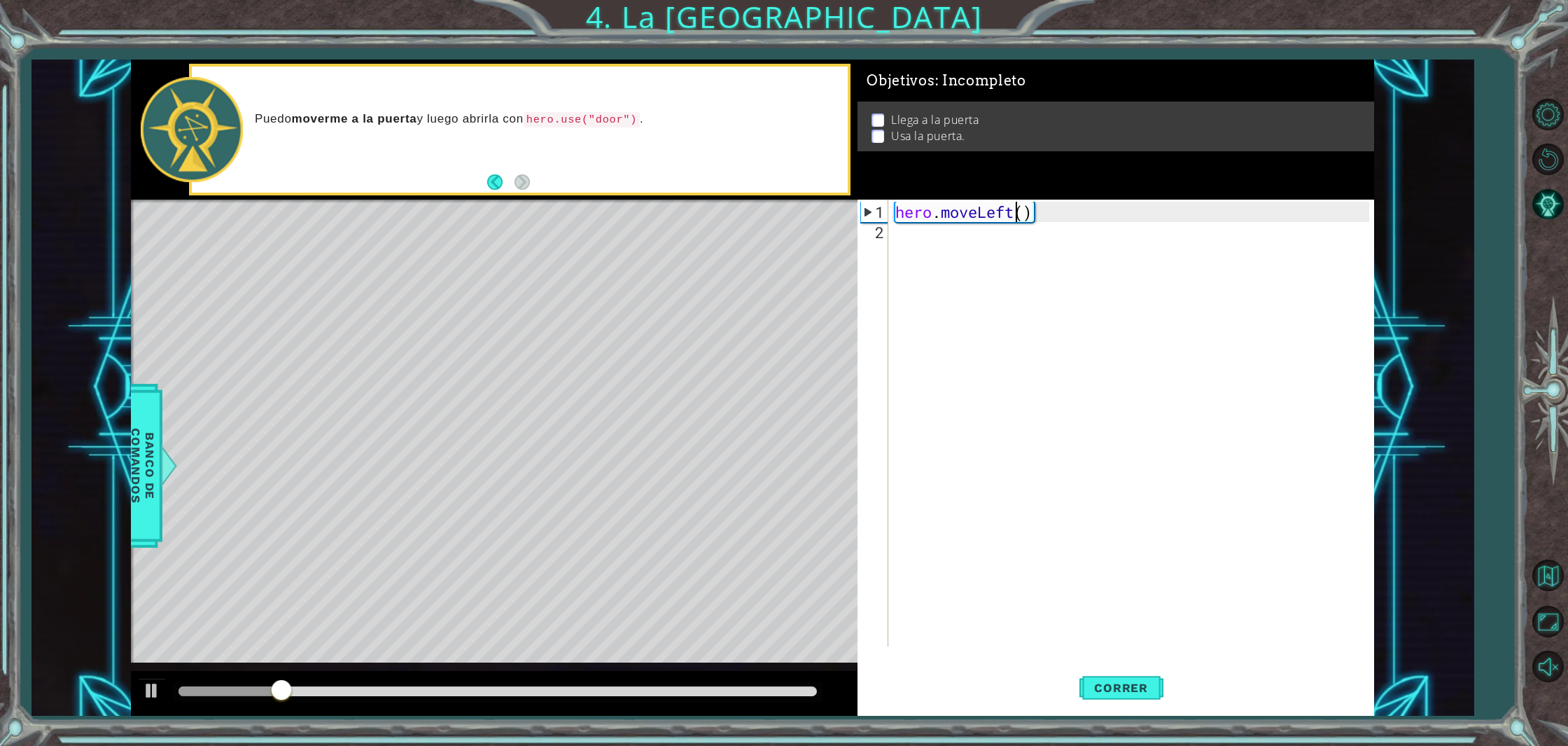
click at [1025, 221] on div "hero . moveLeft ( )" at bounding box center [1134, 445] width 483 height 487
click at [1026, 213] on div "hero . moveLeft ( )" at bounding box center [1134, 445] width 483 height 487
type textarea "hero.moveLeft(2)"
click at [908, 239] on div "hero . moveLeft ( 2 )" at bounding box center [1134, 445] width 483 height 487
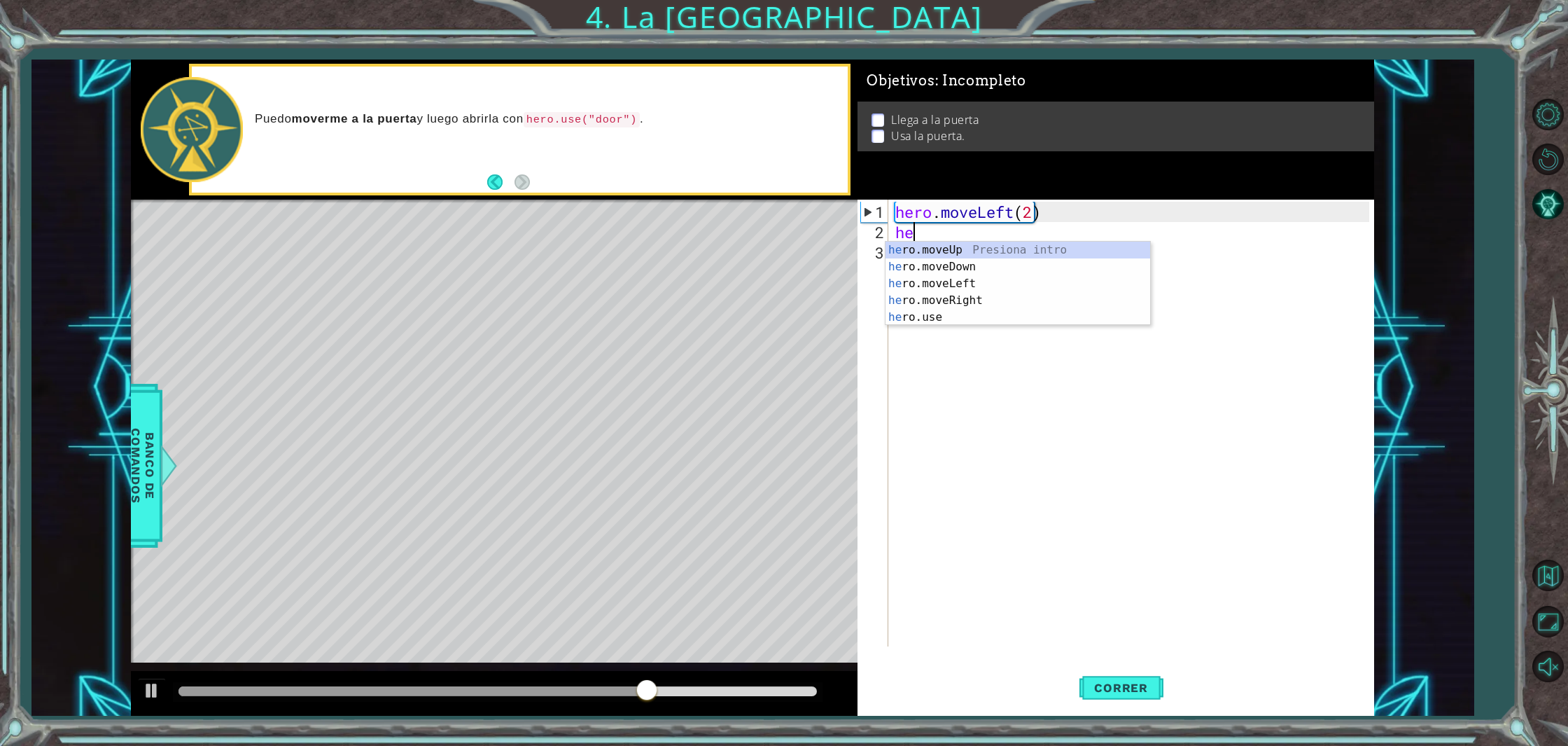
scroll to position [0, 0]
type textarea "hero"
click at [943, 254] on div "hero .moveUp Presiona intro hero .moveDown Presiona intro hero .moveLeft Presio…" at bounding box center [1018, 300] width 265 height 118
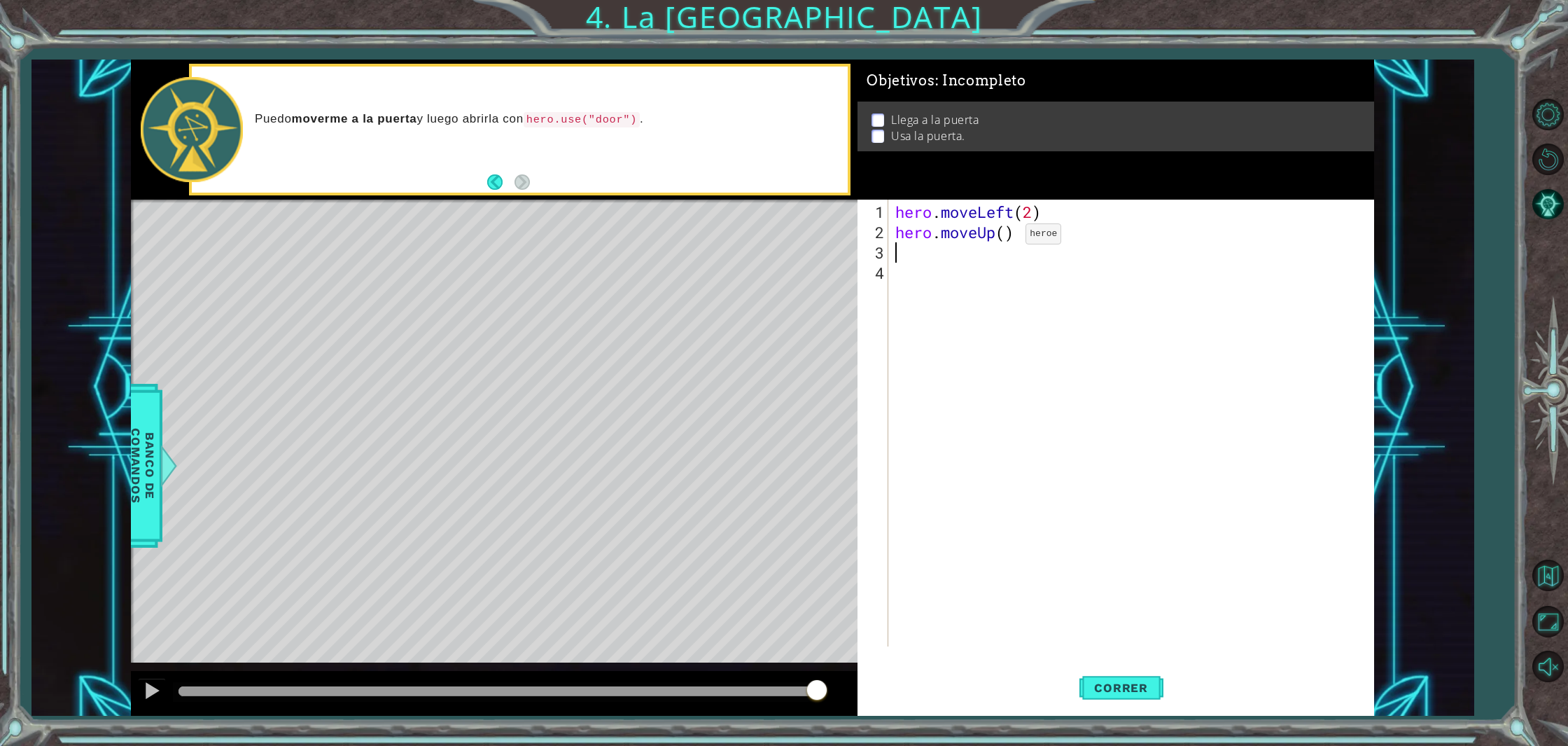
click at [1004, 239] on div "hero . moveLeft ( 2 ) hero . moveUp ( )" at bounding box center [1134, 445] width 483 height 487
type textarea "hero.moveUp(2)"
click at [895, 255] on div "hero . moveLeft ( 2 ) hero . moveUp ( 2 )" at bounding box center [1134, 445] width 483 height 487
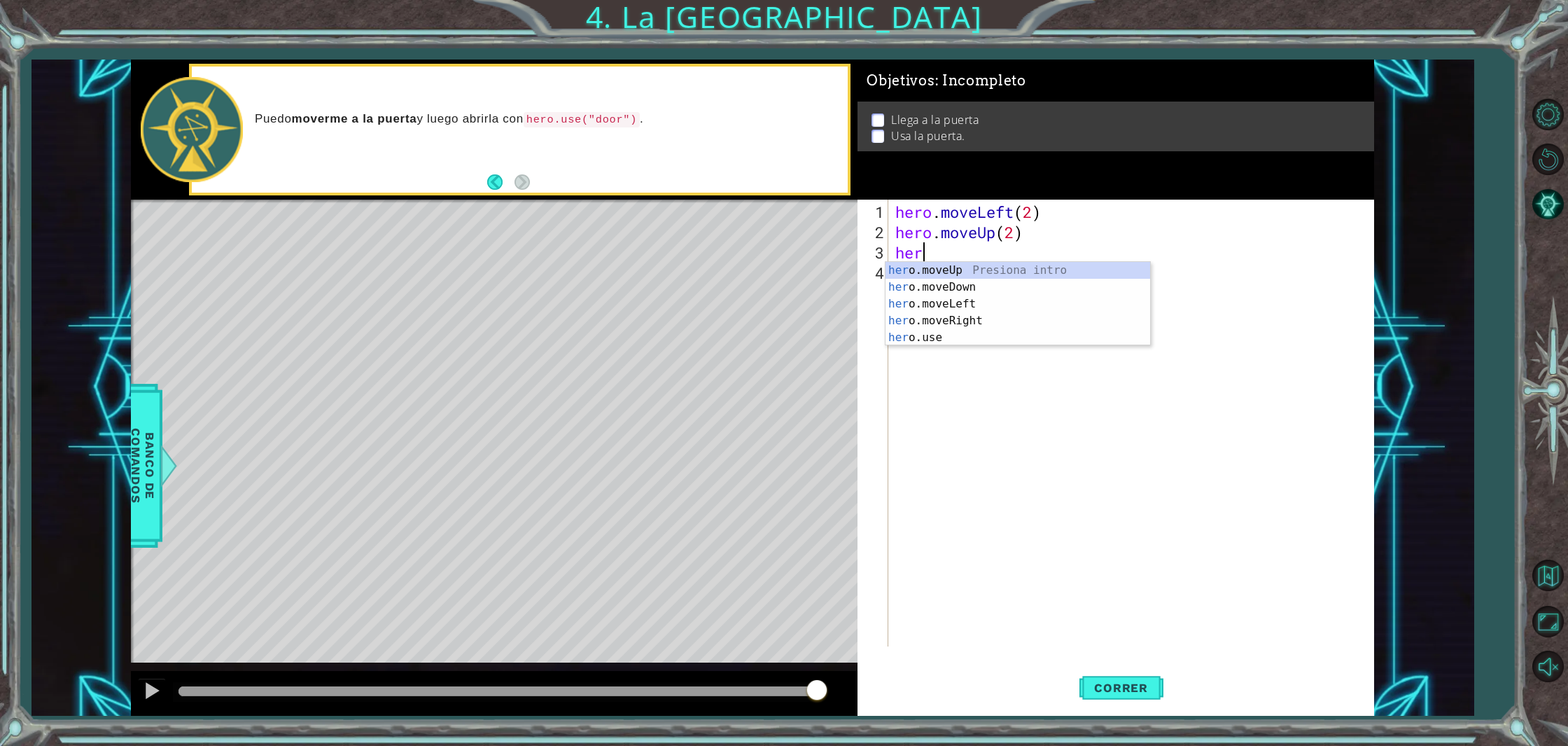
type textarea "hero"
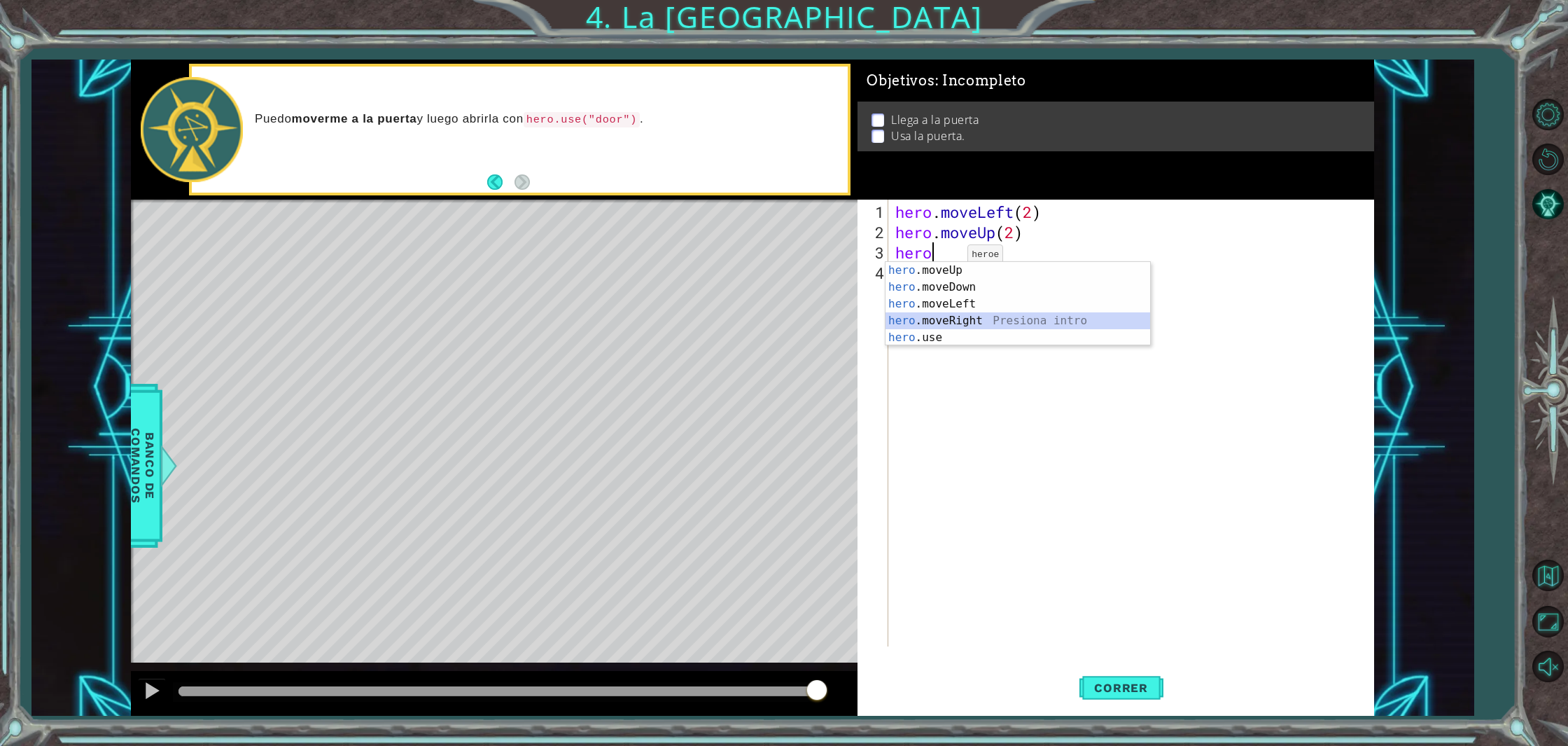
click at [960, 319] on div "hero .moveUp Presiona intro hero .moveDown Presiona intro hero .moveLeft Presio…" at bounding box center [1018, 320] width 265 height 118
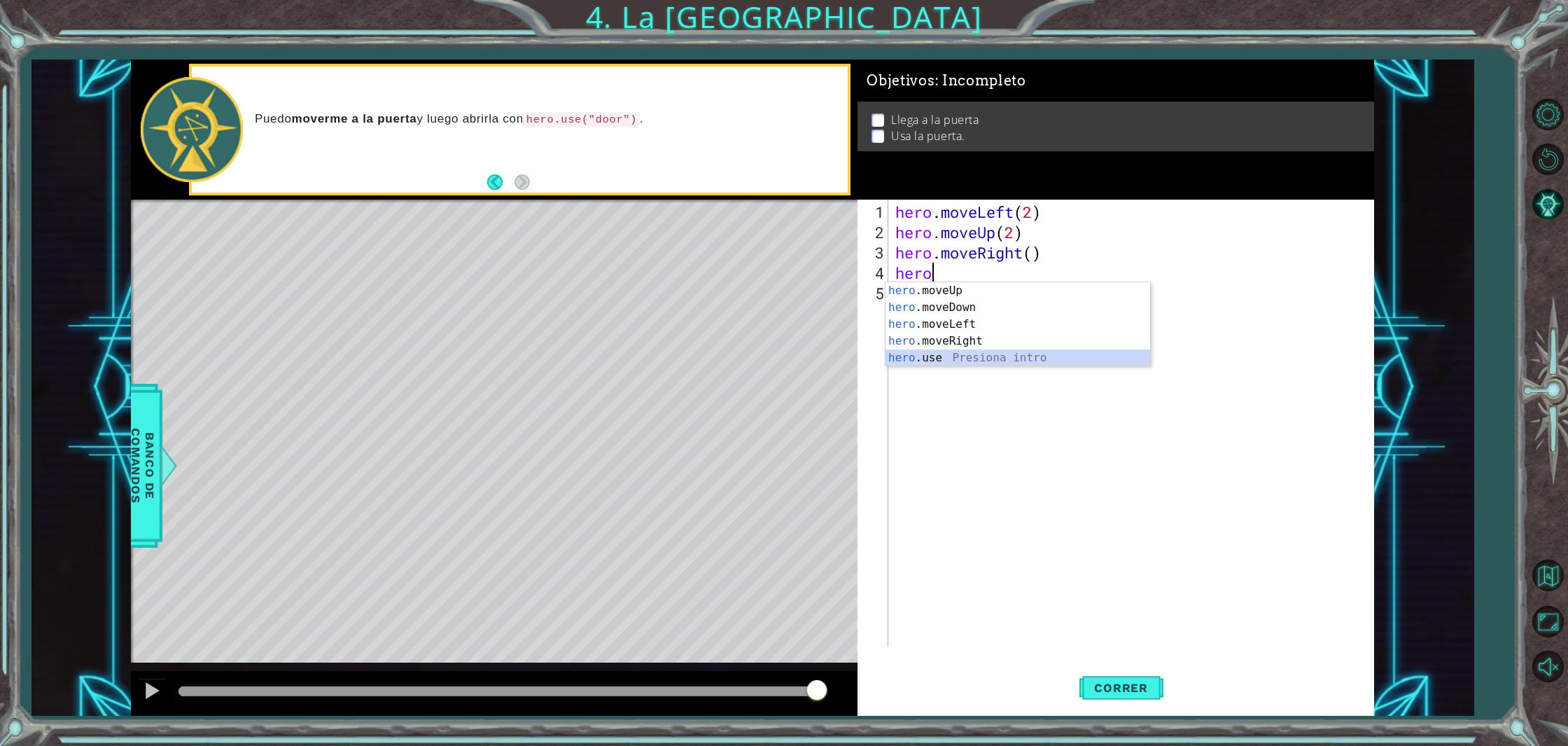
click at [936, 363] on div "hero .moveUp Presiona intro hero .moveDown Presiona intro hero .moveLeft Presio…" at bounding box center [1018, 341] width 265 height 118
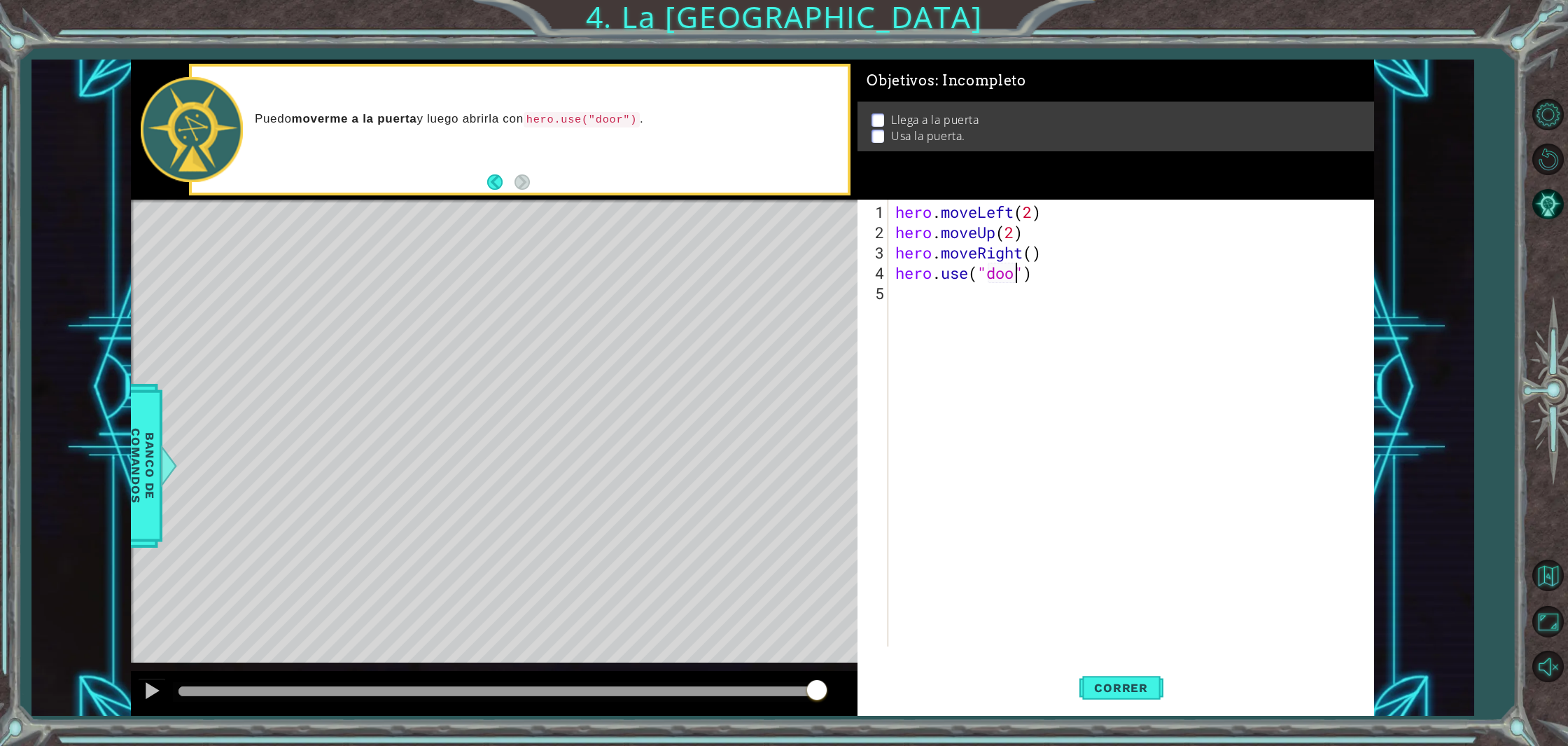
scroll to position [0, 6]
click at [1147, 691] on span "Correr" at bounding box center [1121, 687] width 82 height 14
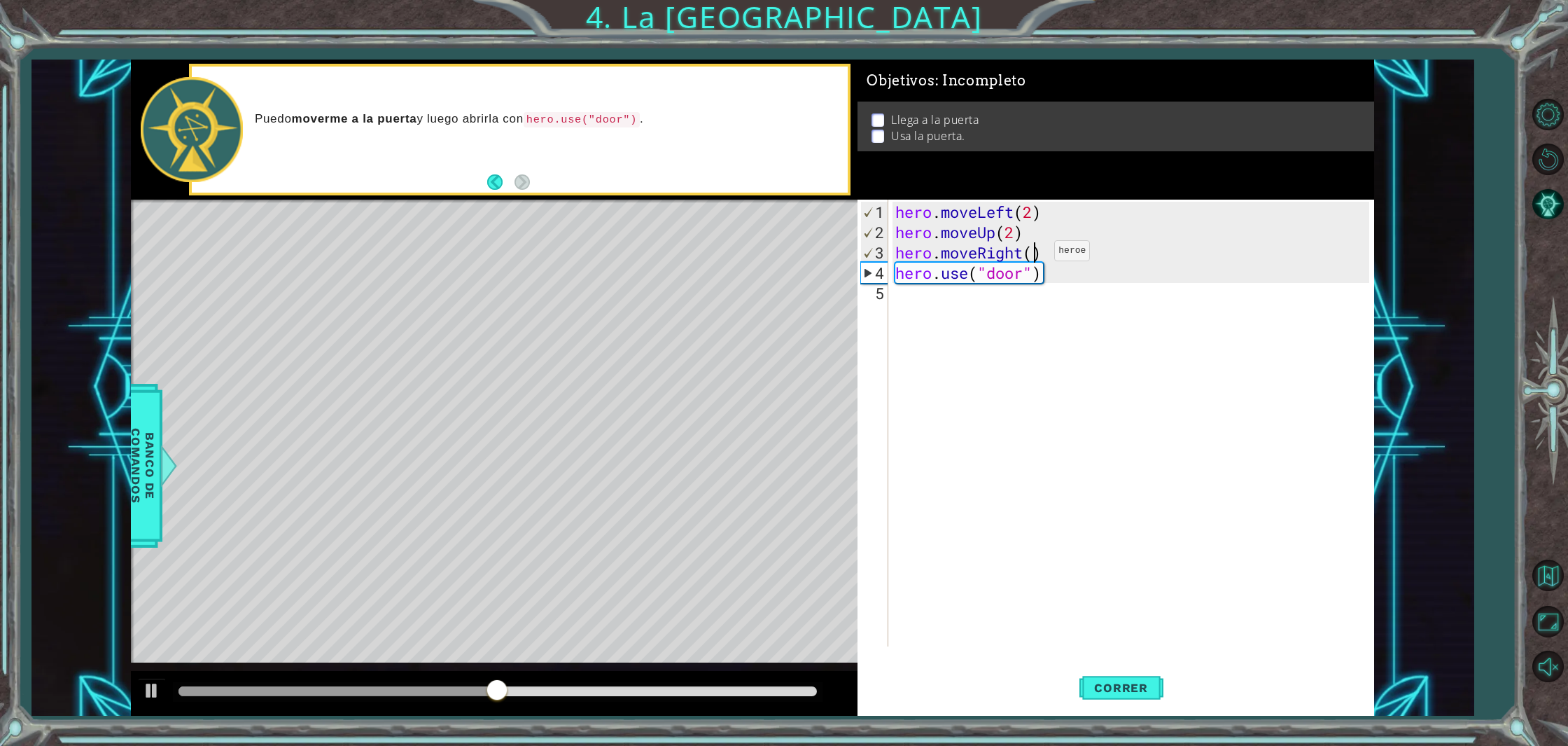
click at [1033, 255] on div "hero . moveLeft ( 2 ) hero . moveUp ( 2 ) hero . moveRight ( ) hero . use ( "do…" at bounding box center [1134, 445] width 483 height 487
type textarea "hero.moveRight(2)"
click at [1132, 680] on span "Correr" at bounding box center [1121, 687] width 82 height 14
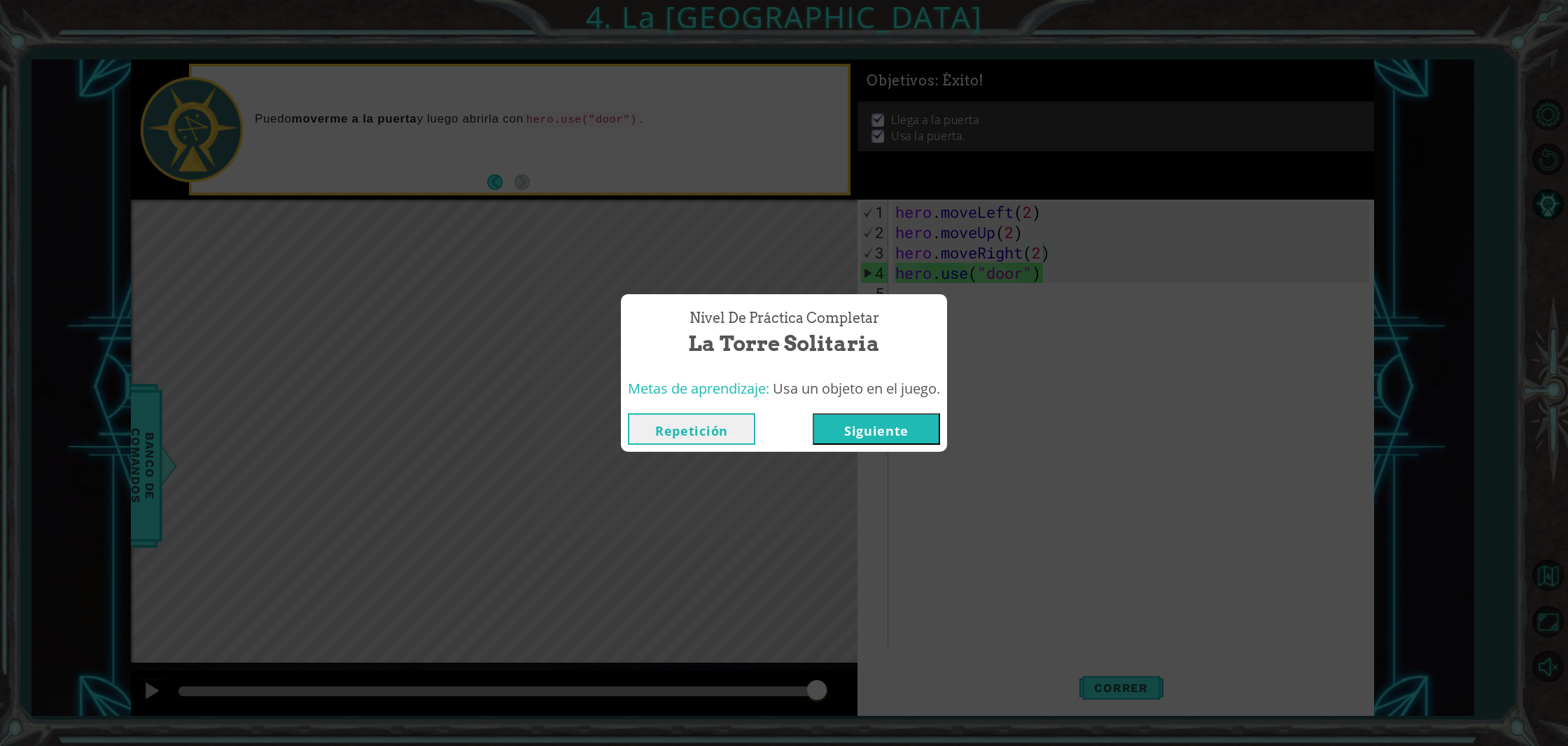
click at [858, 427] on button "Siguiente" at bounding box center [876, 428] width 127 height 31
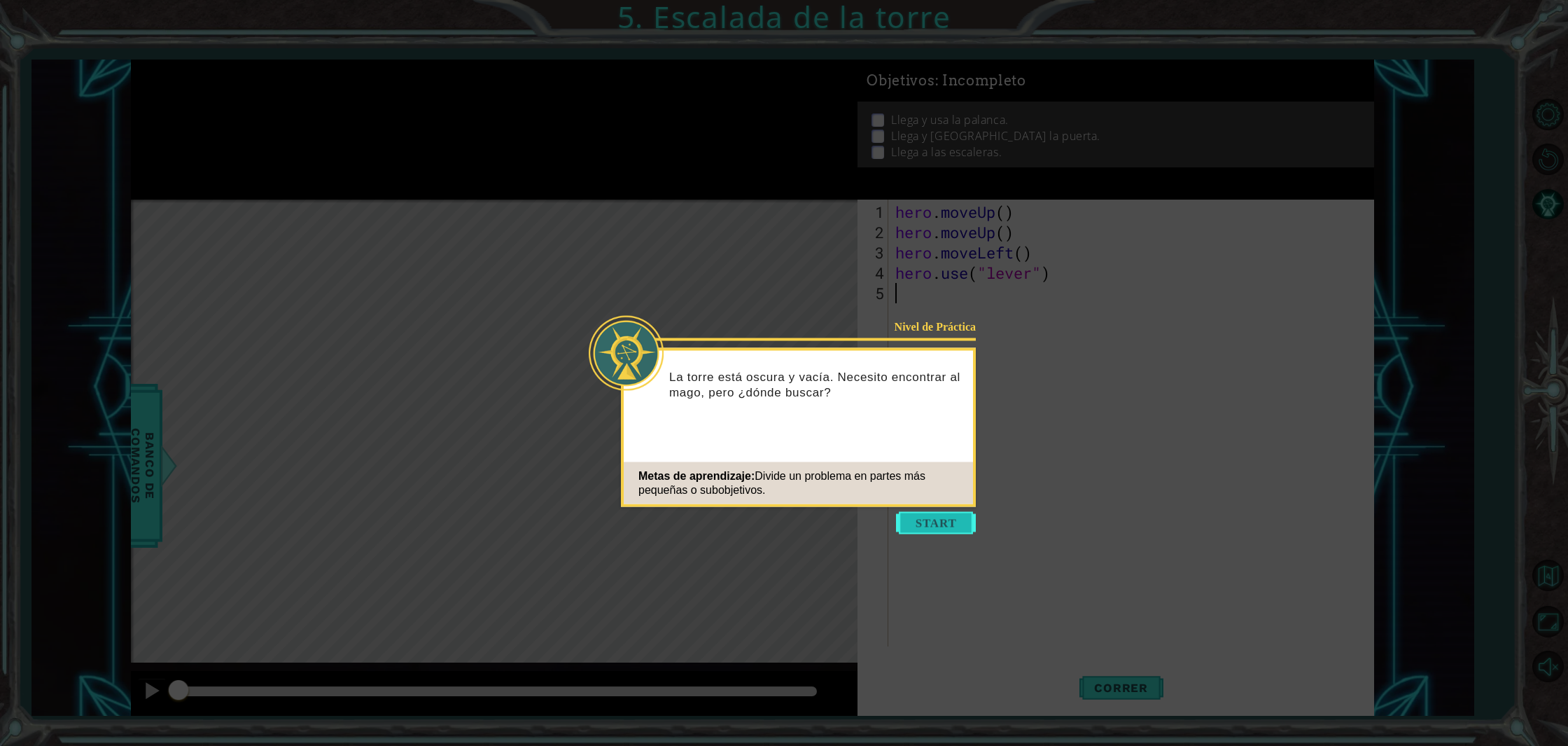
click at [946, 523] on button "Start" at bounding box center [936, 523] width 80 height 22
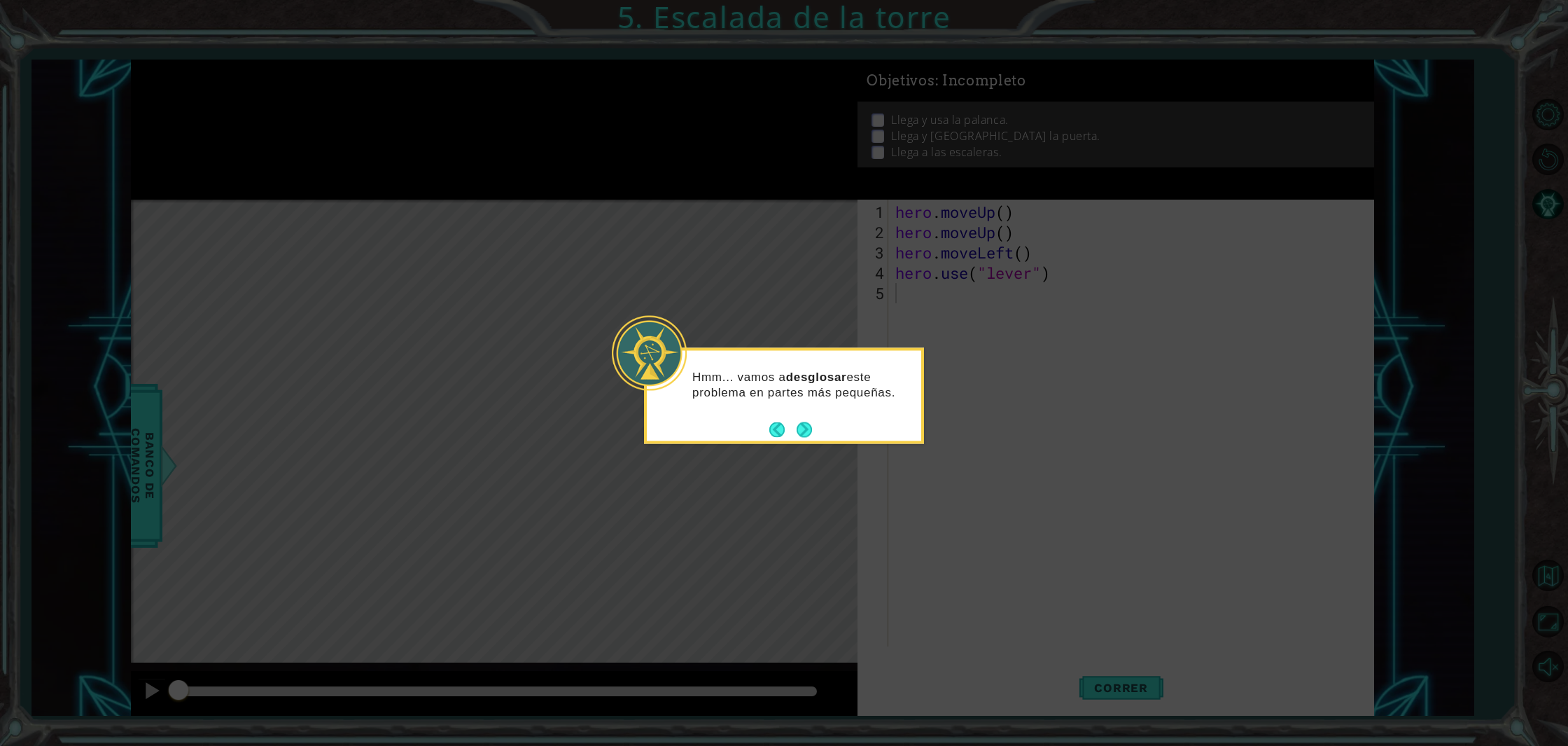
click at [799, 422] on button "Next" at bounding box center [804, 429] width 17 height 17
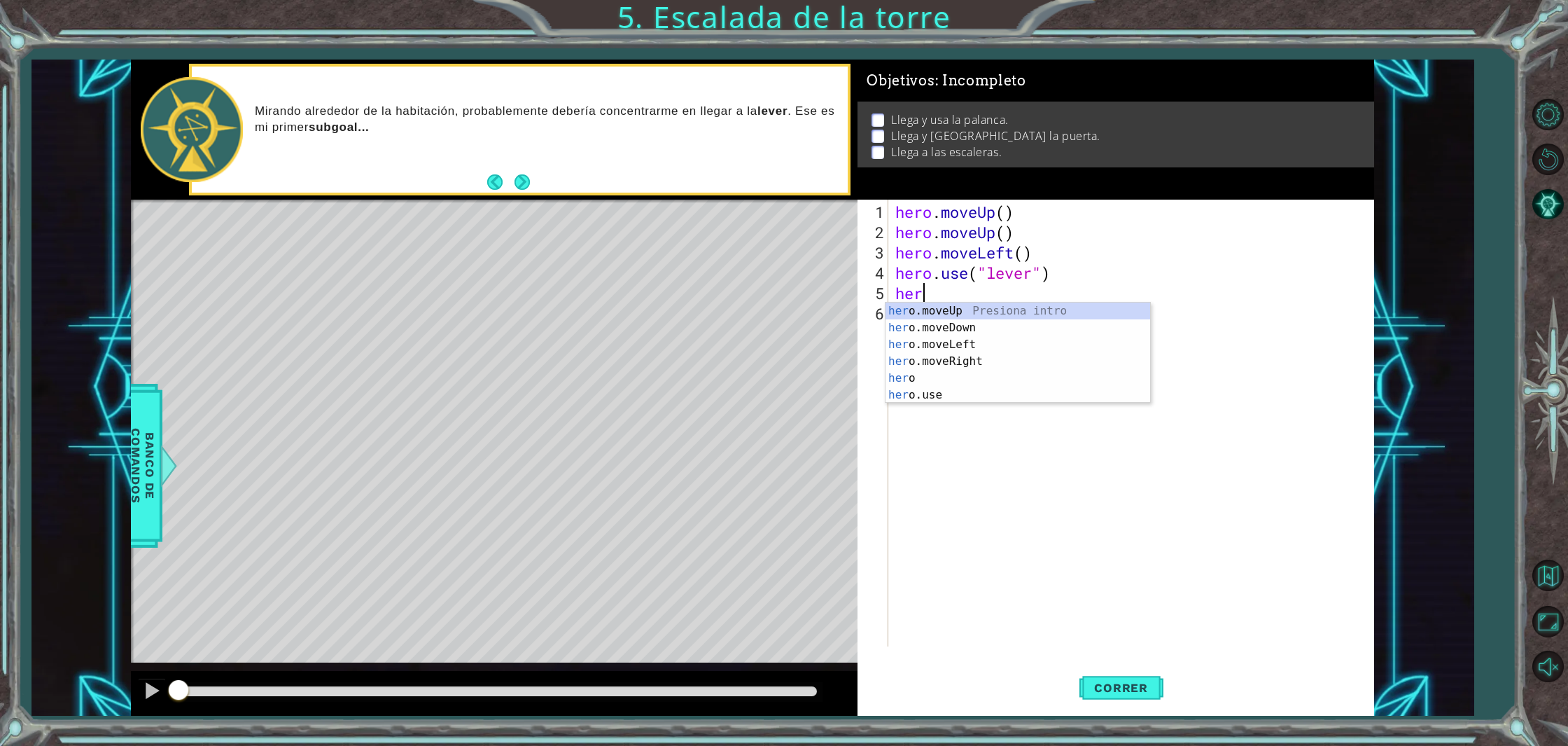
type textarea "hero"
click at [964, 378] on div "hero Presiona intro hero .moveUp Presiona intro hero .moveDown Presiona intro h…" at bounding box center [1018, 370] width 265 height 134
click at [1038, 295] on div "hero . moveUp ( ) hero . moveUp ( ) hero . moveLeft ( ) hero . use ( "lever" ) …" at bounding box center [1134, 445] width 483 height 487
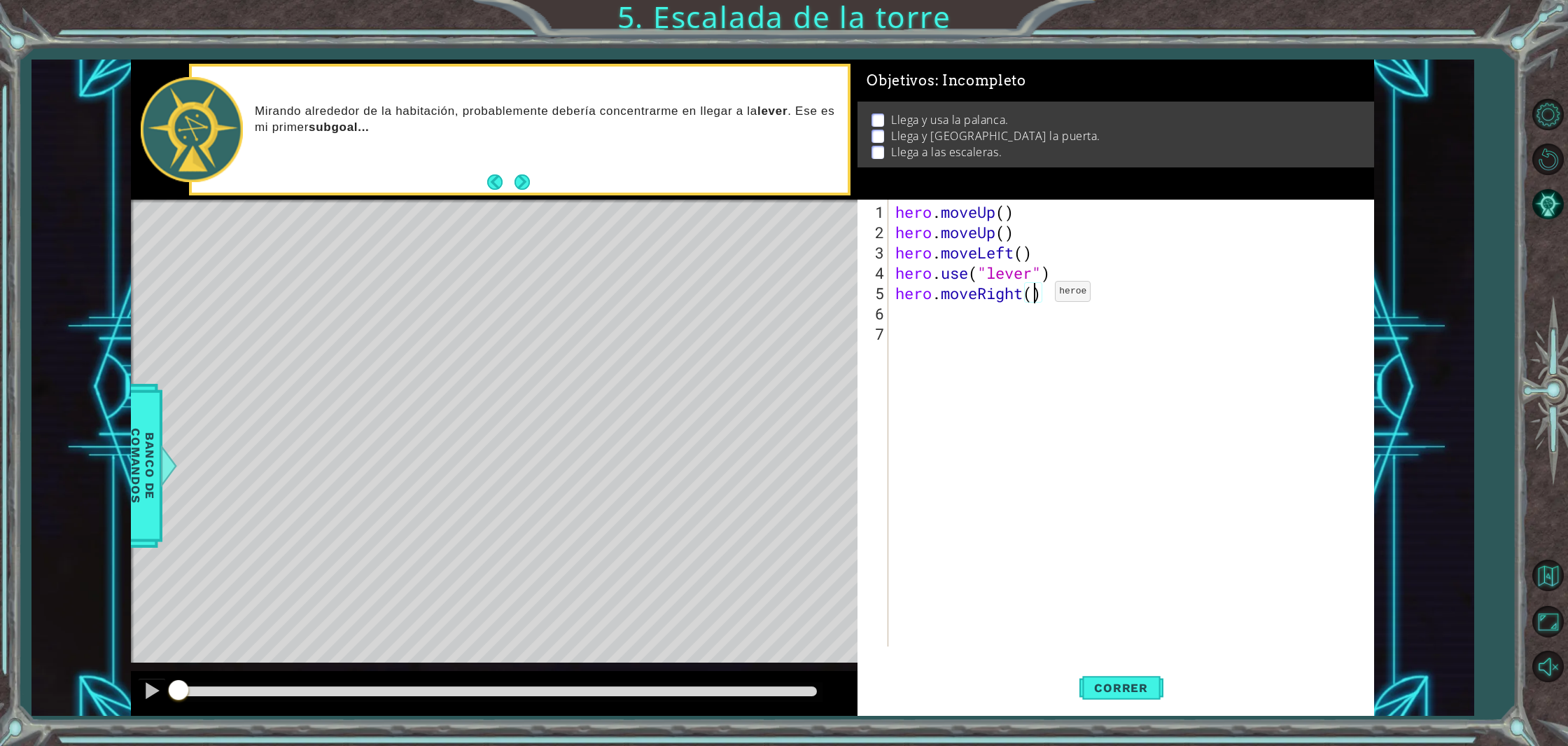
click at [1034, 297] on div "hero . moveUp ( ) hero . moveUp ( ) hero . moveLeft ( ) hero . use ( "lever" ) …" at bounding box center [1134, 445] width 483 height 487
type textarea "hero.moveRight(4)"
click at [900, 314] on div "hero . moveUp ( ) hero . moveUp ( ) hero . moveLeft ( ) hero . use ( "lever" ) …" at bounding box center [1134, 445] width 483 height 487
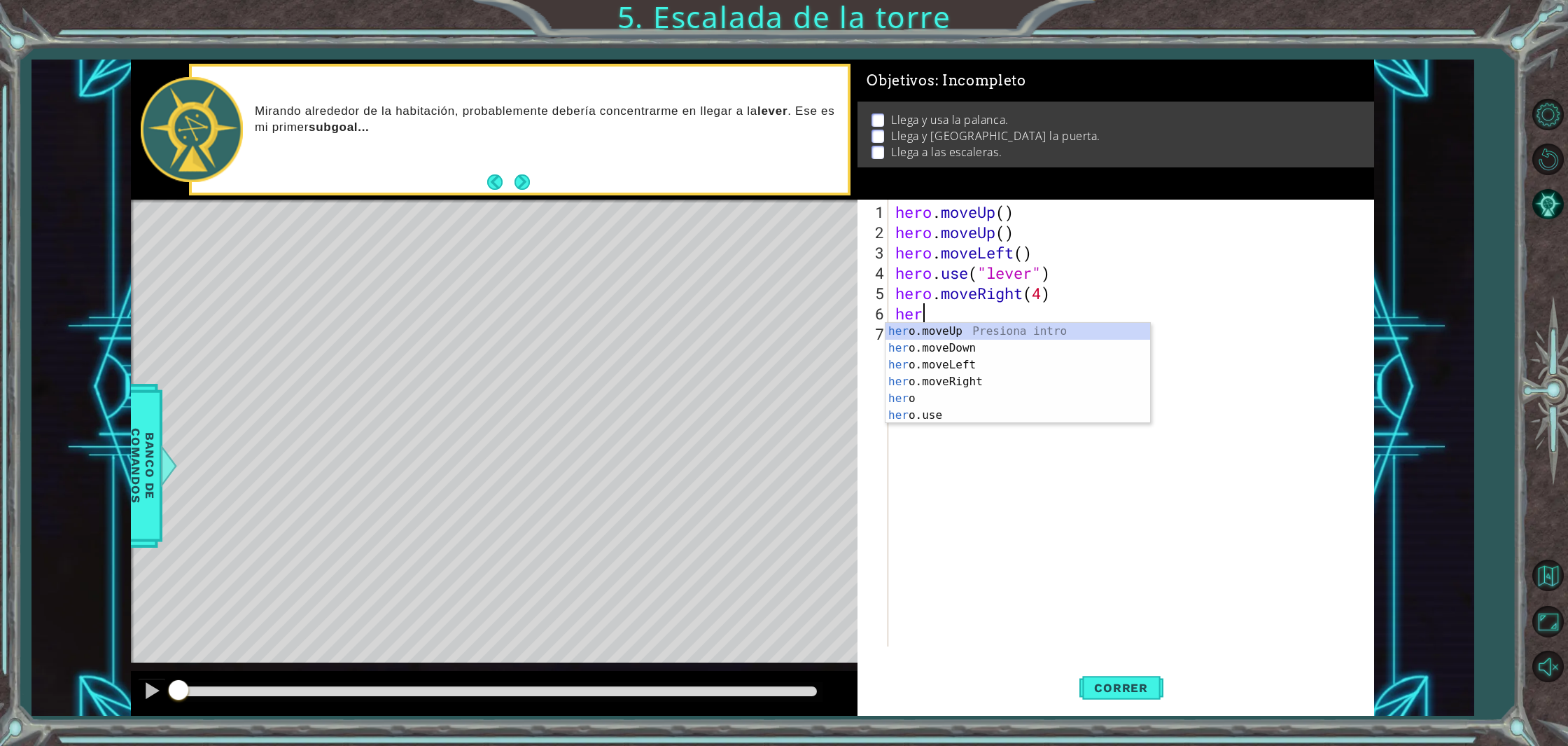
scroll to position [0, 1]
click at [942, 417] on div "hero Presiona intro hero .moveUp Presiona intro hero .moveDown Presiona intro h…" at bounding box center [1018, 390] width 265 height 134
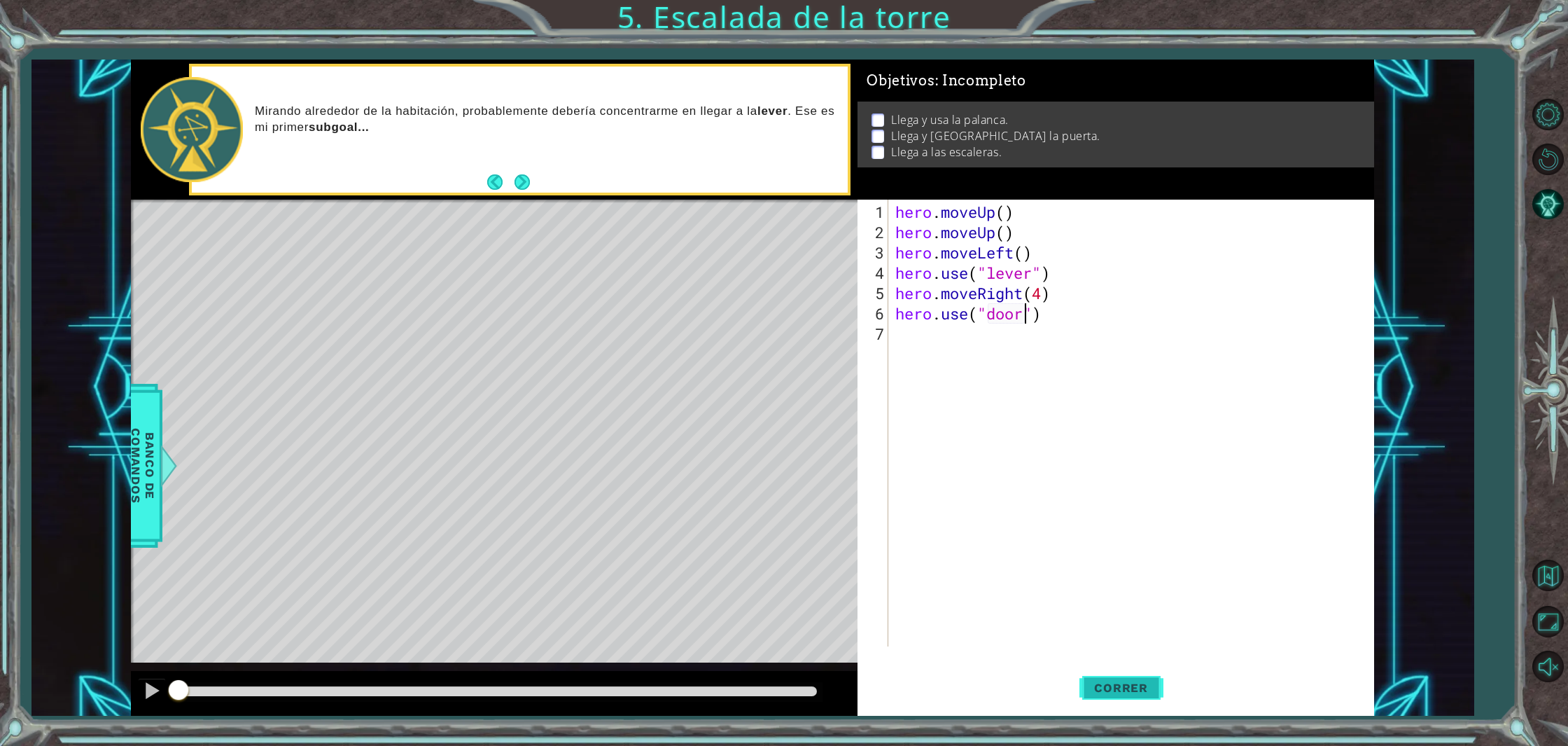
type textarea "hero.use("door")"
click at [1116, 692] on span "Correr" at bounding box center [1121, 687] width 82 height 14
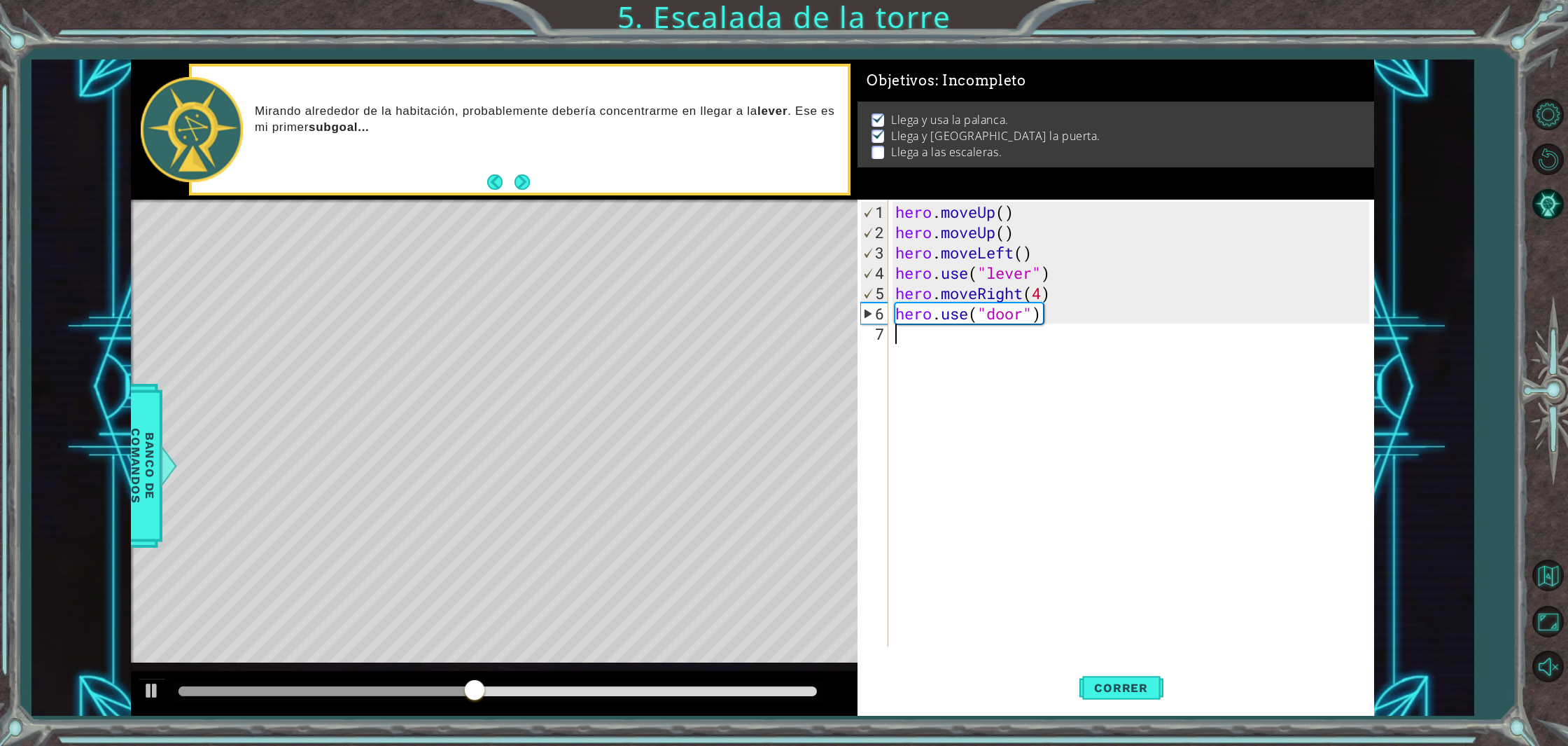
click at [902, 339] on div "hero . moveUp ( ) hero . moveUp ( ) hero . moveLeft ( ) hero . use ( "lever" ) …" at bounding box center [1134, 445] width 483 height 487
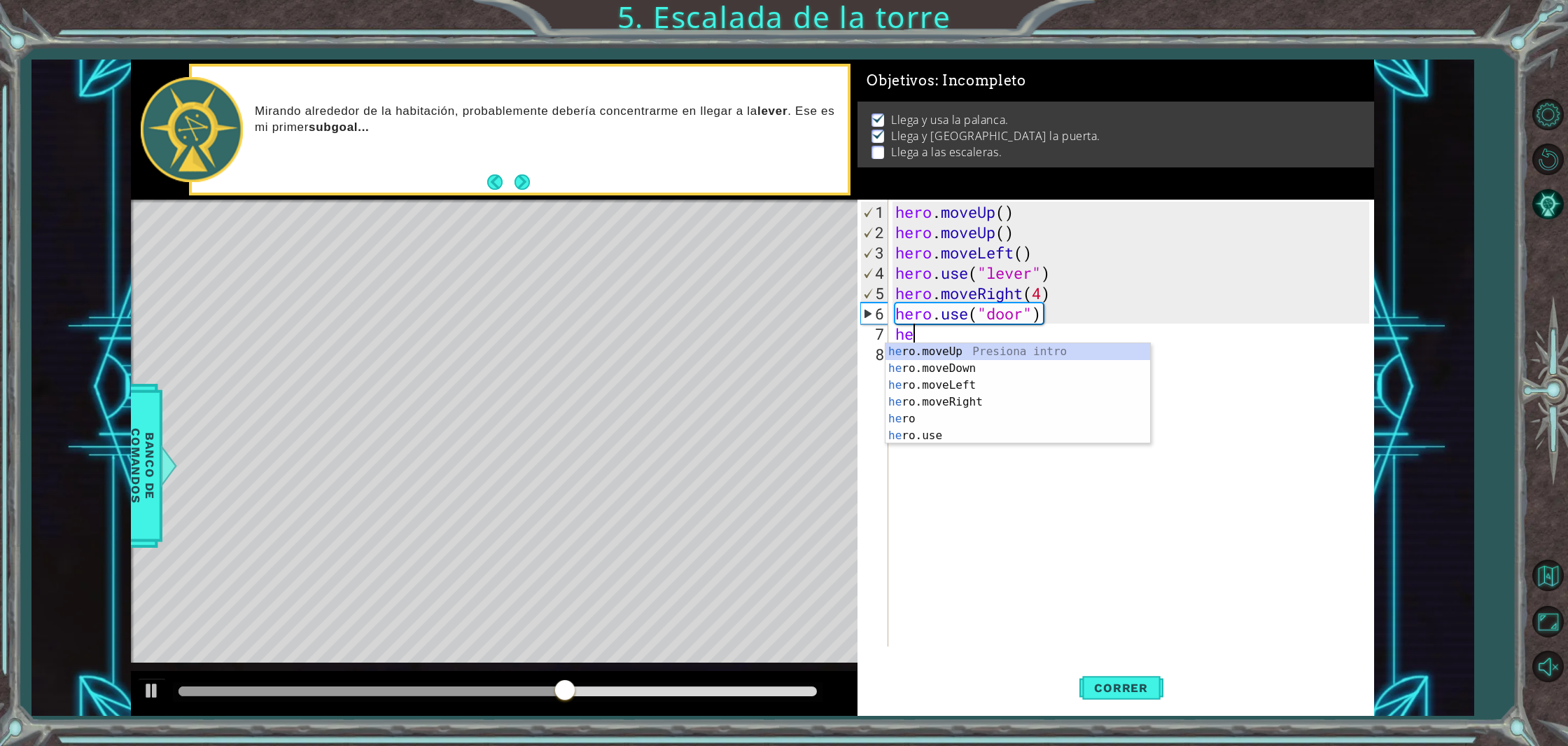
scroll to position [0, 0]
type textarea "hero"
click at [963, 367] on div "hero Presiona intro hero .moveUp Presiona intro hero .moveDown Presiona intro h…" at bounding box center [1018, 411] width 265 height 134
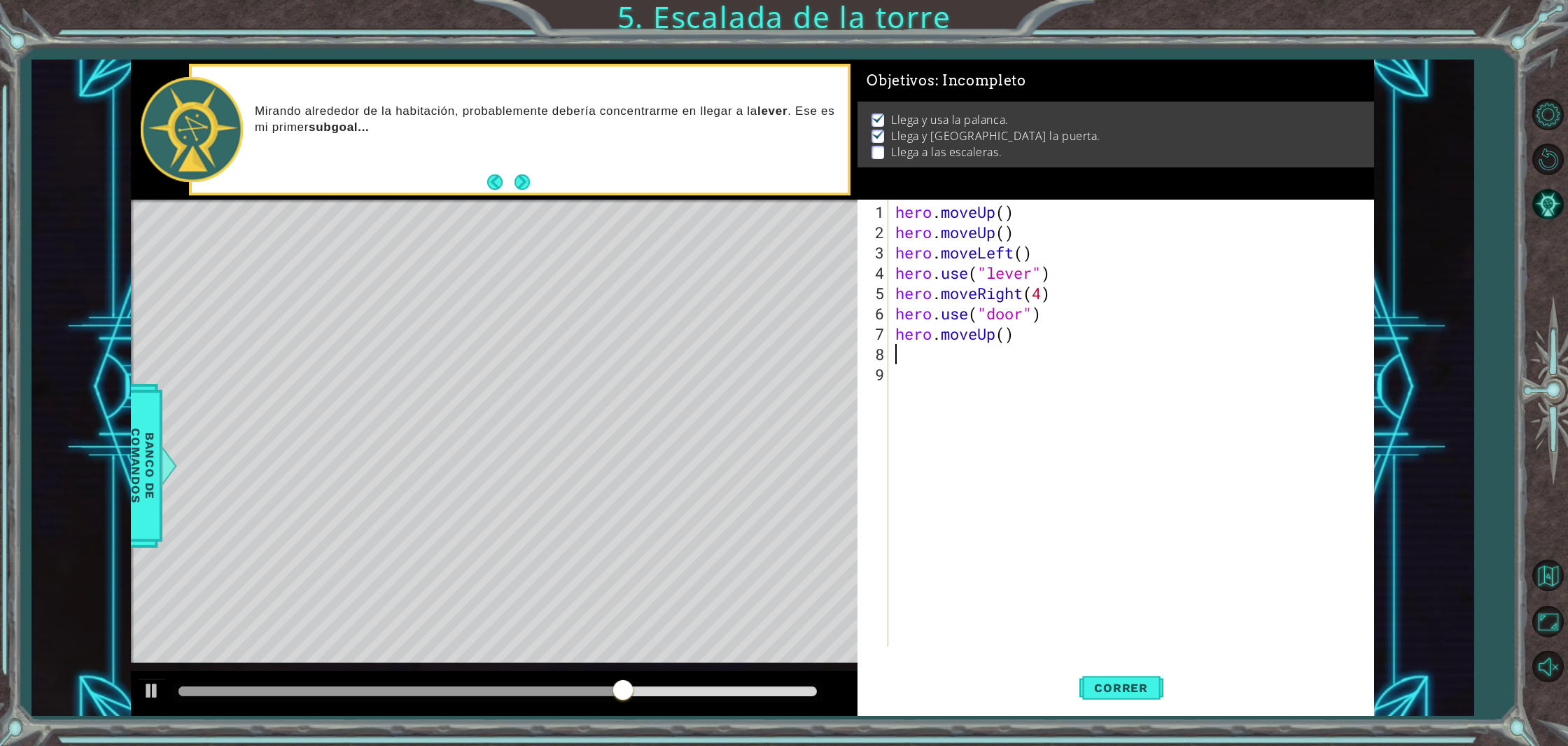
scroll to position [0, 0]
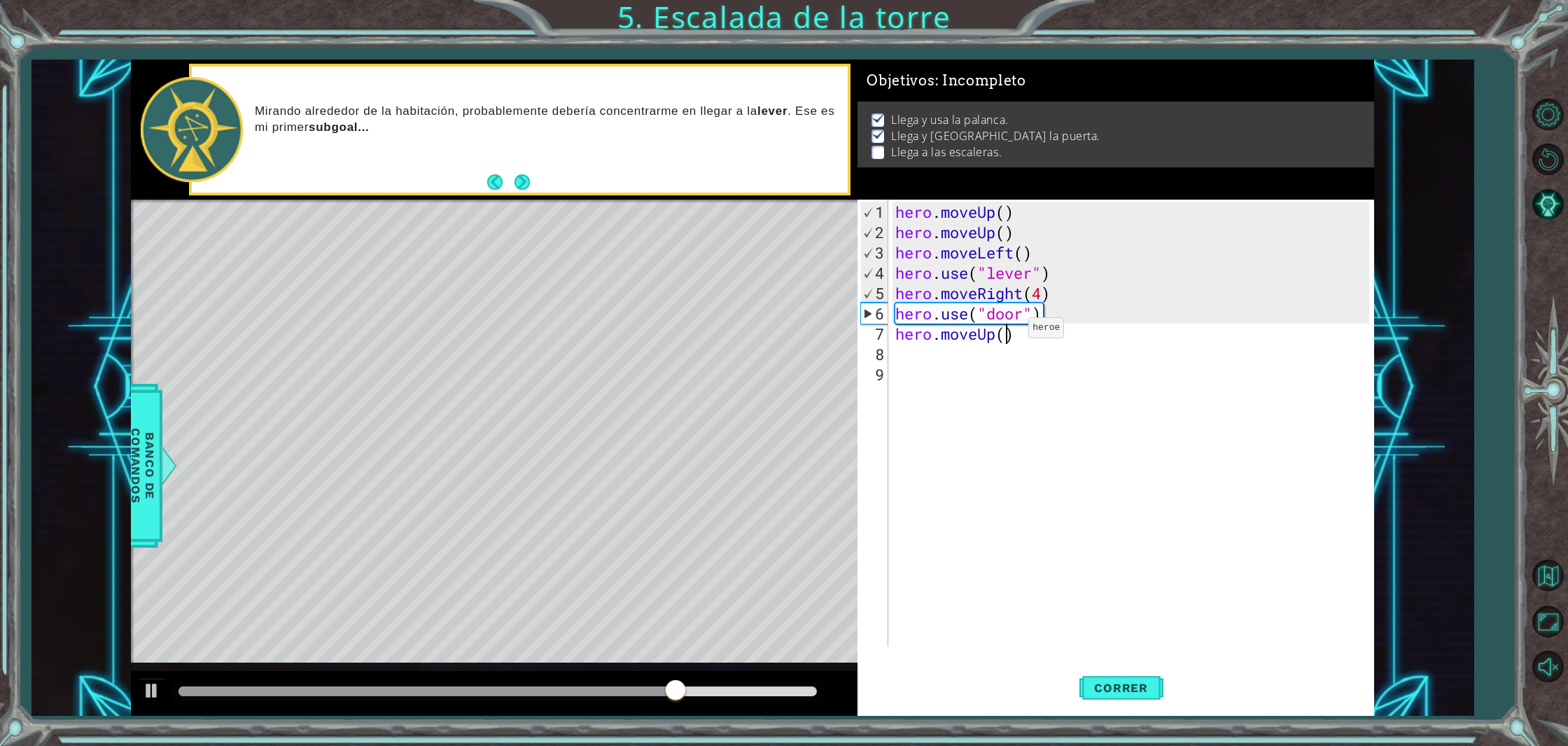
click at [1007, 333] on div "hero . moveUp ( ) hero . moveUp ( ) hero . moveLeft ( ) hero . use ( "lever" ) …" at bounding box center [1134, 445] width 483 height 487
type textarea "hero.moveUp(2)"
click at [900, 353] on div "hero . moveUp ( ) hero . moveUp ( ) hero . moveLeft ( ) hero . use ( "lever" ) …" at bounding box center [1134, 445] width 483 height 487
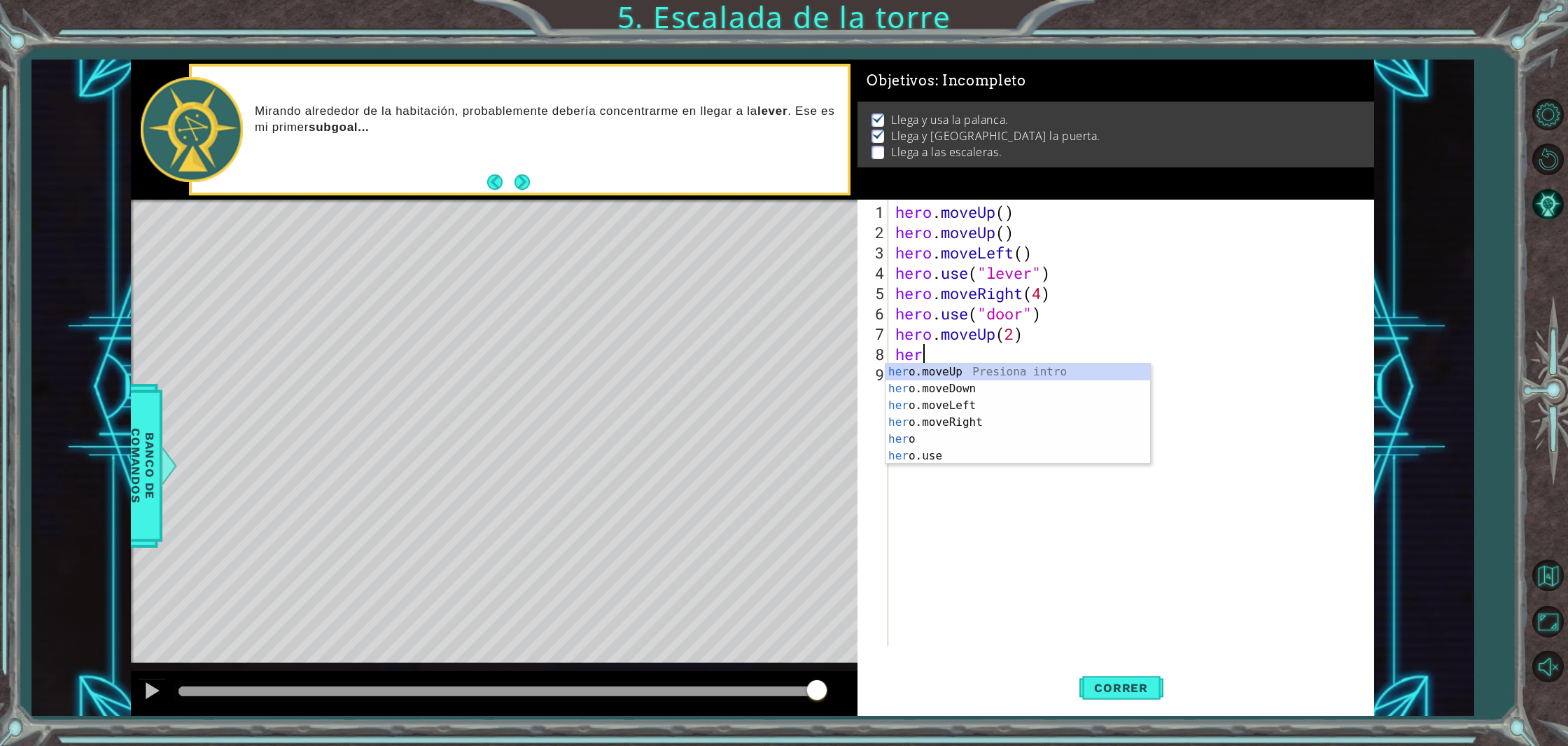
scroll to position [0, 0]
type textarea "hero"
click at [986, 491] on div "hero . moveUp ( ) hero . moveUp ( ) hero . moveLeft ( ) hero . use ( "lever" ) …" at bounding box center [1134, 445] width 483 height 487
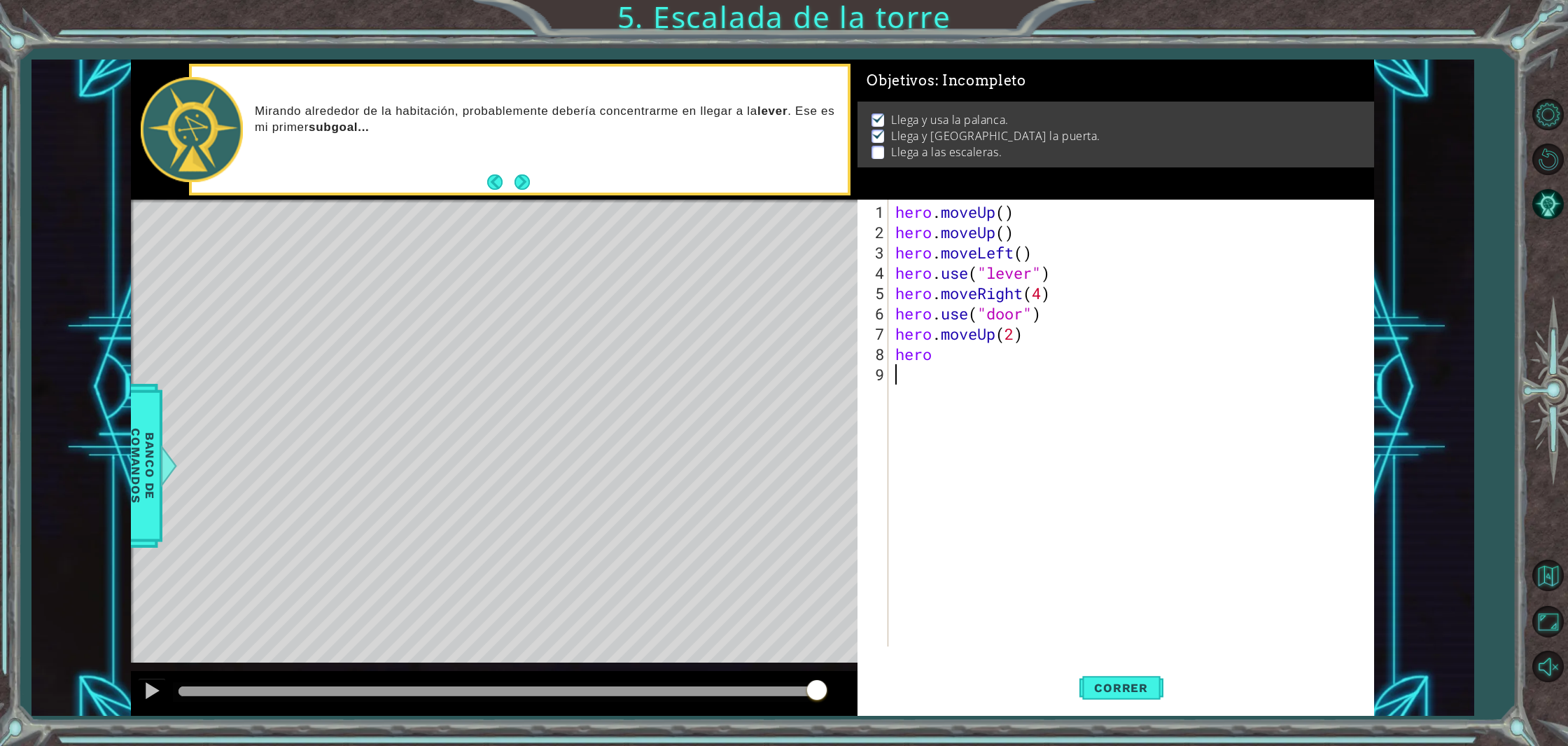
click at [941, 367] on div "hero . moveUp ( ) hero . moveUp ( ) hero . moveLeft ( ) hero . use ( "lever" ) …" at bounding box center [1134, 445] width 483 height 487
click at [934, 354] on div "hero . moveUp ( ) hero . moveUp ( ) hero . moveLeft ( ) hero . use ( "lever" ) …" at bounding box center [1134, 445] width 483 height 487
type textarea "her"
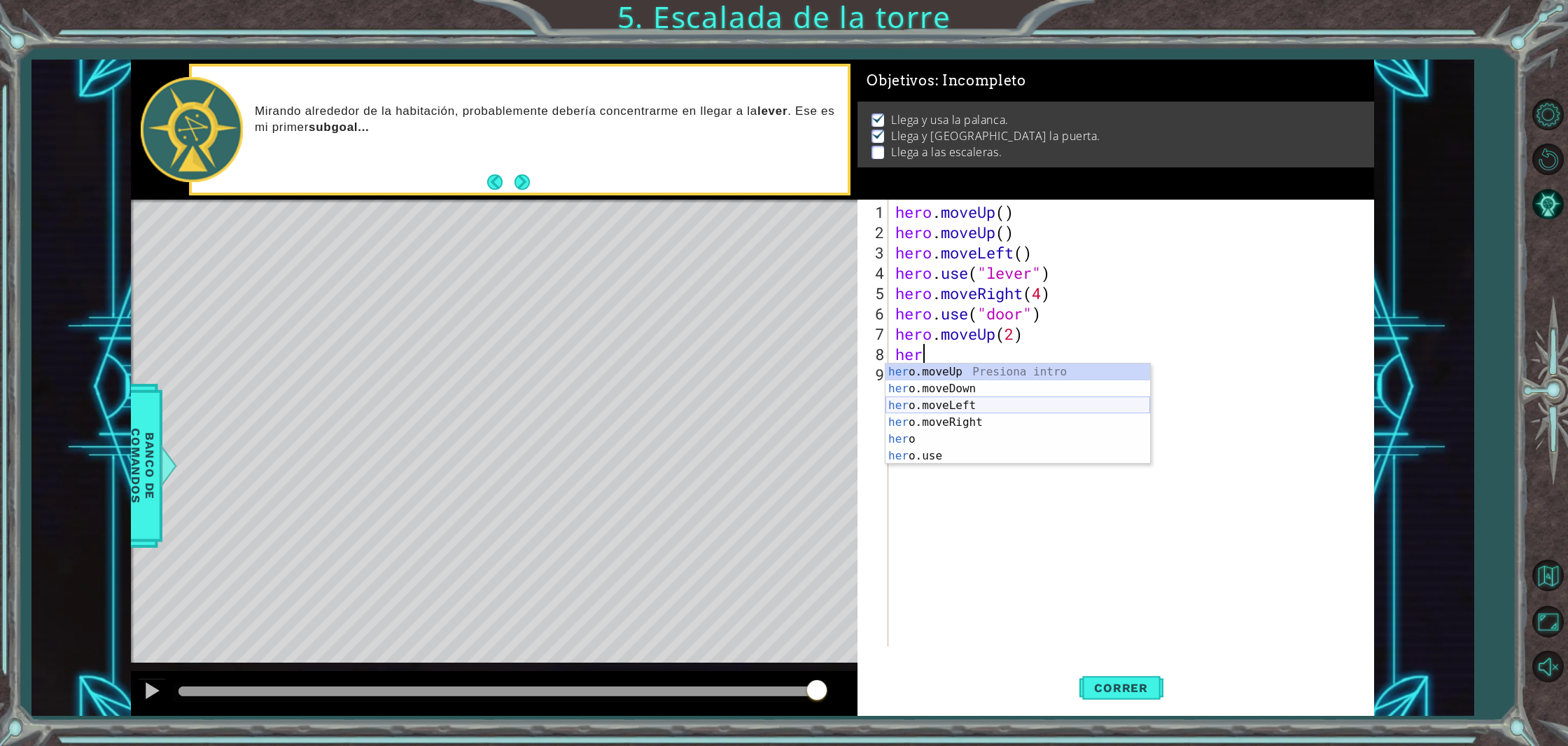
click at [942, 400] on div "her o.moveUp Presiona intro her o.moveDown Presiona intro her o.moveLeft Presio…" at bounding box center [1018, 431] width 265 height 134
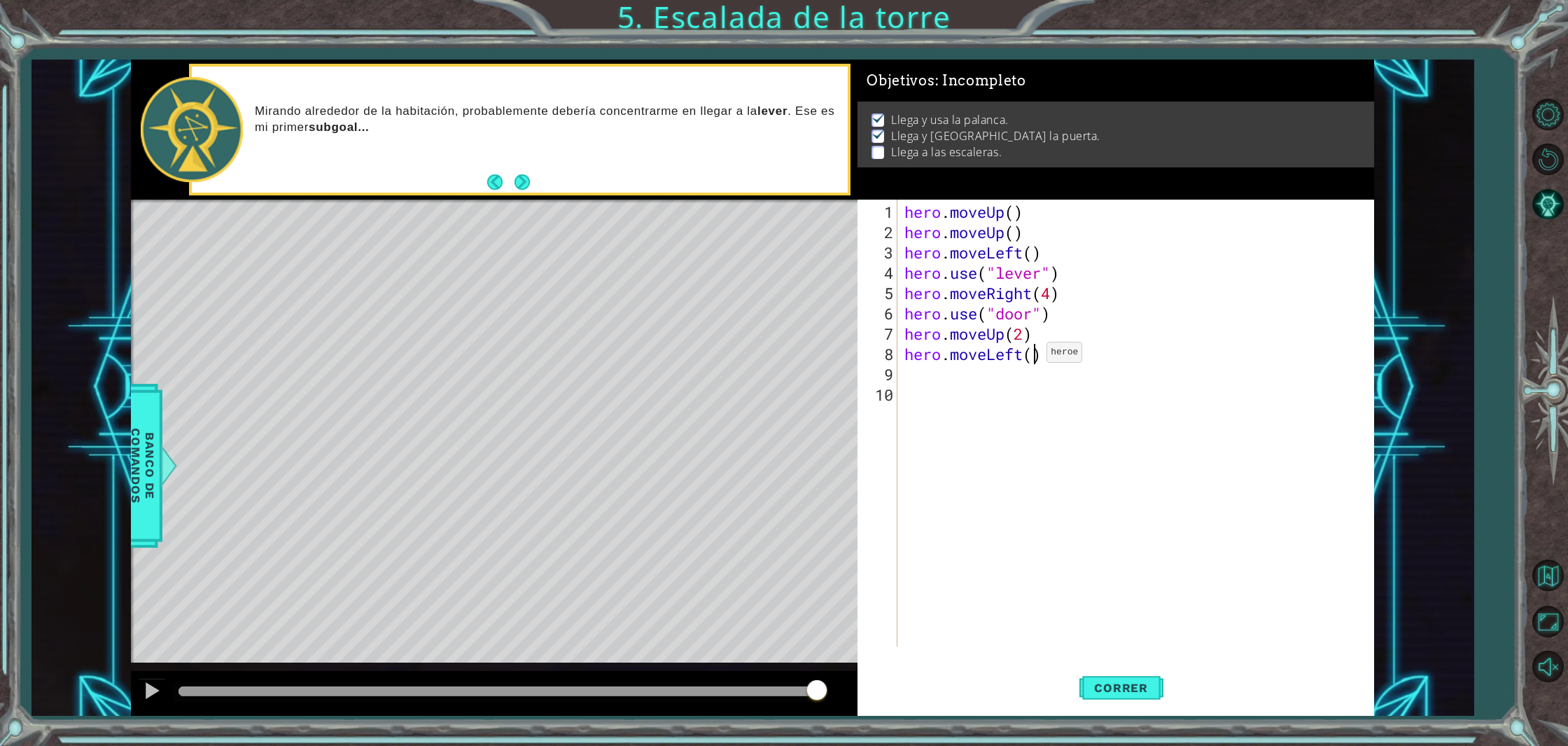
click at [1034, 357] on div "hero . moveUp ( ) hero . moveUp ( ) hero . moveLeft ( ) hero . use ( "lever" ) …" at bounding box center [1139, 445] width 475 height 487
type textarea "hero.moveLeft(4)"
click at [1115, 691] on span "Correr" at bounding box center [1121, 687] width 82 height 14
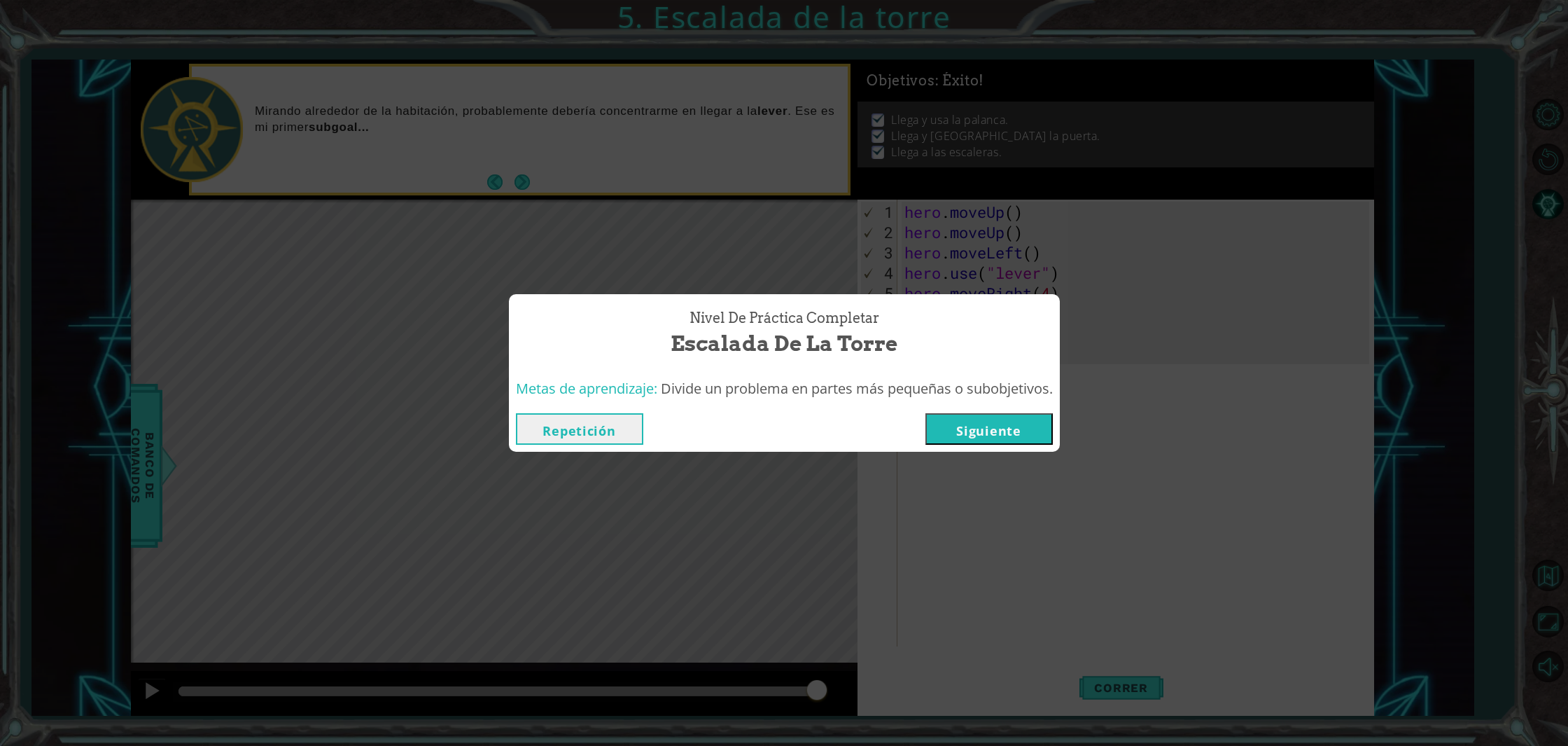
click at [970, 422] on button "Siguiente" at bounding box center [988, 428] width 127 height 31
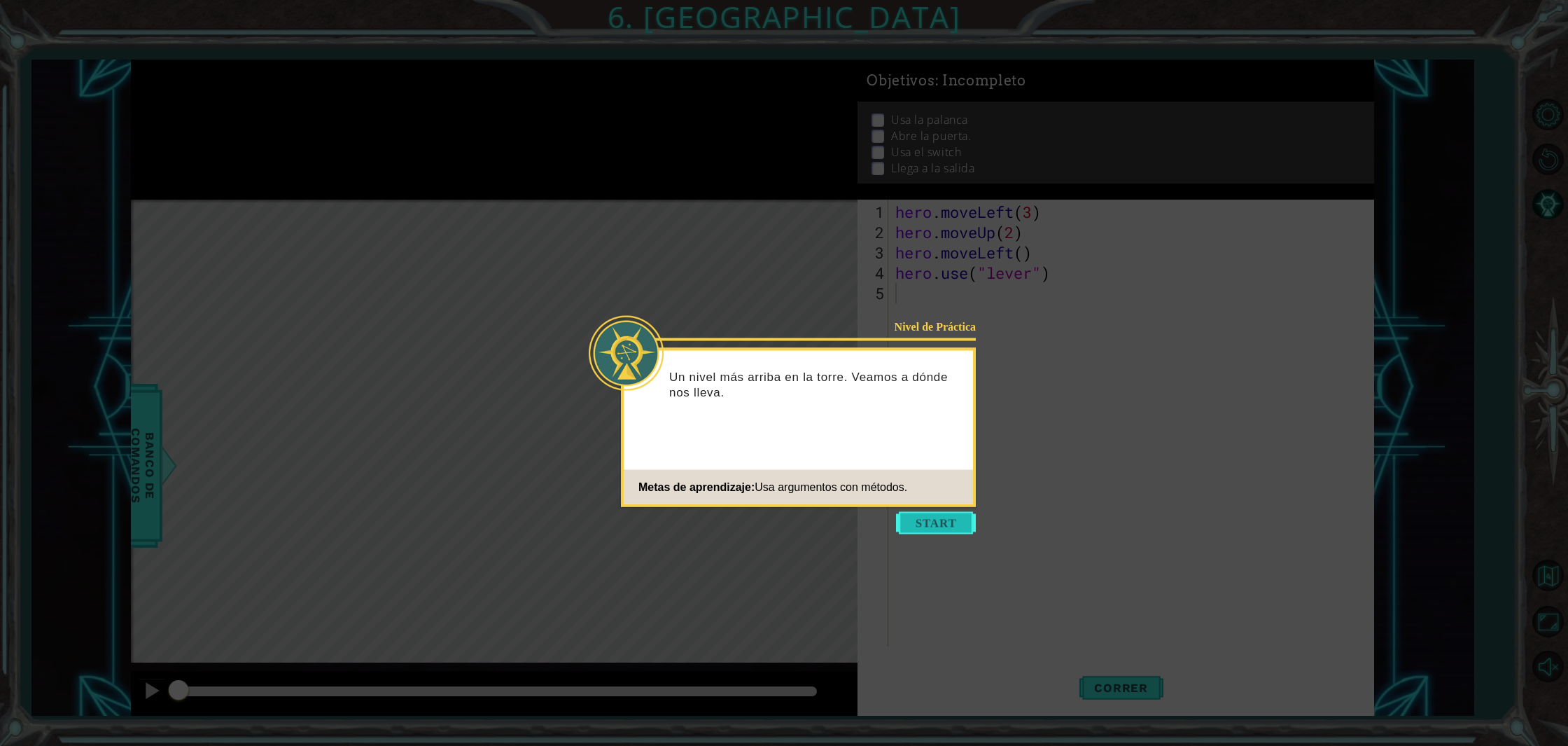
click at [910, 524] on button "Start" at bounding box center [936, 523] width 80 height 22
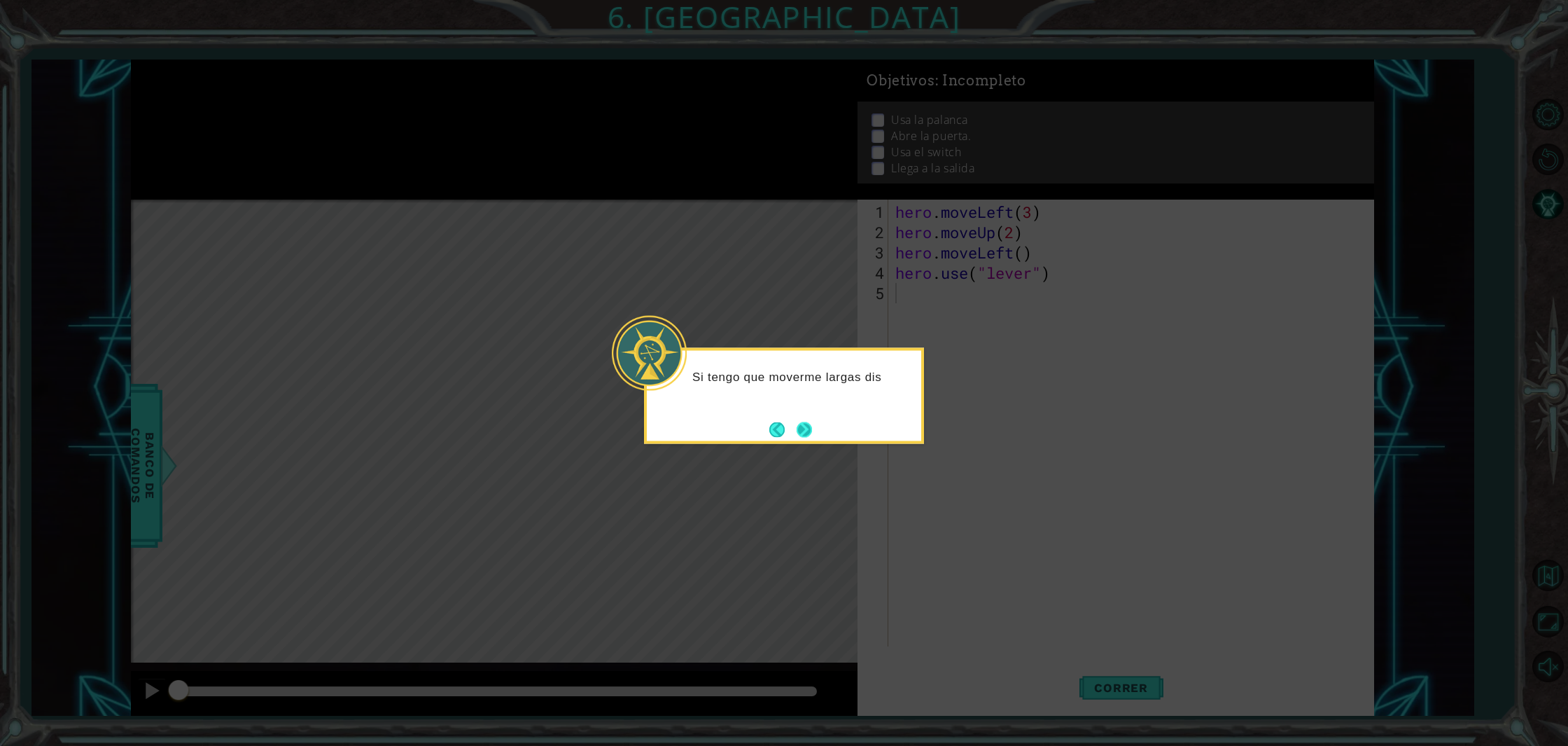
click at [807, 426] on button "Next" at bounding box center [804, 429] width 22 height 22
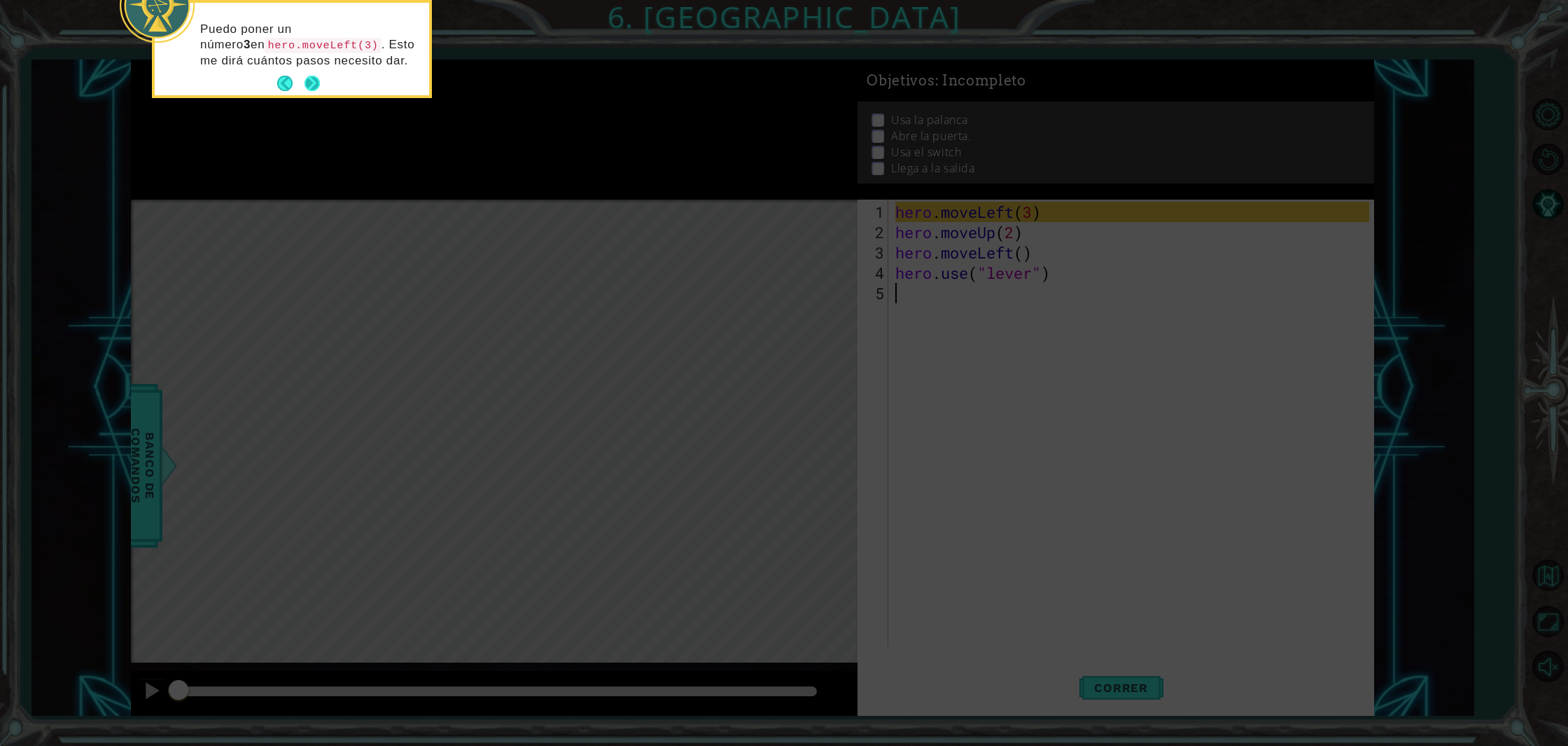
click at [315, 84] on button "Next" at bounding box center [311, 83] width 20 height 20
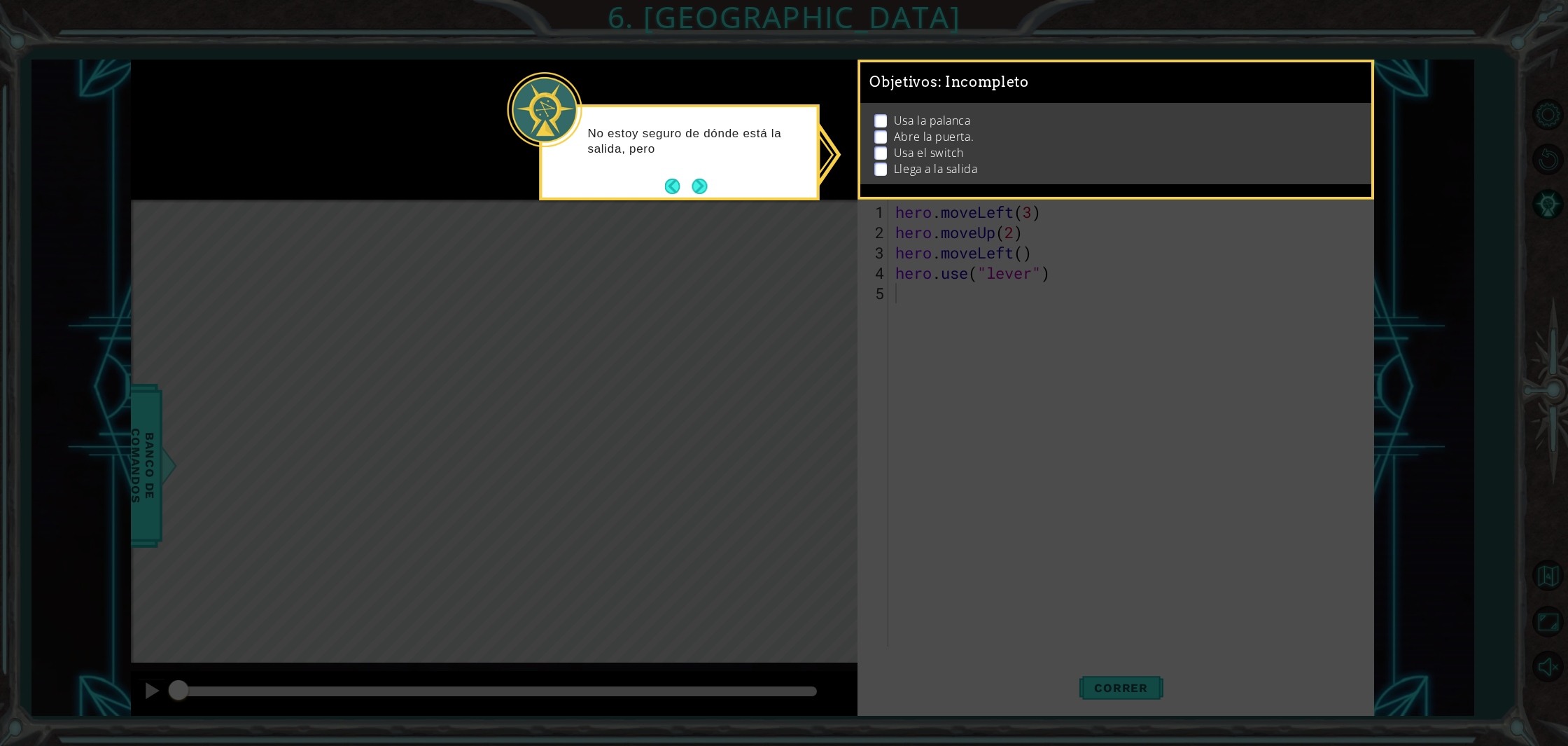
click at [706, 182] on button "Next" at bounding box center [699, 186] width 16 height 16
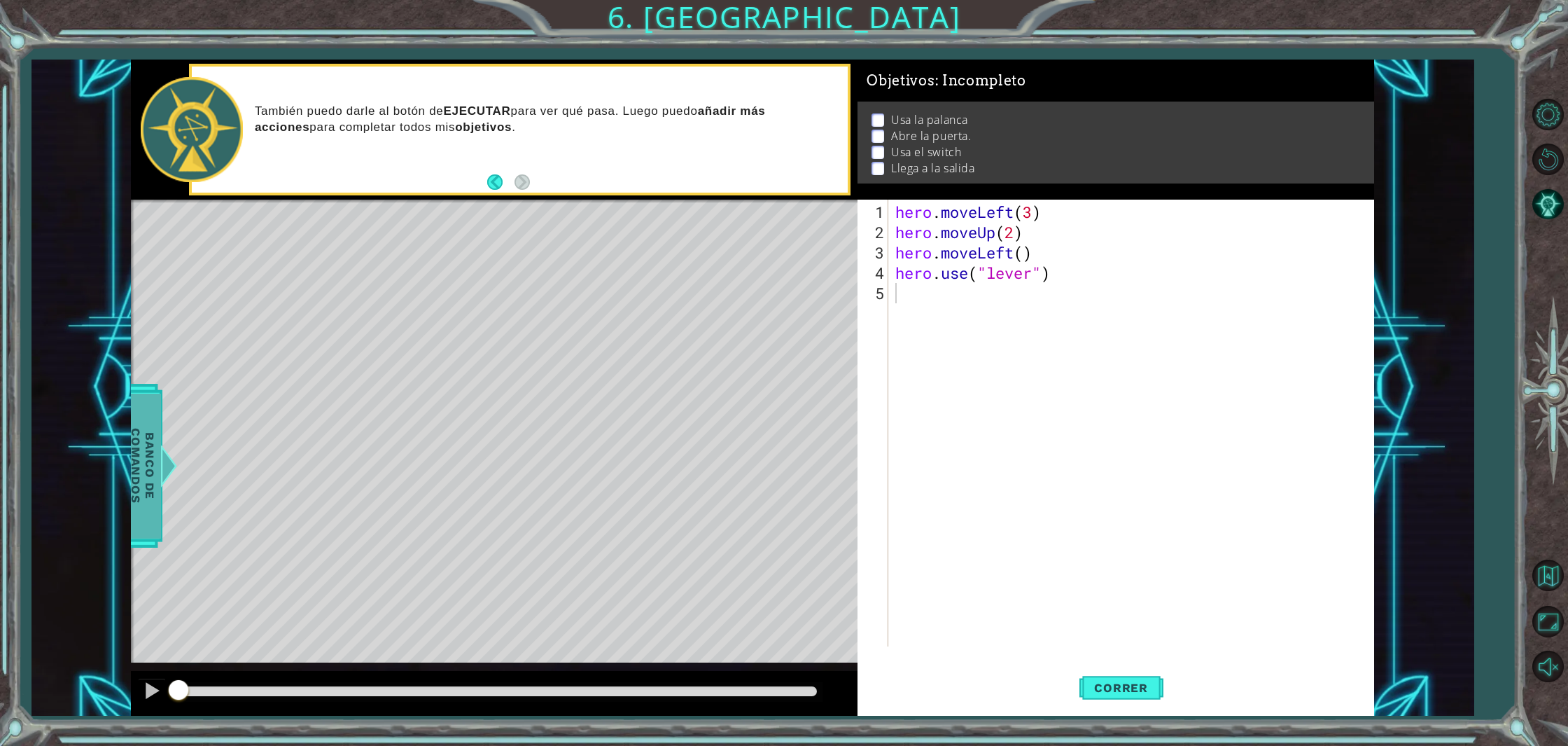
click at [151, 503] on span "Banco de comandos" at bounding box center [142, 465] width 36 height 145
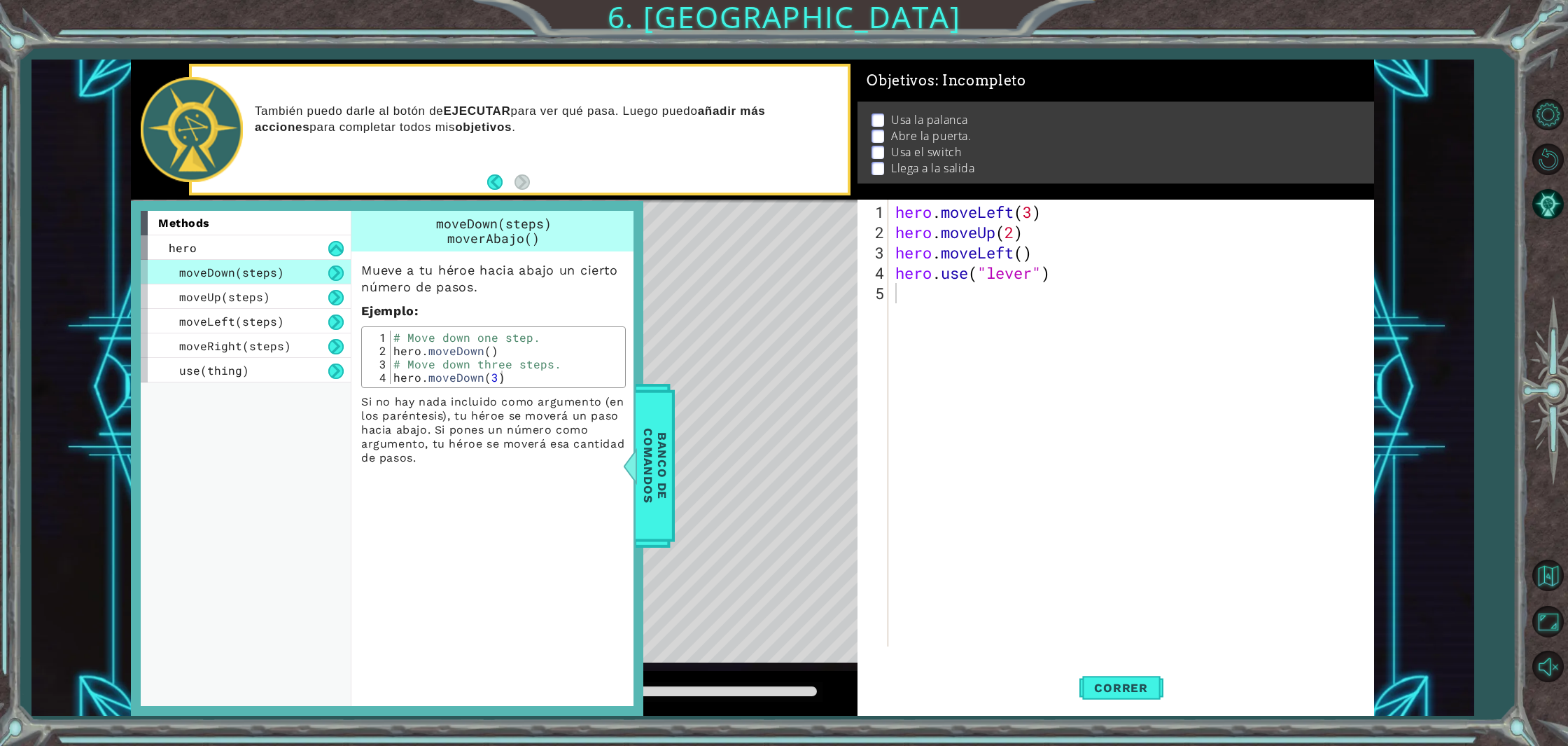
drag, startPoint x: 646, startPoint y: 445, endPoint x: 598, endPoint y: 451, distance: 48.4
click at [598, 451] on div "methods hero moveDown(steps) moveUp(steps) moveLeft(steps) moveRight(steps) use…" at bounding box center [387, 459] width 512 height 515
click at [658, 448] on span "Banco de comandos" at bounding box center [654, 465] width 36 height 145
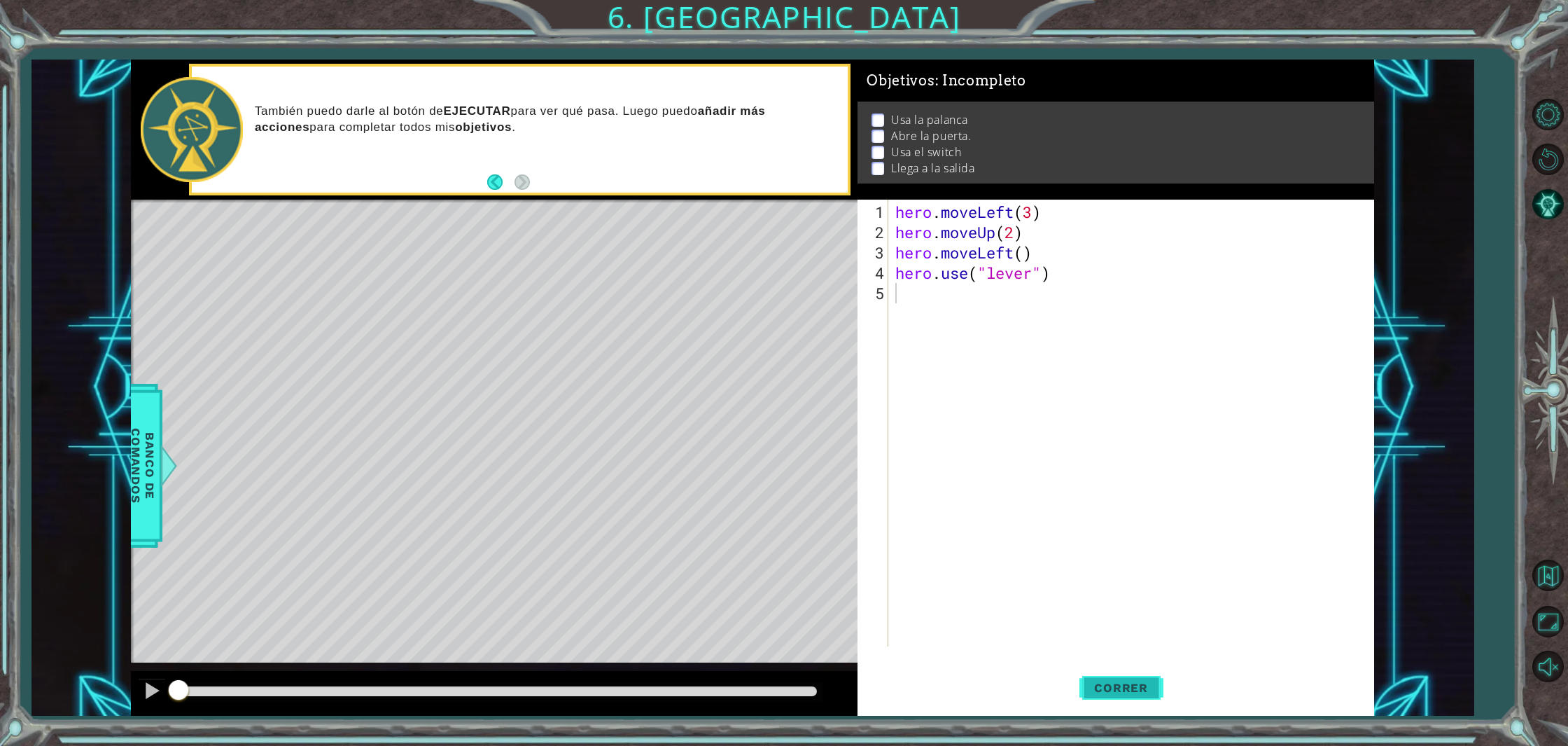
click at [1147, 696] on button "Correr" at bounding box center [1121, 688] width 84 height 52
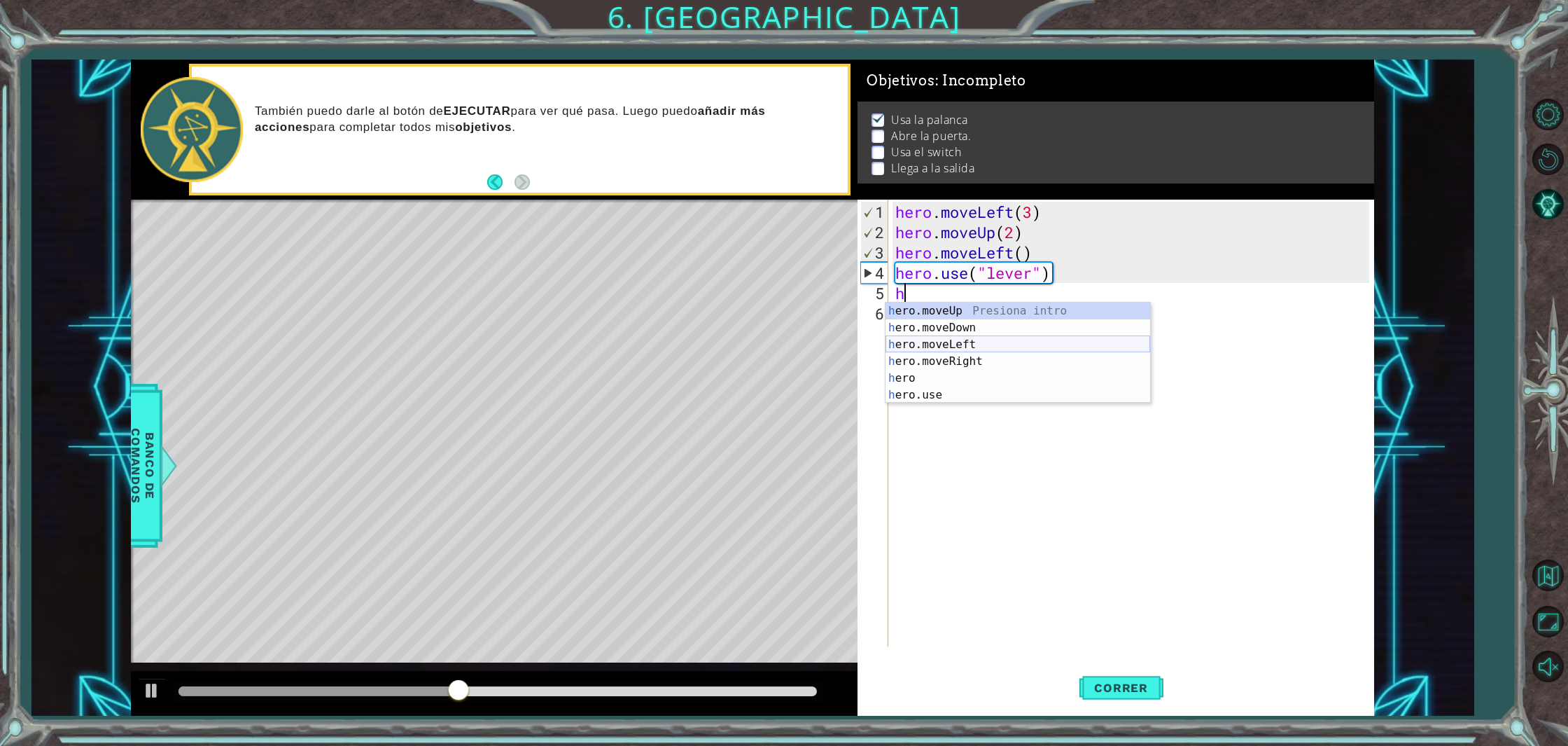
click at [963, 348] on div "h ero.moveUp Presiona intro h ero.moveDown Presiona intro h ero.moveLeft Presio…" at bounding box center [1018, 370] width 265 height 134
type textarea "hero.moveLeft(1)"
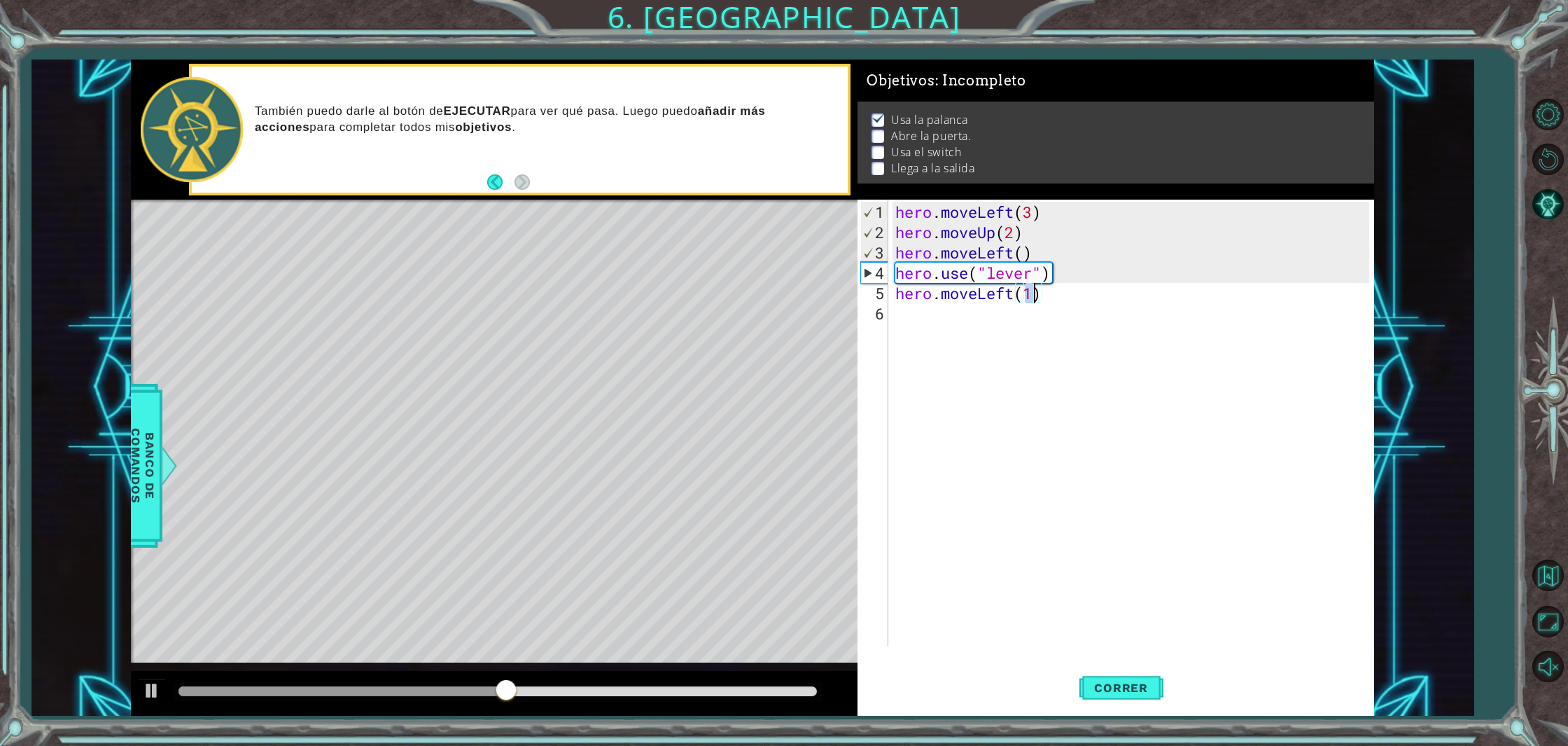
click at [907, 322] on div "hero . moveLeft ( 3 ) hero . moveUp ( 2 ) hero . moveLeft ( ) hero . use ( "lev…" at bounding box center [1134, 445] width 483 height 487
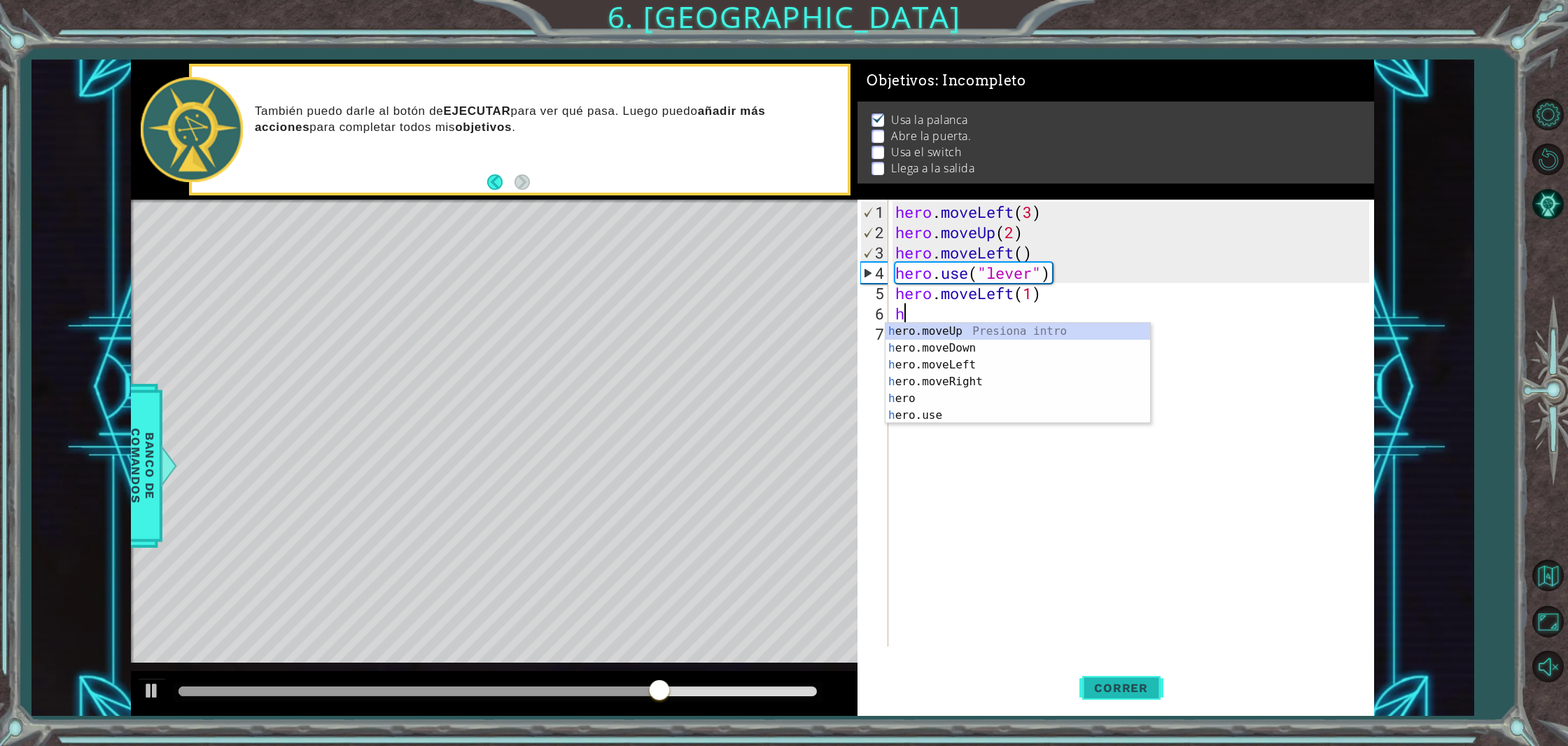
click at [1114, 686] on span "Correr" at bounding box center [1121, 687] width 82 height 14
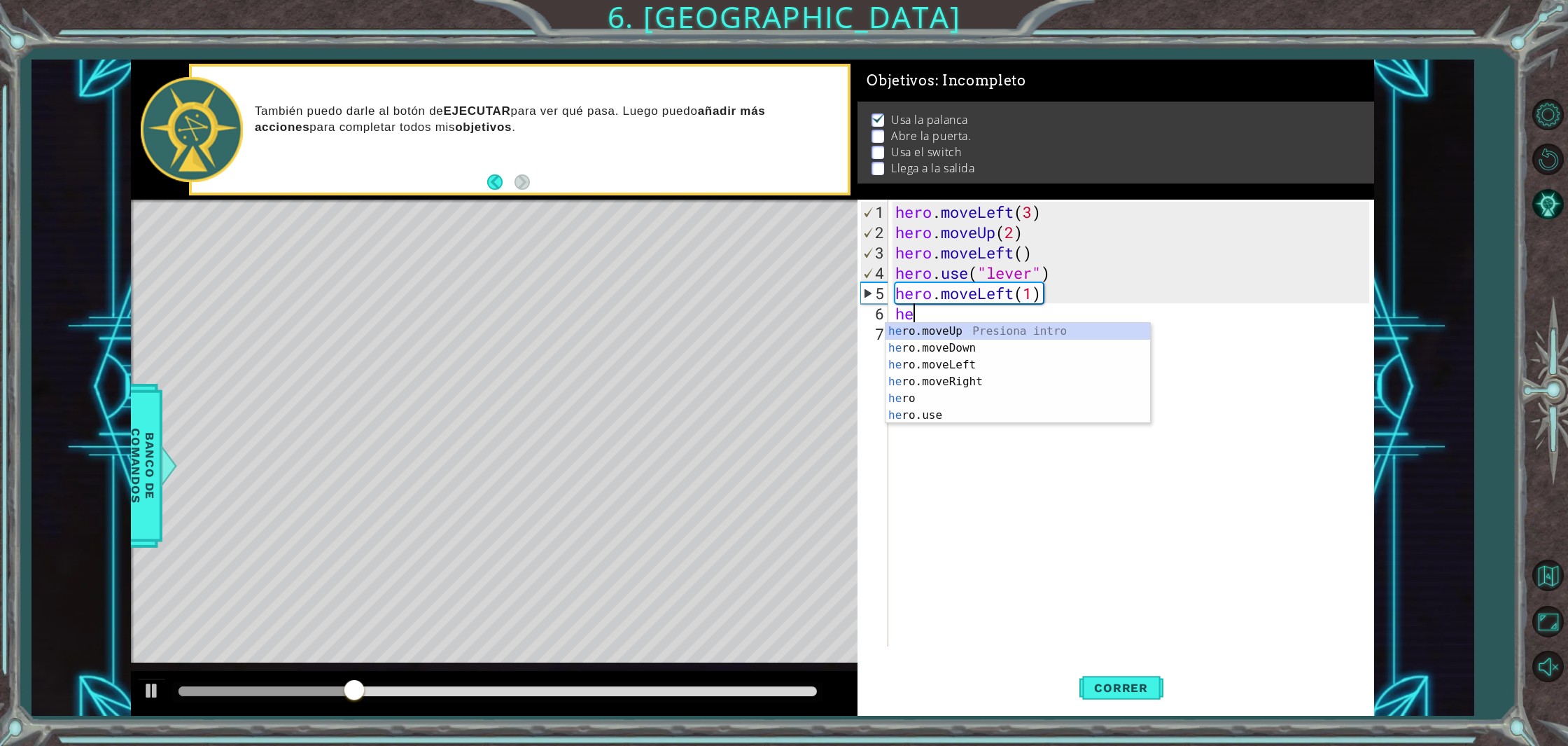
type textarea "h"
click at [937, 418] on div "he ro.moveUp Presiona intro he ro.moveDown Presiona intro he ro.moveLeft Presio…" at bounding box center [1018, 390] width 265 height 134
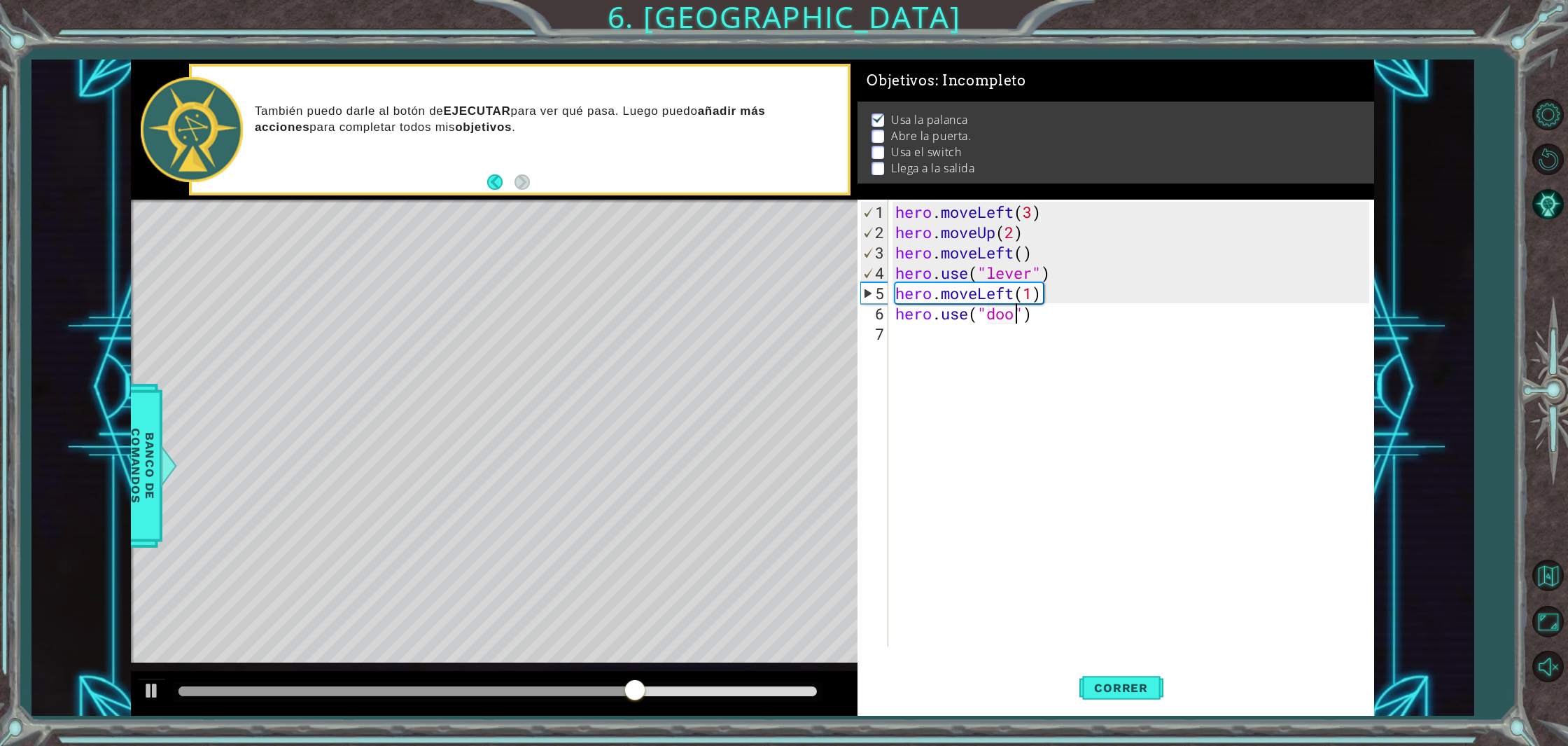
type textarea "hero.use("door")"
click at [904, 331] on div "hero . moveLeft ( 3 ) hero . moveUp ( 2 ) hero . moveLeft ( ) hero . use ( "lev…" at bounding box center [1134, 445] width 483 height 487
click at [957, 339] on div "hero . moveLeft ( 3 ) hero . moveUp ( 2 ) hero . moveLeft ( ) hero . use ( "lev…" at bounding box center [1134, 445] width 483 height 487
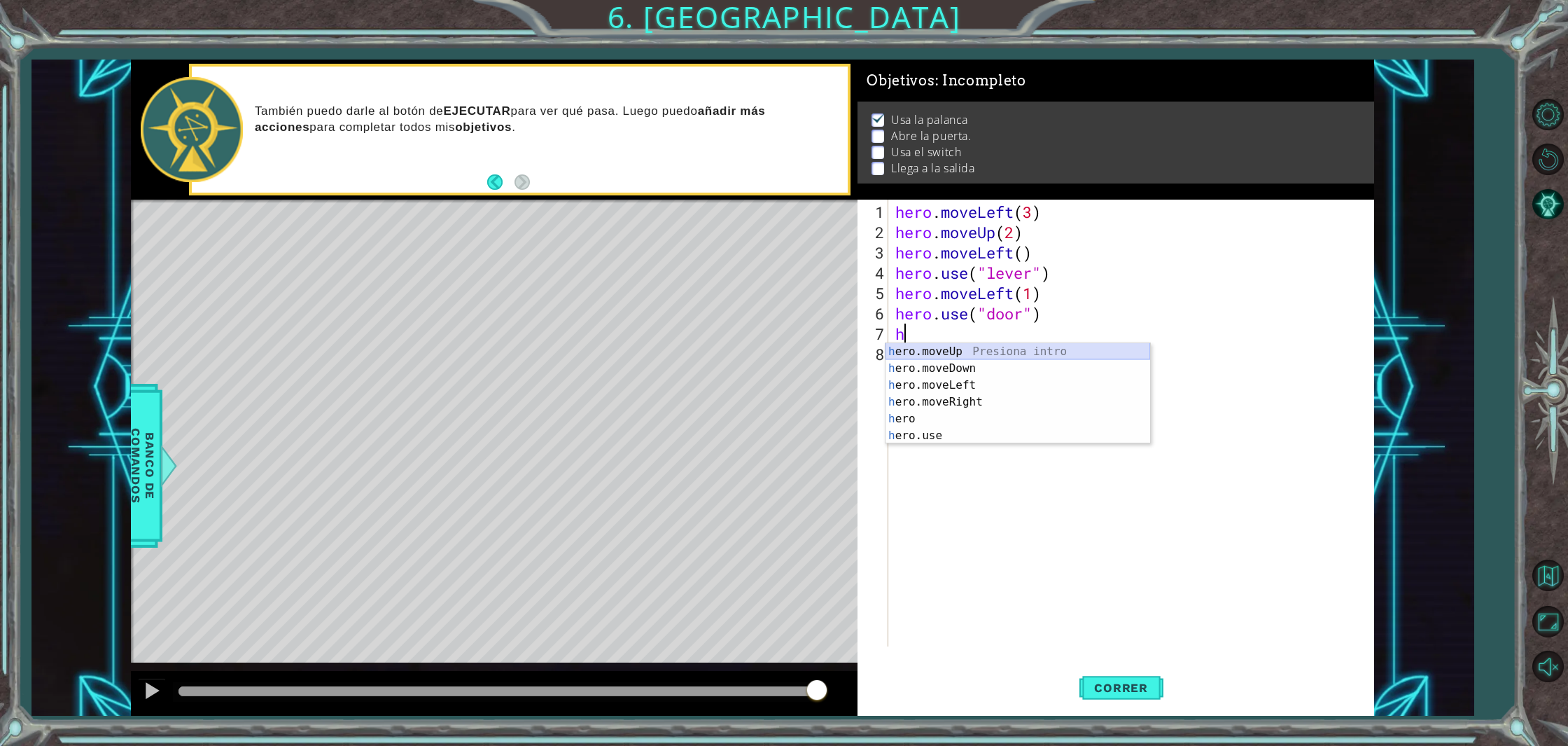
click at [986, 353] on div "h ero.moveUp Presiona intro h ero.moveDown Presiona intro h ero.moveLeft Presio…" at bounding box center [1018, 411] width 265 height 134
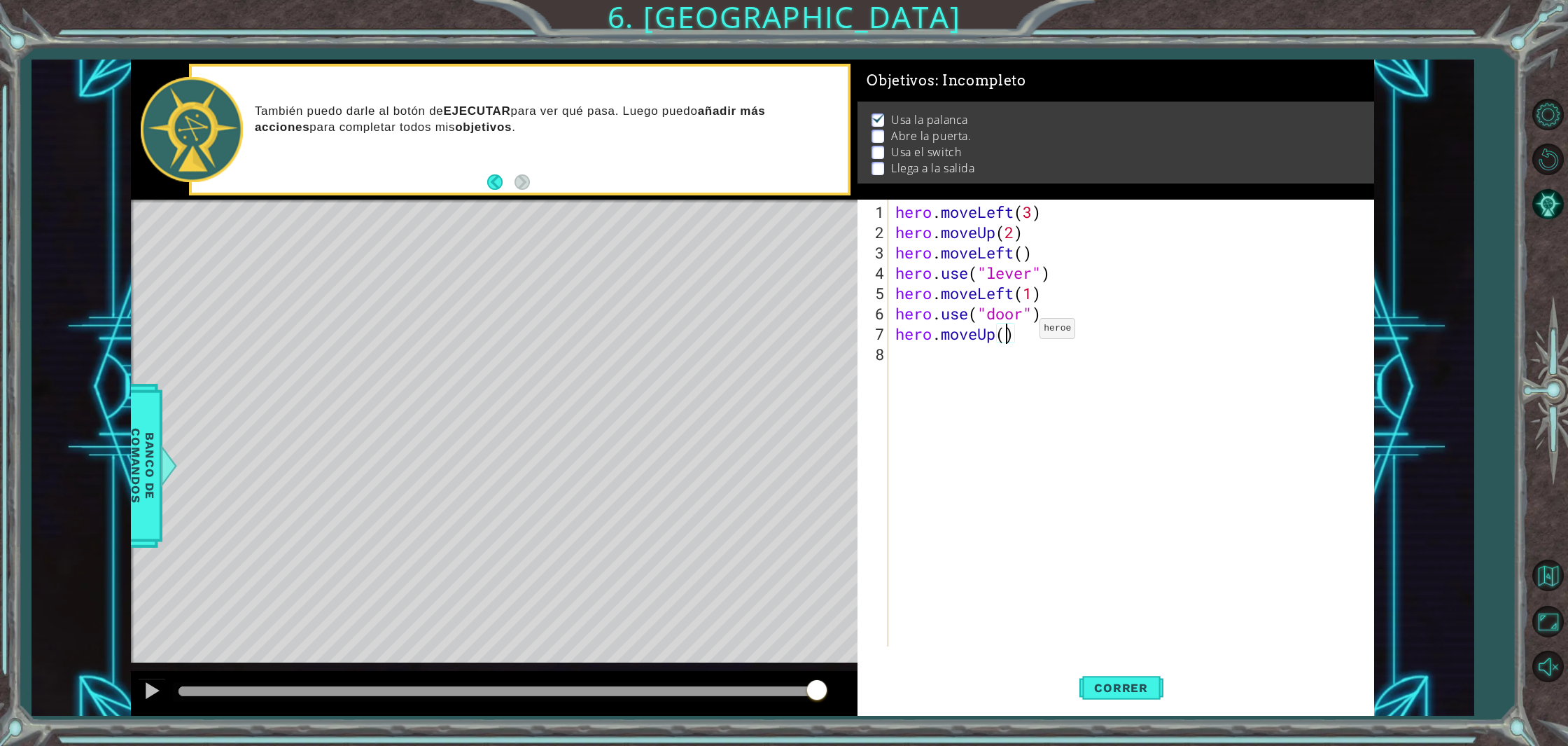
scroll to position [0, 5]
type textarea "hero.moveUp(2)"
click at [1127, 685] on span "Correr" at bounding box center [1121, 687] width 82 height 14
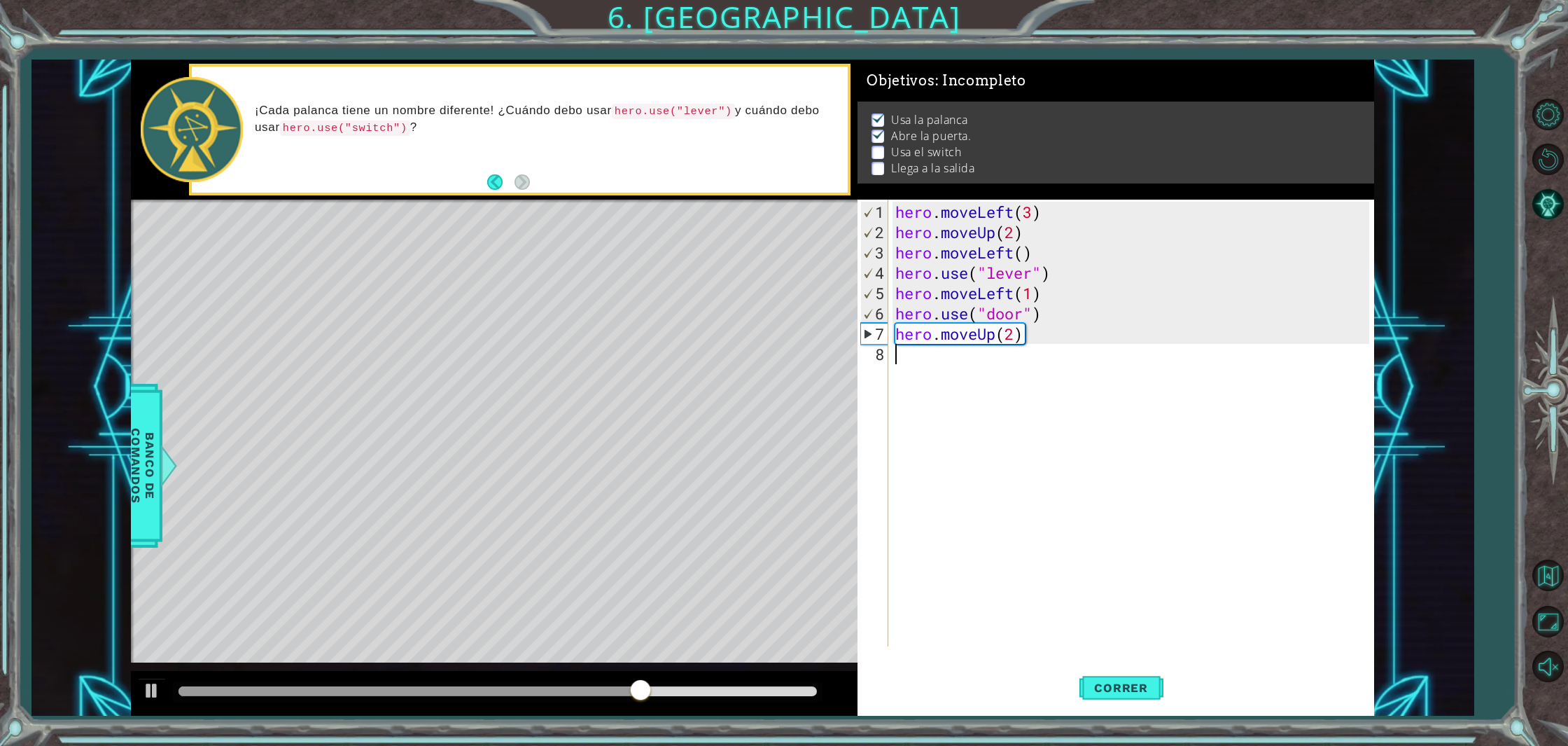
click at [901, 360] on div "hero . moveLeft ( 3 ) hero . moveUp ( 2 ) hero . moveLeft ( ) hero . use ( "lev…" at bounding box center [1134, 445] width 483 height 487
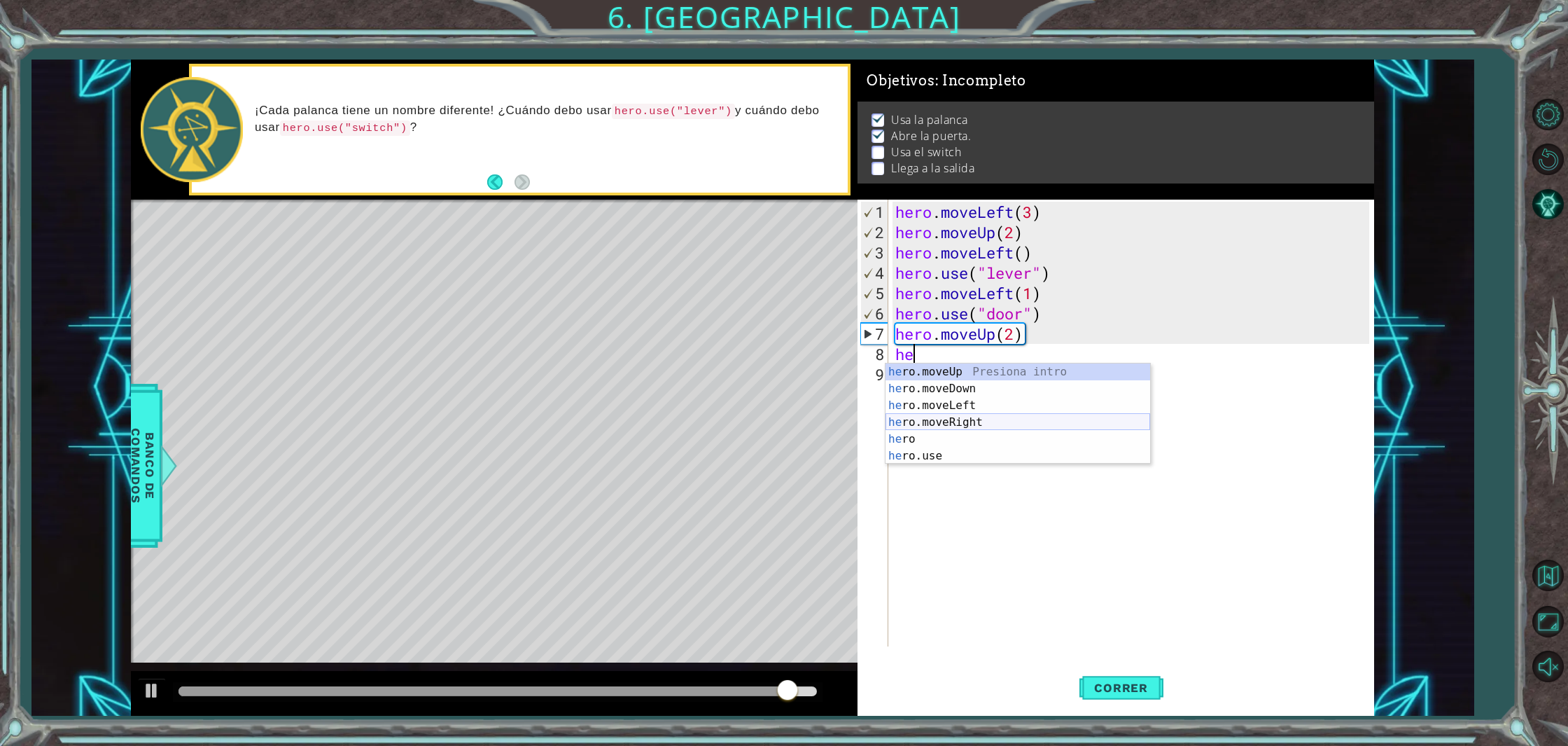
click at [963, 423] on div "he ro.moveUp Presiona intro he ro.moveDown Presiona intro he ro.moveLeft Presio…" at bounding box center [1018, 431] width 265 height 134
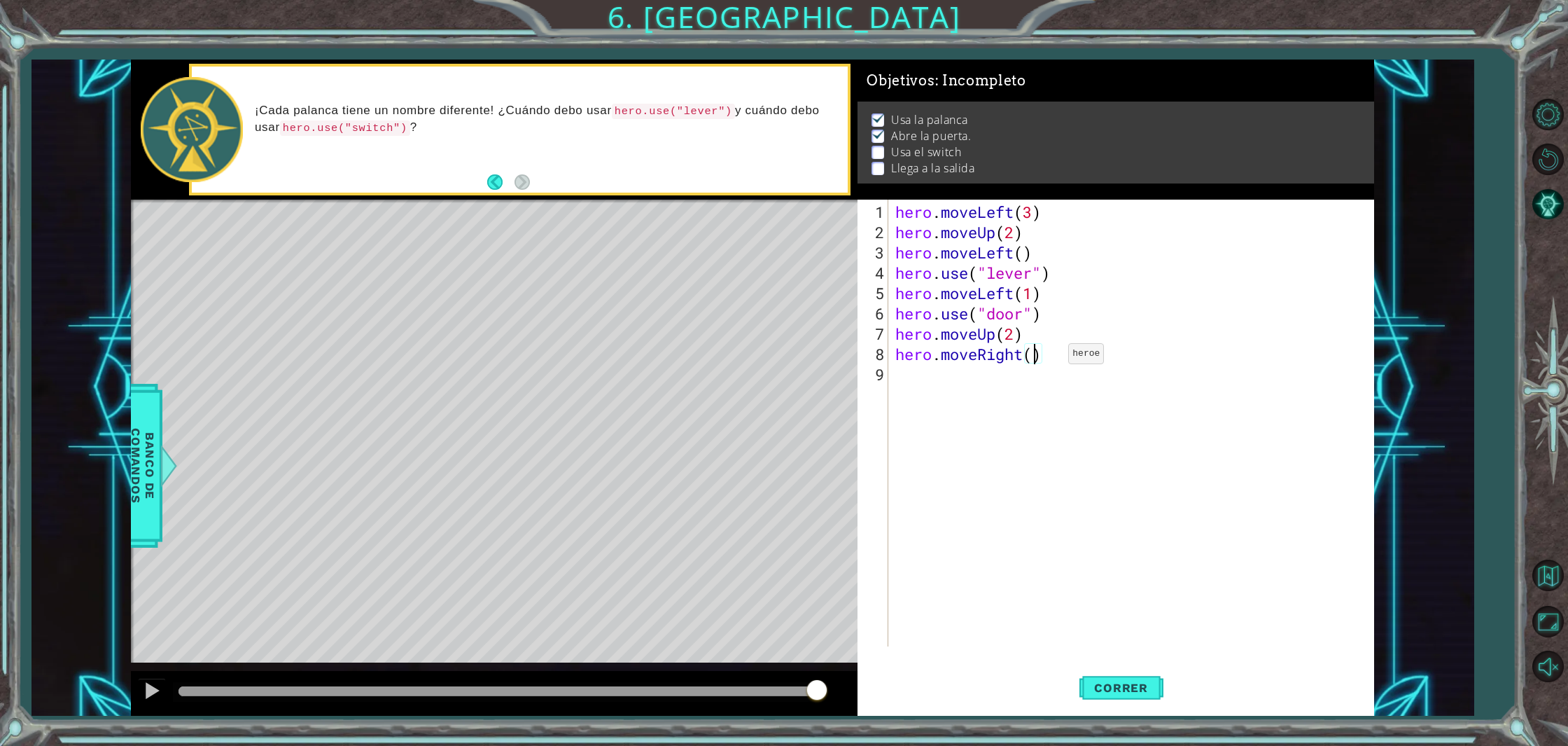
scroll to position [0, 6]
type textarea "hero.moveRight(2)"
click at [890, 372] on div "hero.moveRight(2) 1 2 3 4 5 6 7 8 9 hero . moveLeft ( 3 ) hero . moveUp ( 2 ) h…" at bounding box center [1113, 423] width 511 height 447
click at [910, 380] on div "hero . moveLeft ( 3 ) hero . moveUp ( 2 ) hero . moveLeft ( ) hero . use ( "lev…" at bounding box center [1134, 445] width 483 height 487
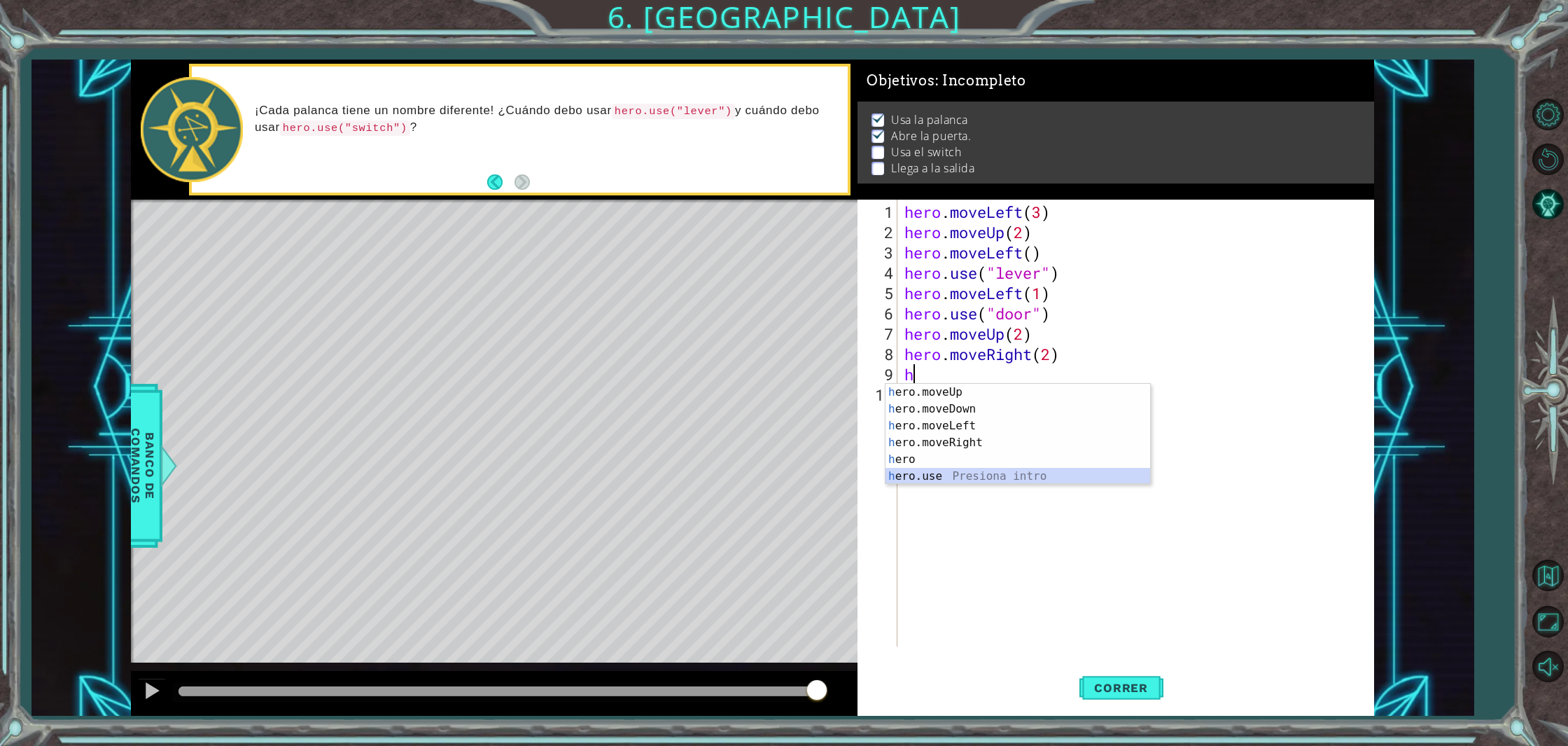
click at [934, 471] on div "h ero.moveUp Presiona intro h ero.moveDown Presiona intro h ero.moveLeft Presio…" at bounding box center [1018, 451] width 265 height 134
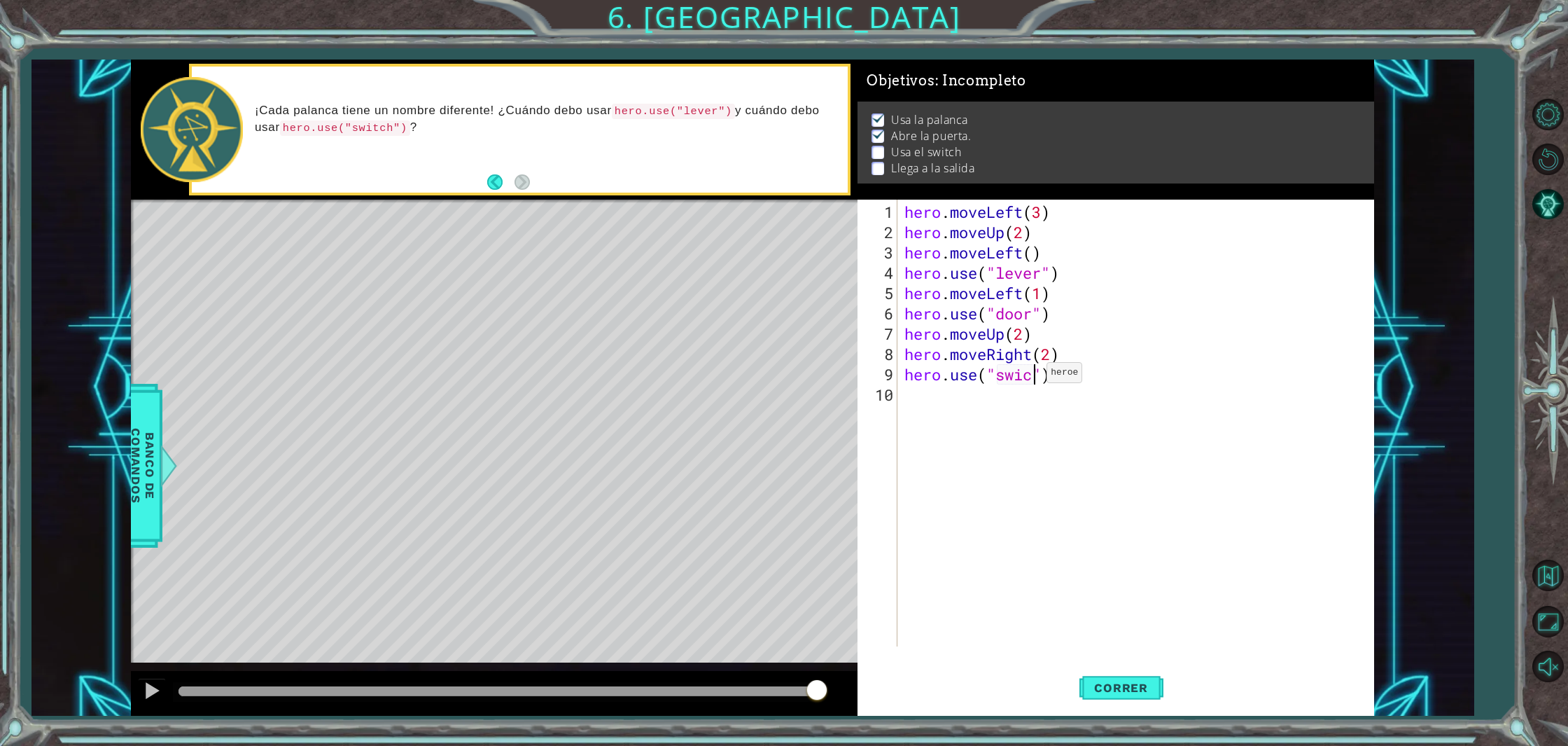
type textarea "hero.use("swich")"
click at [910, 401] on div "hero . moveLeft ( 3 ) hero . moveUp ( 2 ) hero . moveLeft ( ) hero . use ( "lev…" at bounding box center [1139, 445] width 475 height 487
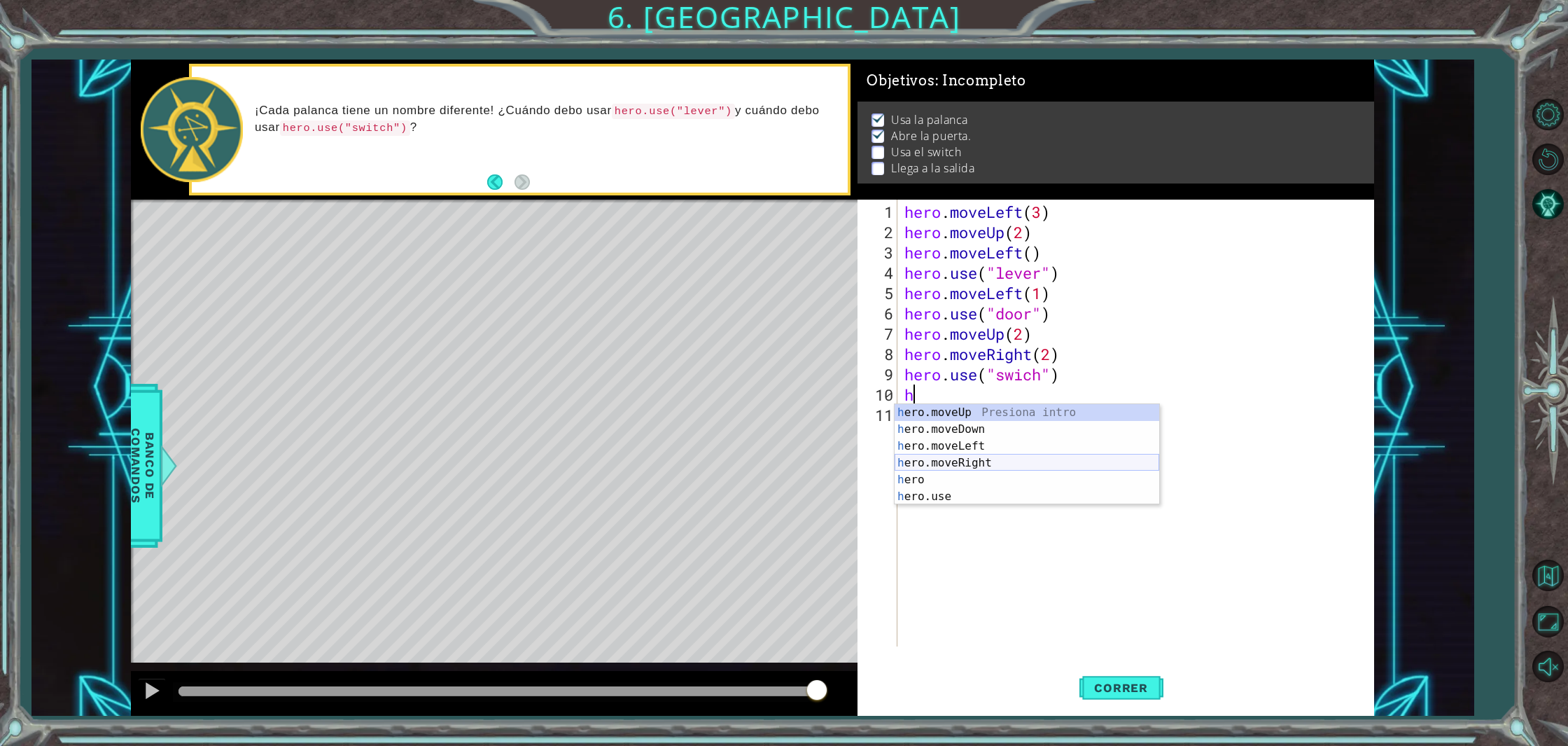
click at [975, 458] on div "h ero.moveUp Presiona intro h ero.moveDown Presiona intro h ero.moveLeft Presio…" at bounding box center [1026, 471] width 265 height 134
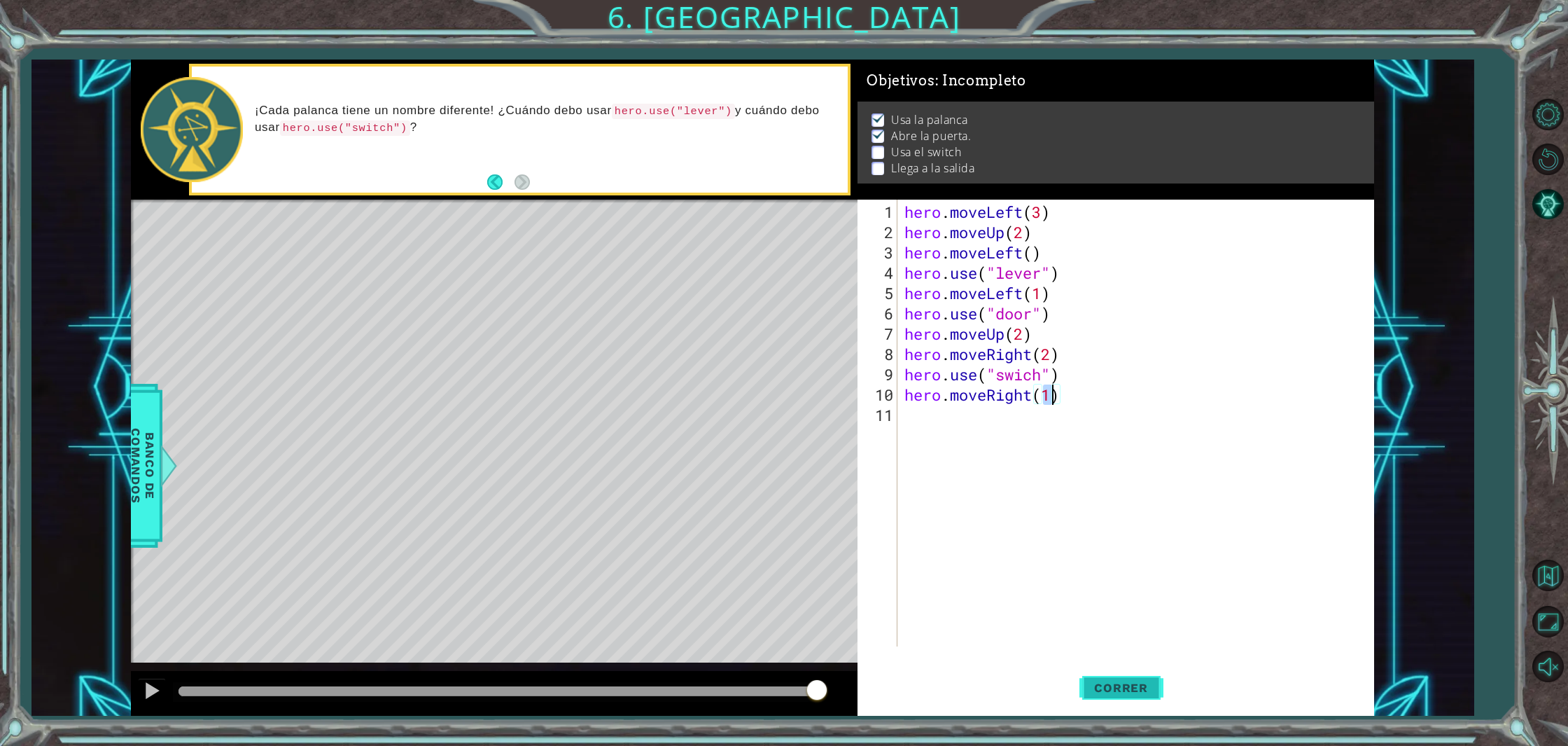
click at [1144, 688] on span "Correr" at bounding box center [1121, 687] width 82 height 14
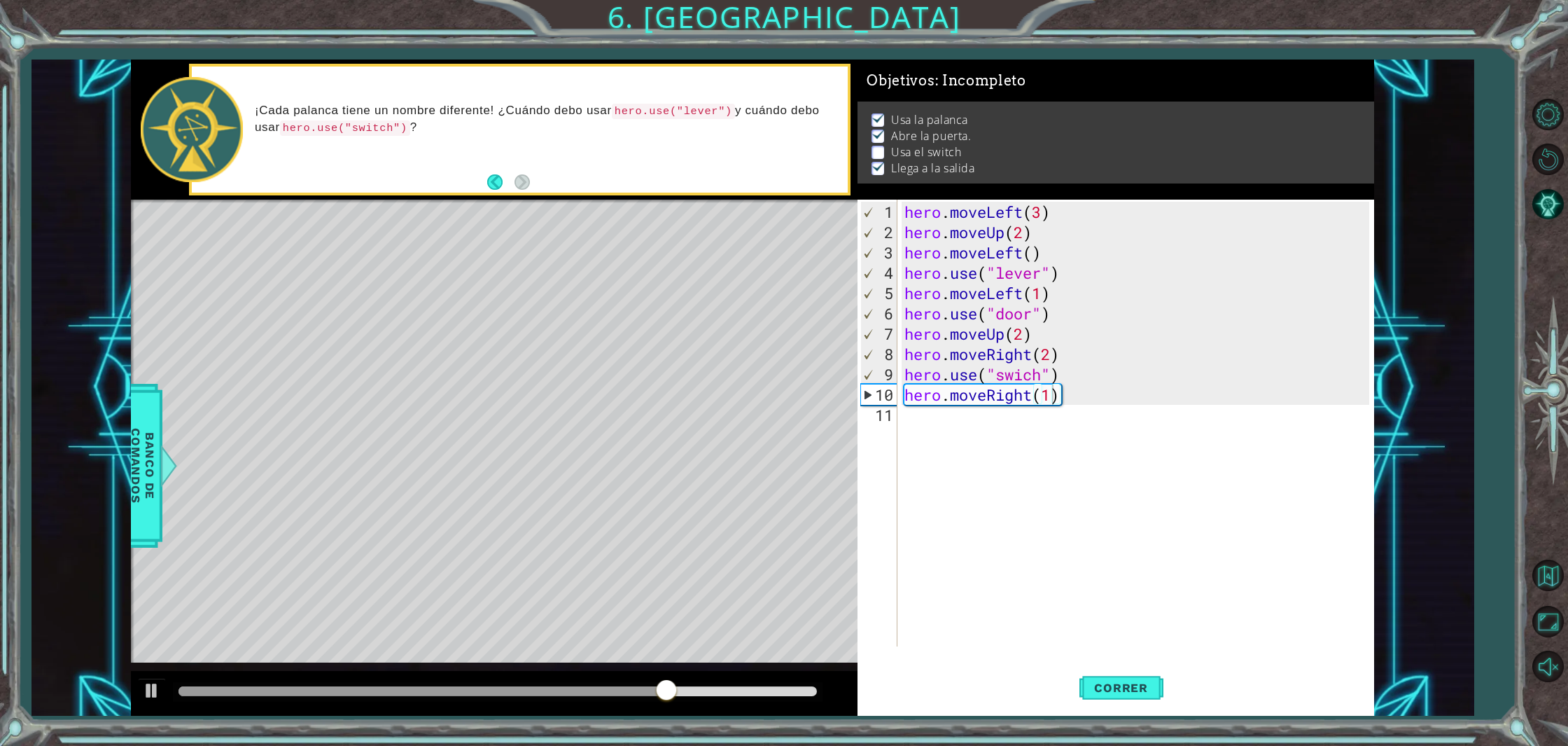
drag, startPoint x: 631, startPoint y: 336, endPoint x: 563, endPoint y: 347, distance: 68.9
click at [570, 343] on div "Level Map" at bounding box center [454, 405] width 646 height 412
click at [545, 355] on div "Level Map" at bounding box center [454, 405] width 646 height 412
click at [528, 358] on div "Level Map" at bounding box center [454, 405] width 646 height 412
click at [1026, 376] on div "hero . moveLeft ( 3 ) hero . moveUp ( 2 ) hero . moveLeft ( ) hero . use ( "lev…" at bounding box center [1139, 445] width 475 height 487
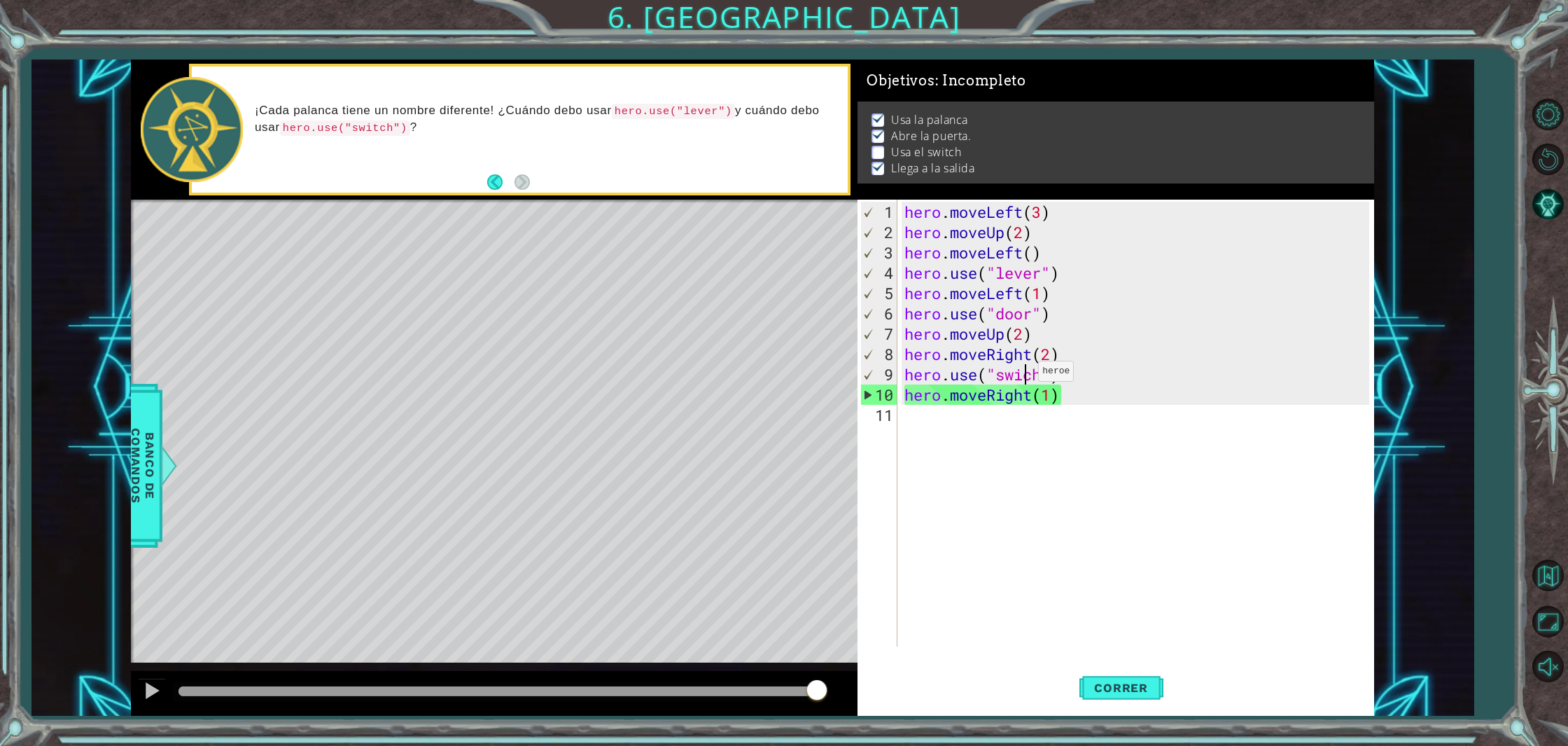
type textarea "hero.use("switch")"
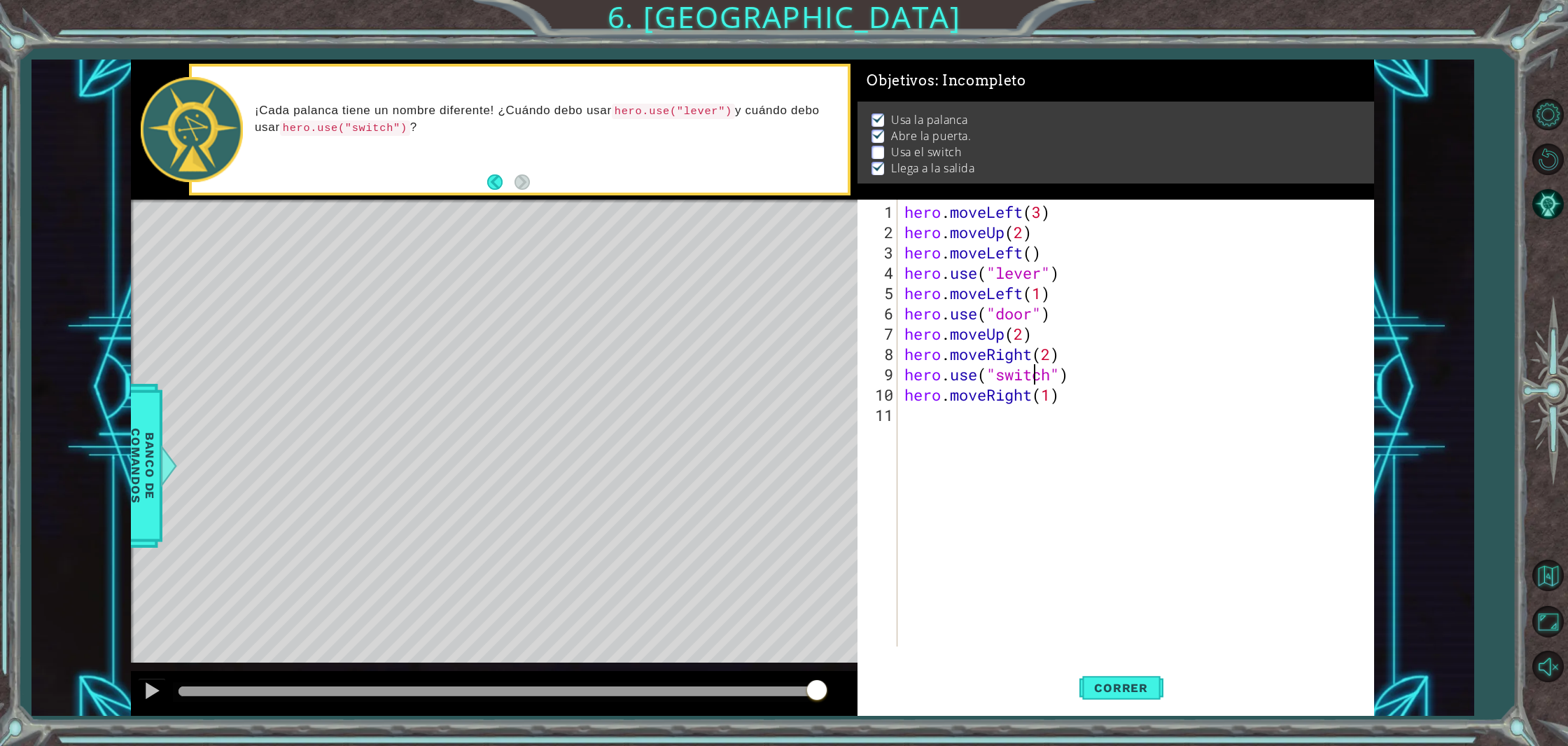
click at [923, 415] on div "hero . moveLeft ( 3 ) hero . moveUp ( 2 ) hero . moveLeft ( ) hero . use ( "lev…" at bounding box center [1139, 445] width 475 height 487
click at [926, 435] on div "h ero.moveUp Presiona intro h ero.moveDown Presiona intro h ero.moveLeft Presio…" at bounding box center [1026, 491] width 265 height 134
type textarea "hero.moveUp(1)"
click at [1121, 684] on span "Correr" at bounding box center [1121, 687] width 82 height 14
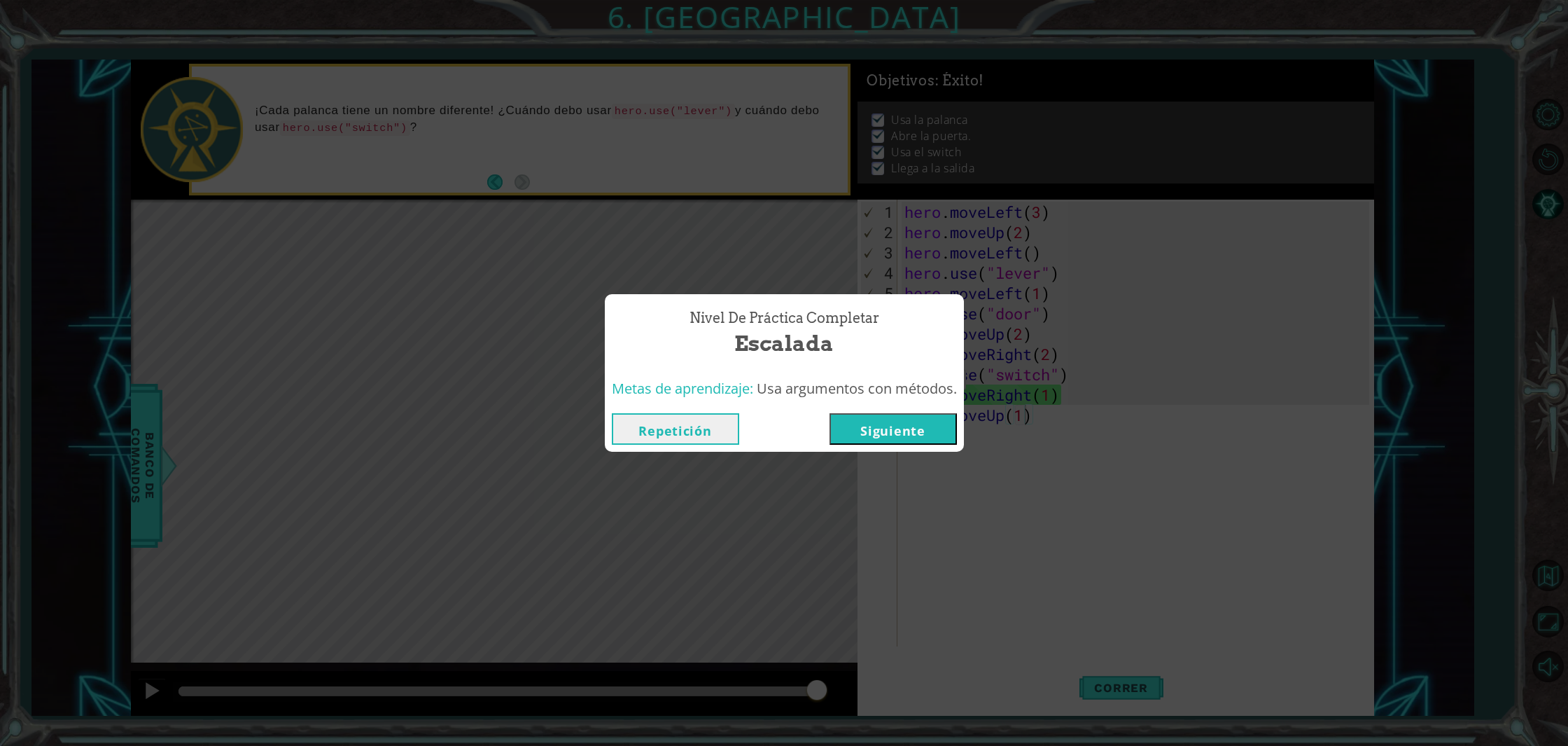
click at [894, 434] on button "Siguiente" at bounding box center [893, 428] width 127 height 31
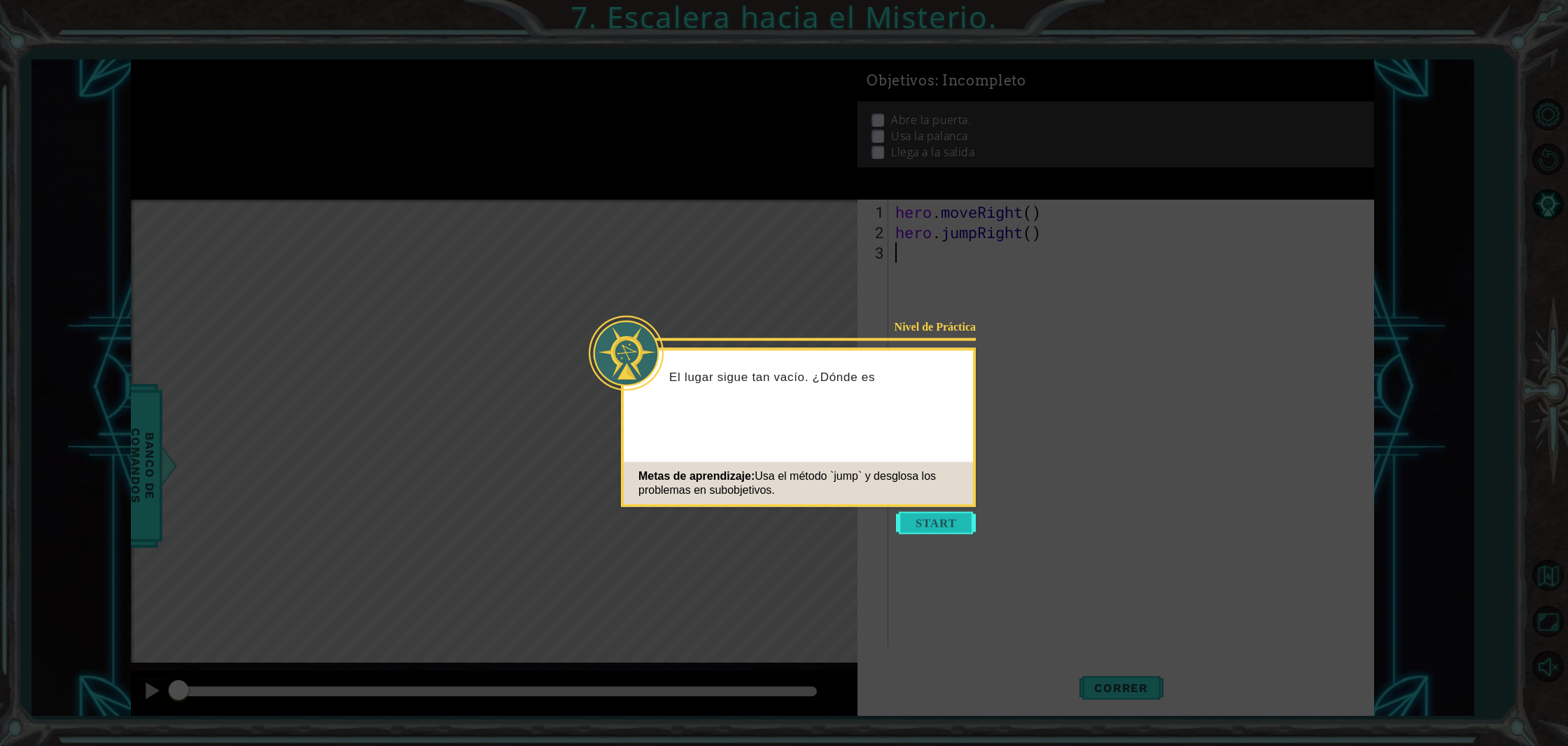
click at [945, 522] on button "Start" at bounding box center [936, 523] width 80 height 22
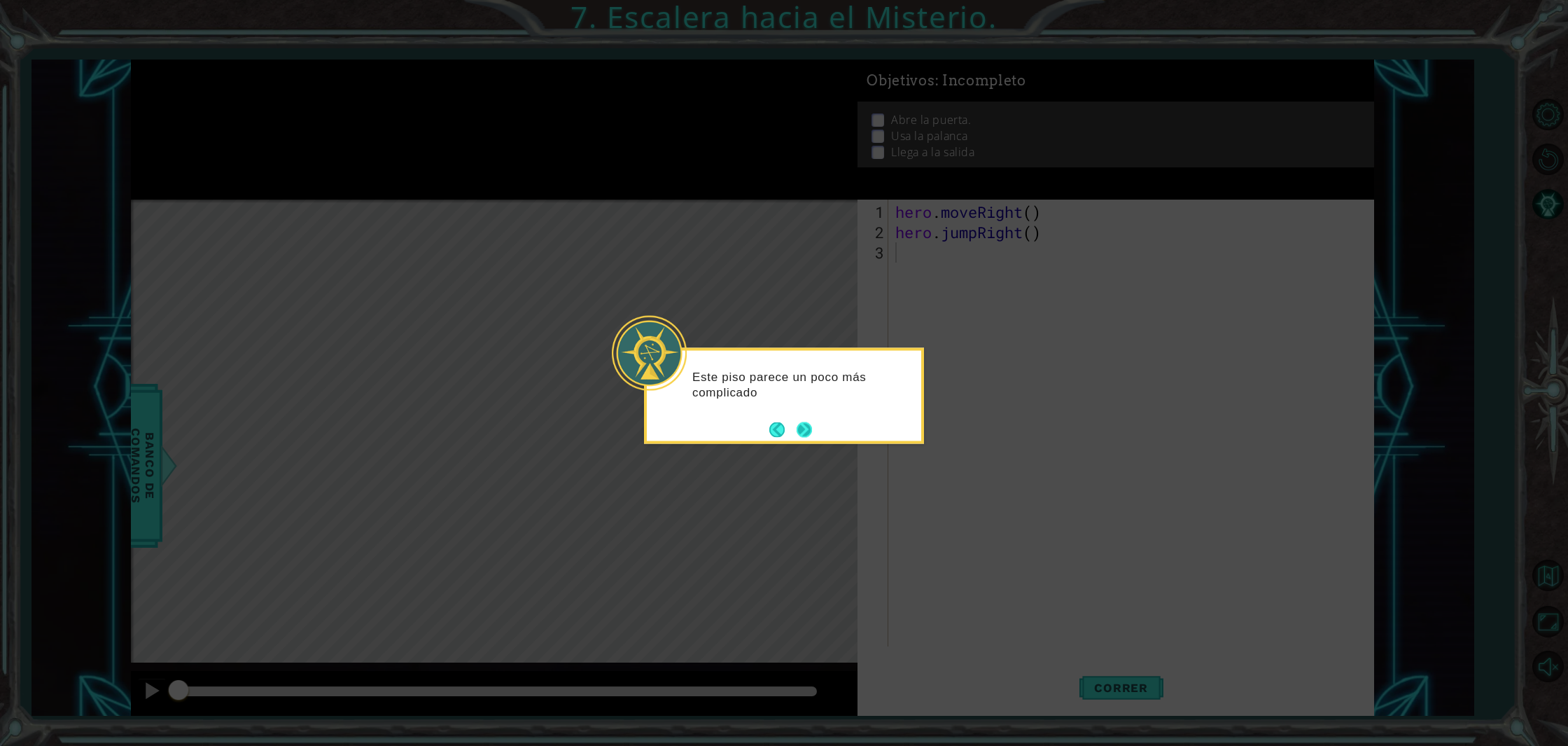
click at [810, 423] on button "Next" at bounding box center [804, 429] width 17 height 17
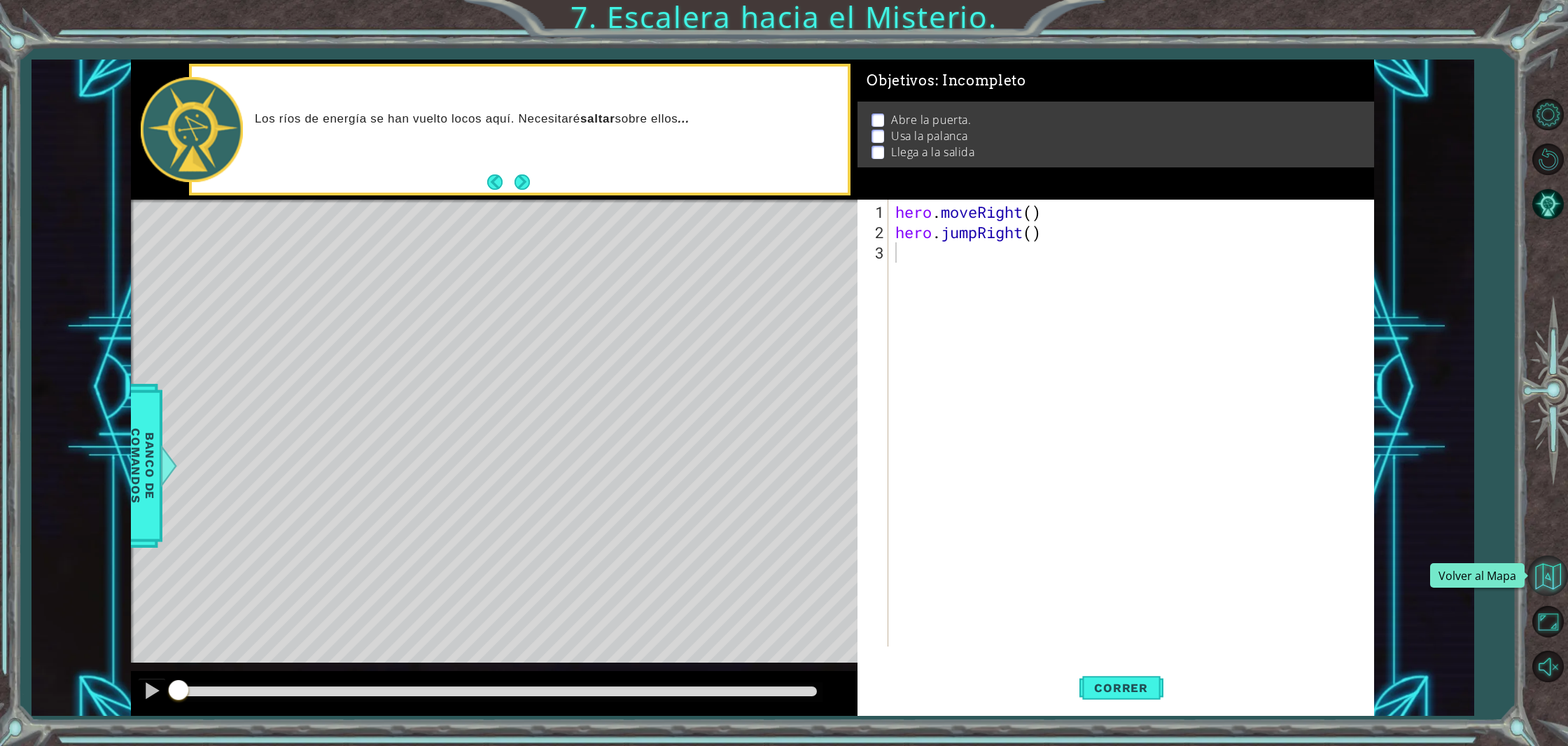
click at [1550, 575] on button "Volver al Mapa" at bounding box center [1547, 576] width 41 height 41
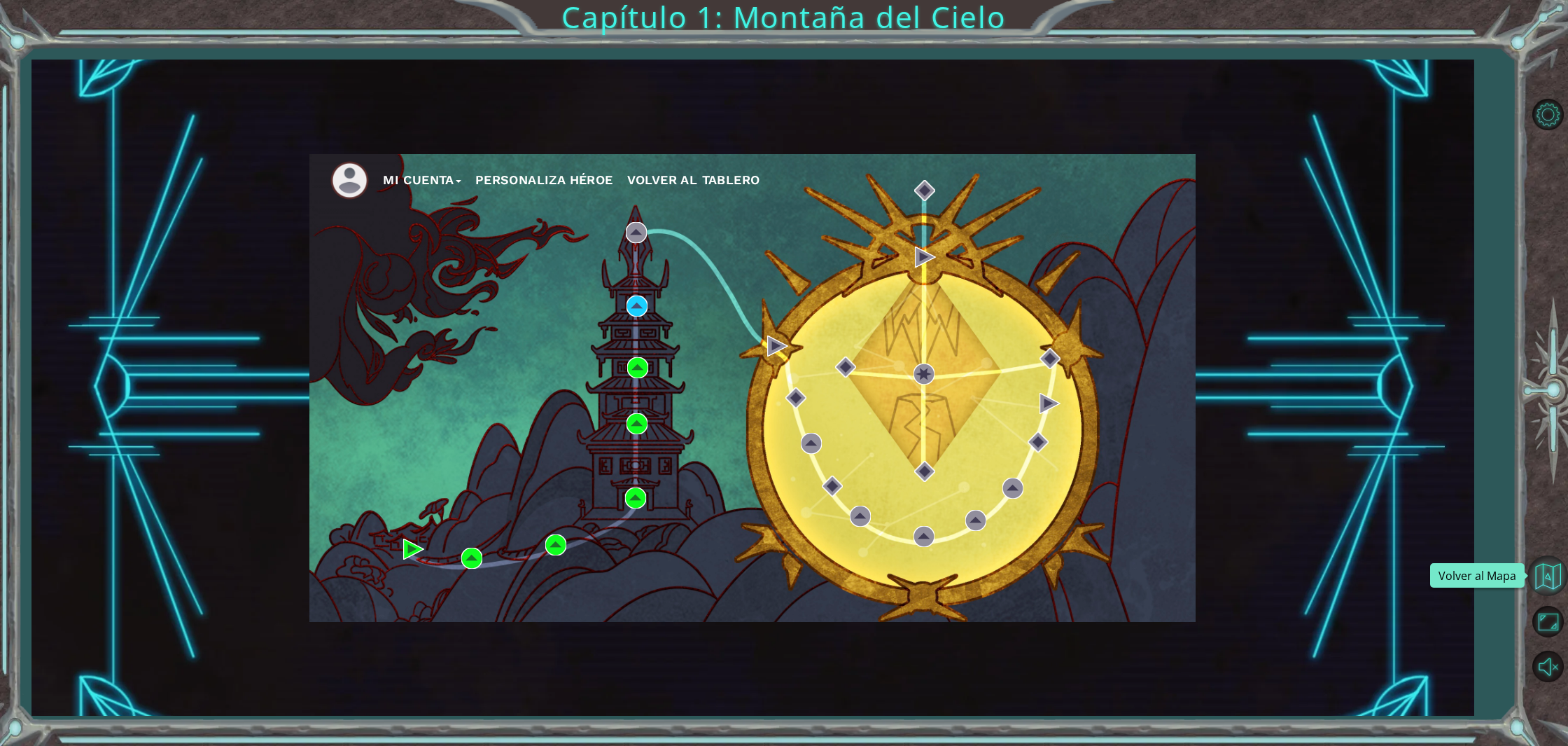
click at [1537, 583] on button "Volver al Mapa" at bounding box center [1547, 576] width 41 height 41
click at [1540, 583] on button "Volver al Mapa" at bounding box center [1547, 576] width 41 height 41
click at [335, 177] on img at bounding box center [350, 180] width 38 height 38
click at [411, 180] on button "Mi Cuenta" at bounding box center [422, 180] width 78 height 21
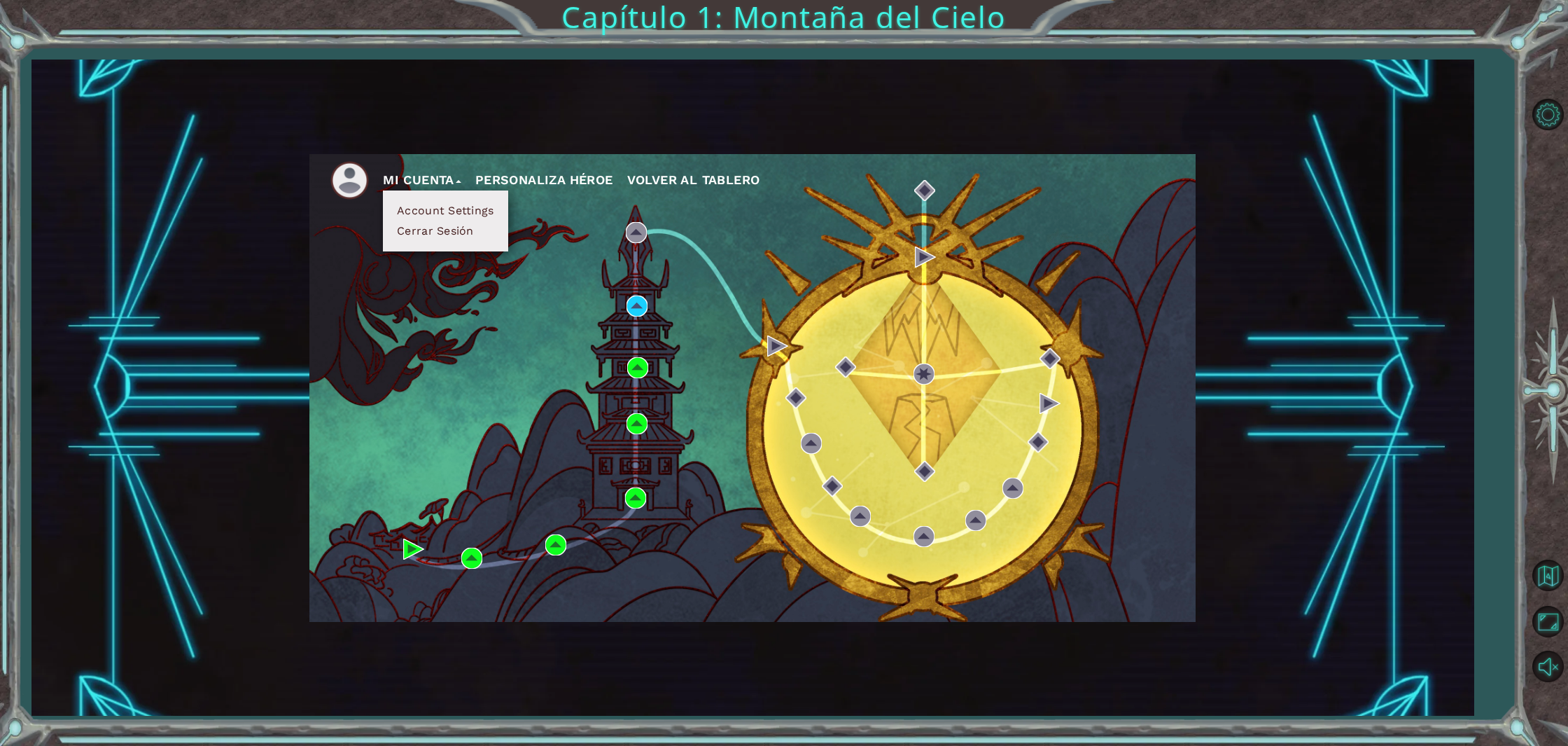
click at [438, 231] on button "Cerrar Sesión" at bounding box center [435, 231] width 86 height 15
